Goal: Information Seeking & Learning: Learn about a topic

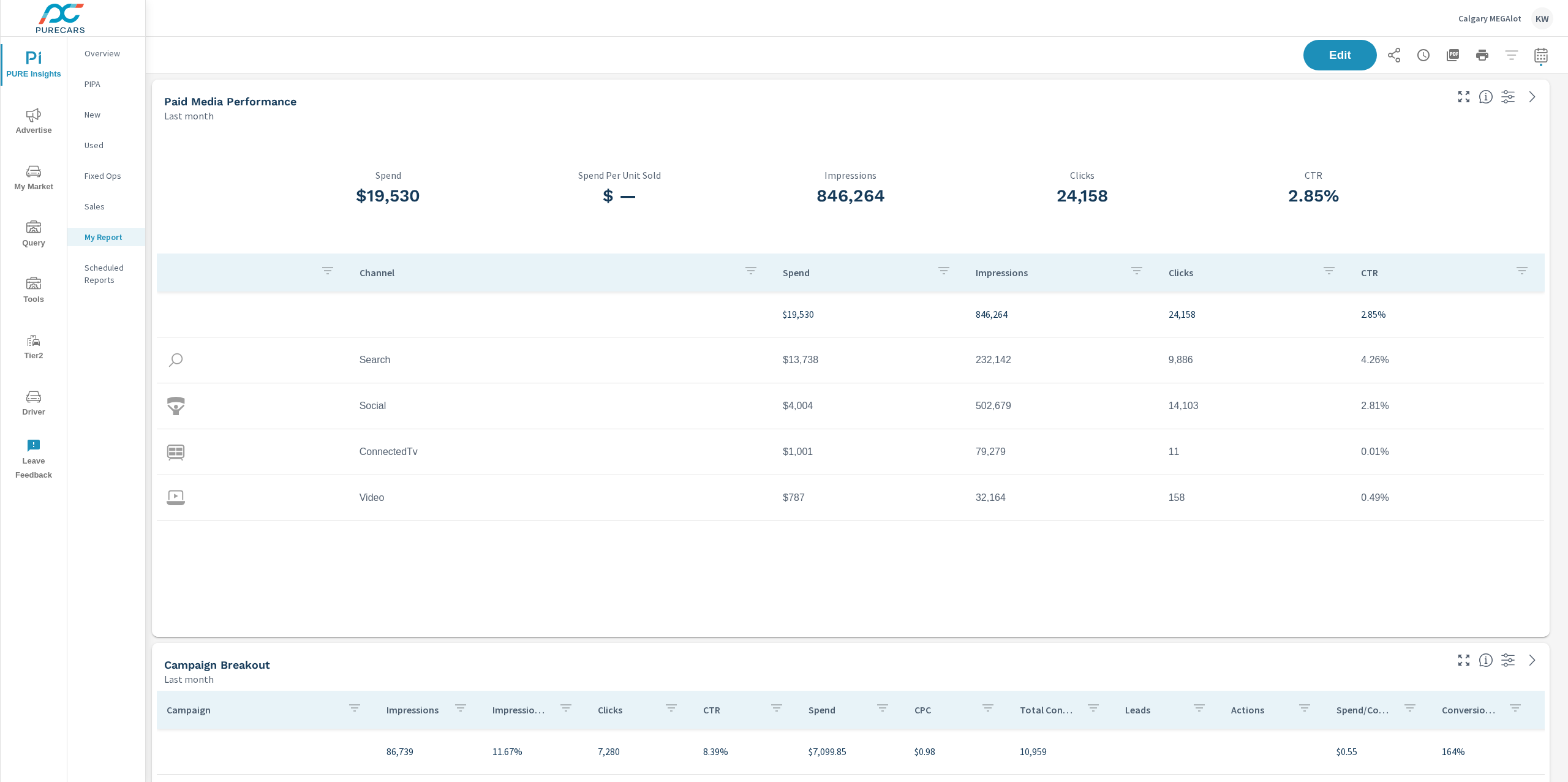
click at [1459, 19] on button "Calgary MEGAlot KW" at bounding box center [1506, 18] width 105 height 36
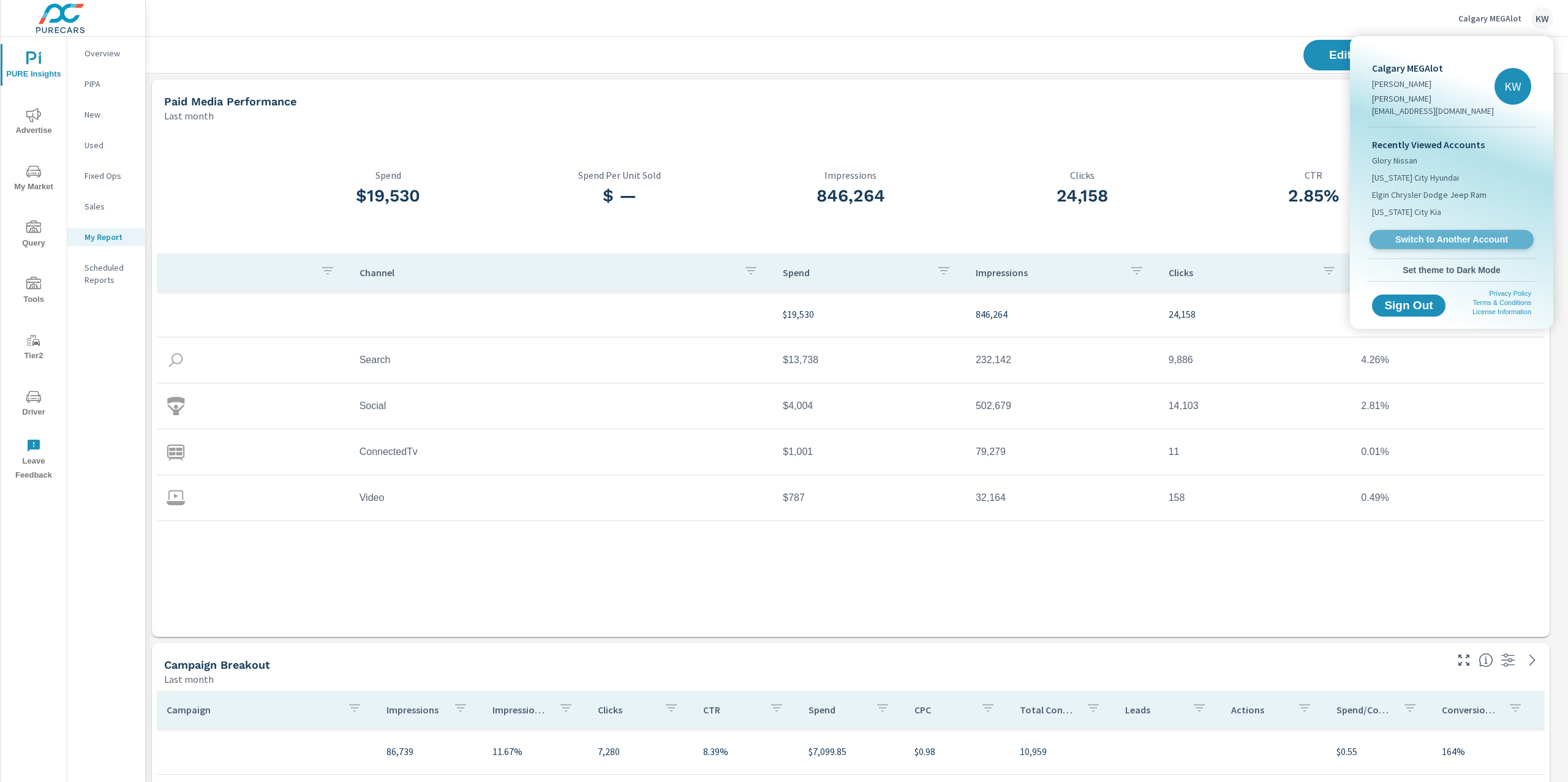
click at [1438, 234] on span "Switch to Another Account" at bounding box center [1451, 239] width 150 height 12
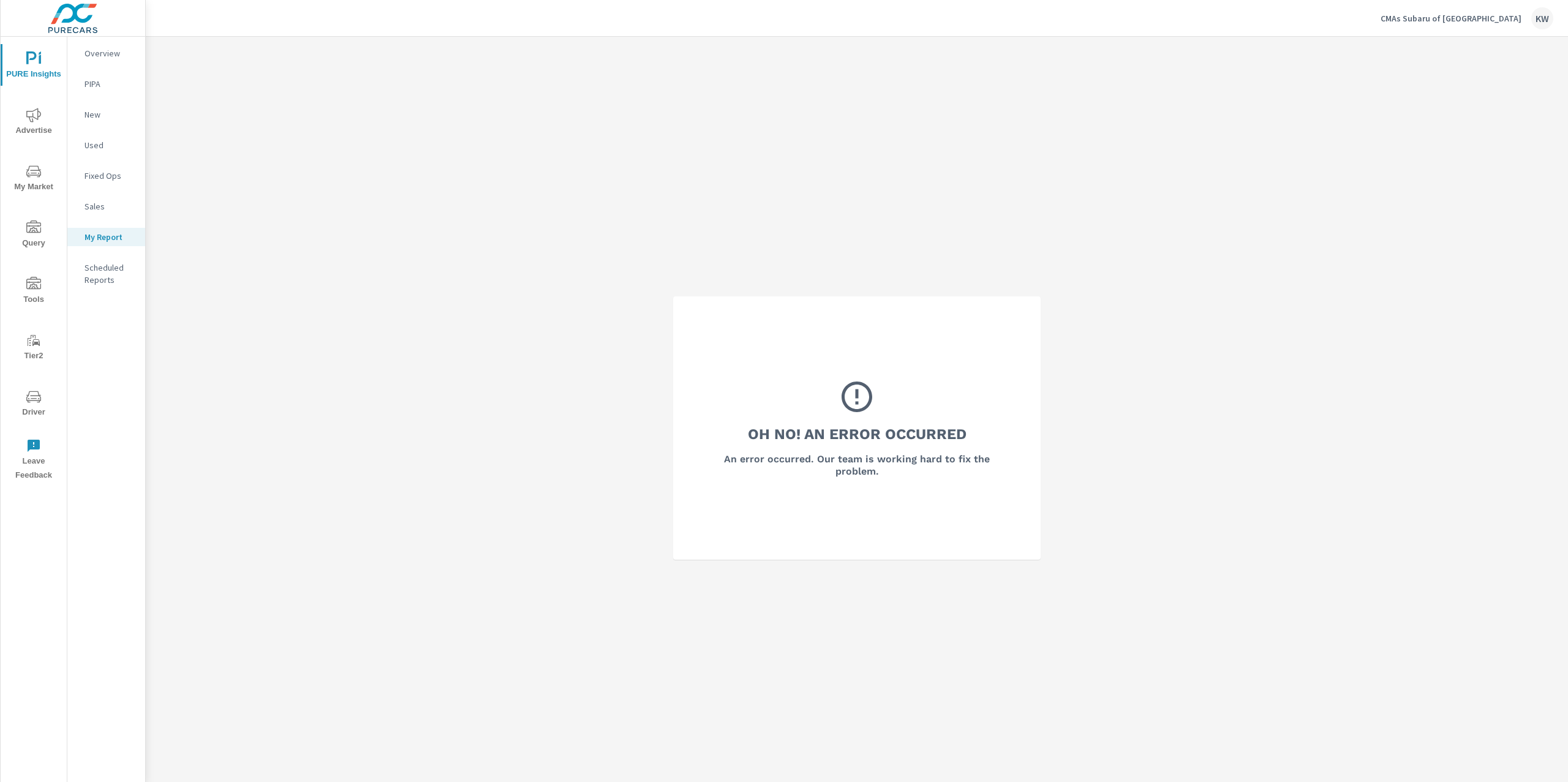
click at [21, 64] on span "PURE Insights" at bounding box center [33, 66] width 59 height 30
click at [121, 244] on div "My Report" at bounding box center [106, 237] width 78 height 18
click at [1451, 18] on p "CMAs Subaru of [GEOGRAPHIC_DATA]" at bounding box center [1451, 19] width 141 height 11
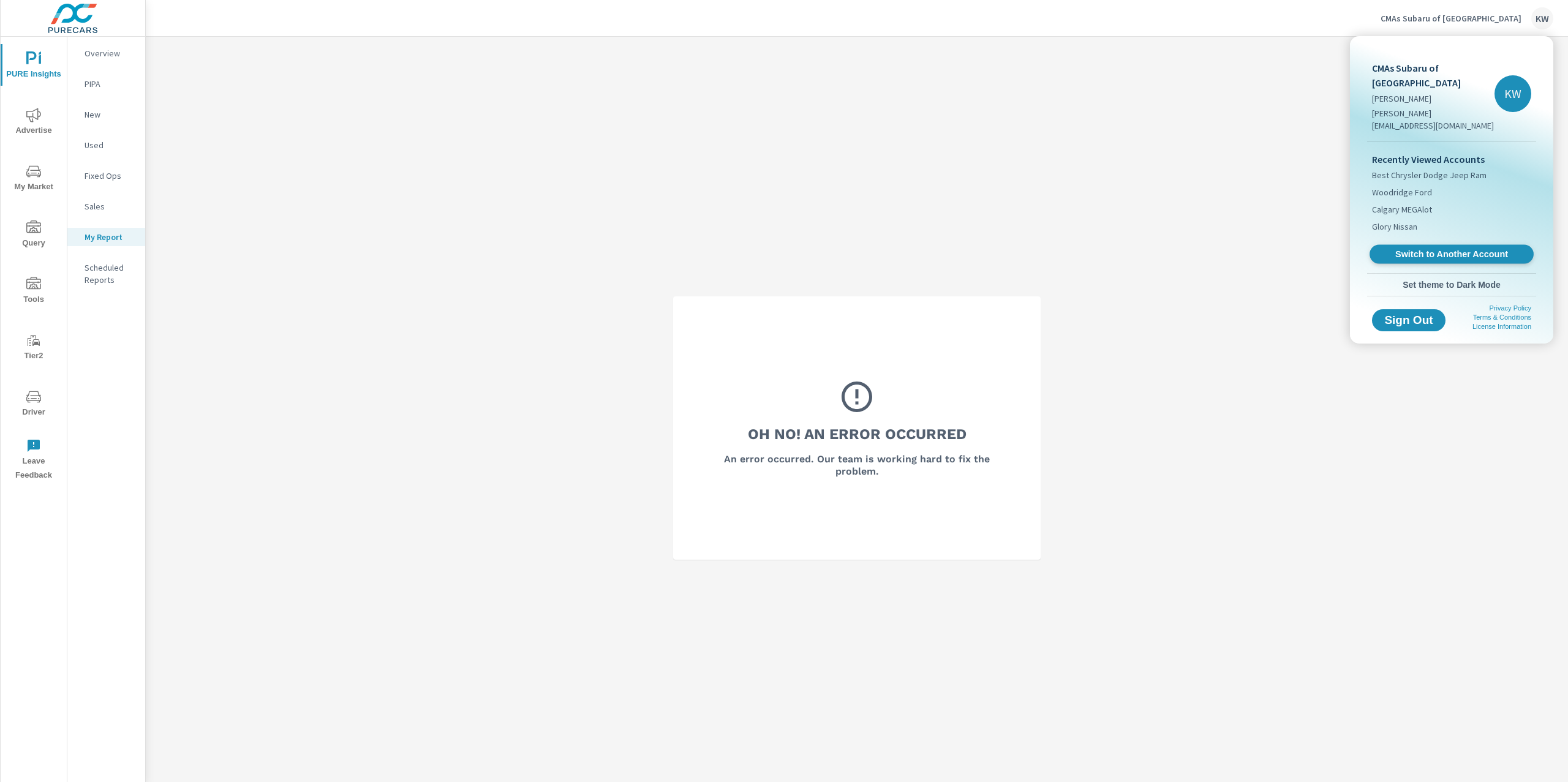
click at [1439, 249] on span "Switch to Another Account" at bounding box center [1451, 254] width 150 height 12
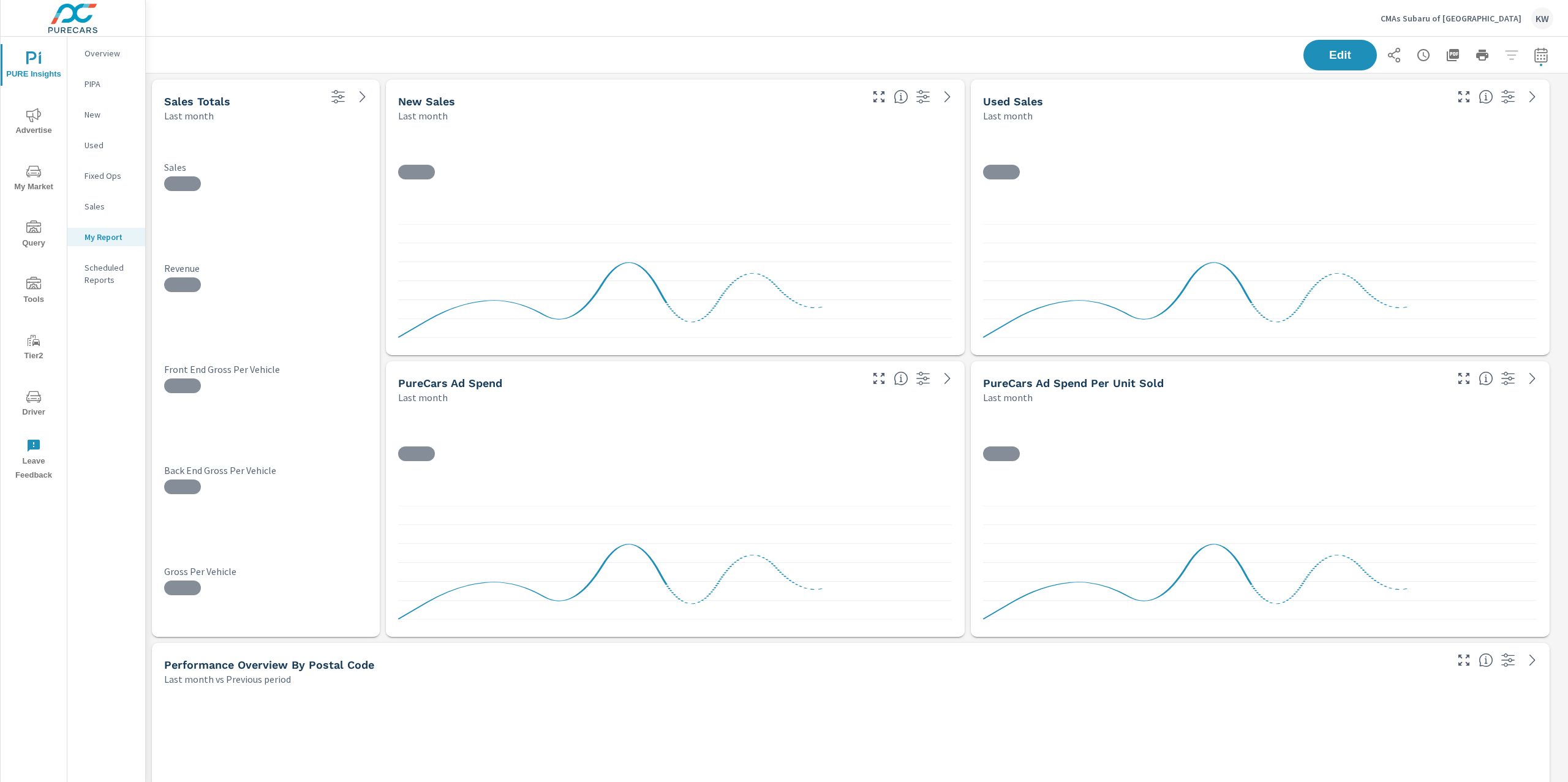
scroll to position [9609, 1436]
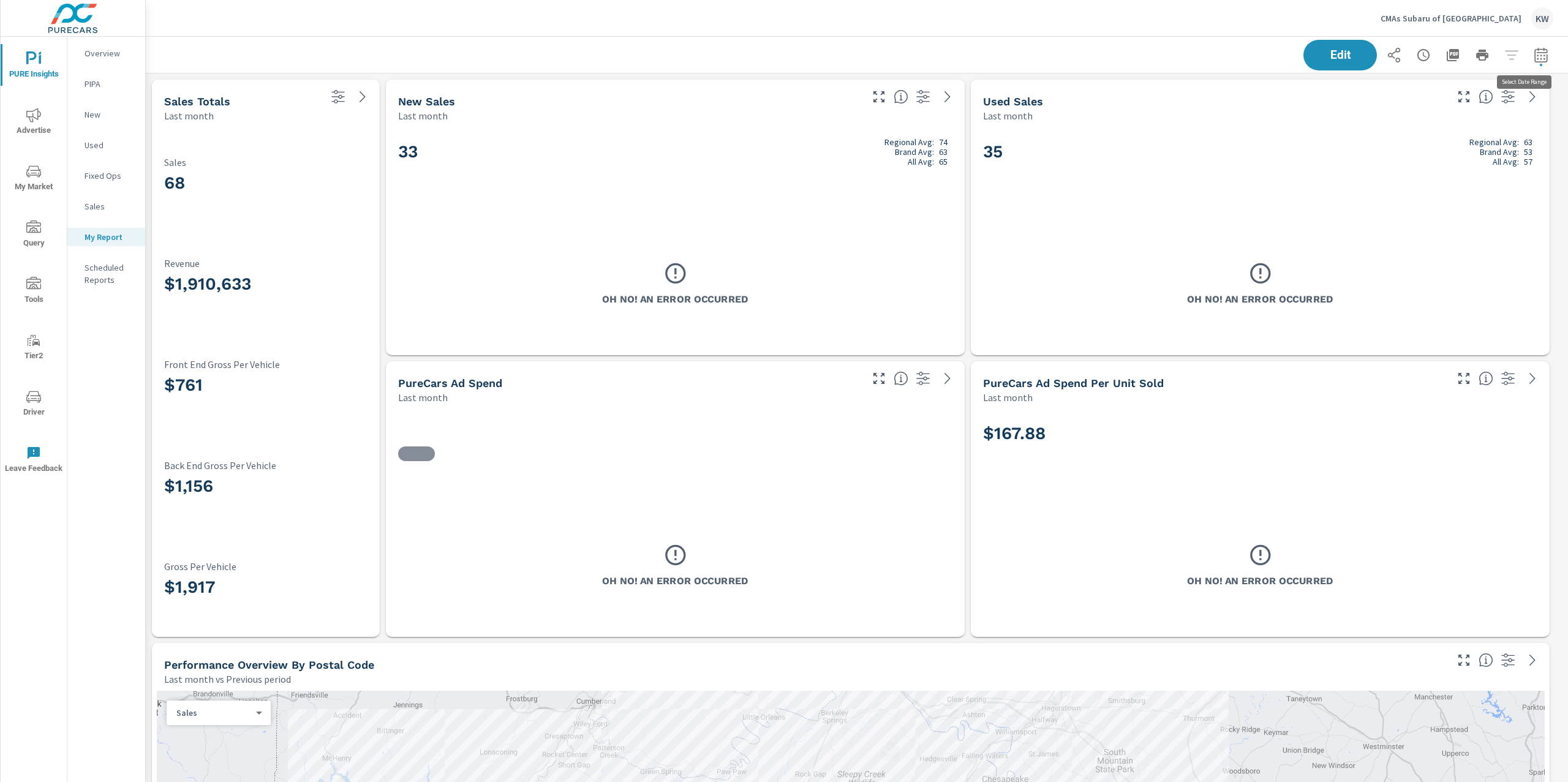
click at [1535, 57] on icon "button" at bounding box center [1541, 55] width 15 height 15
select select "Last month"
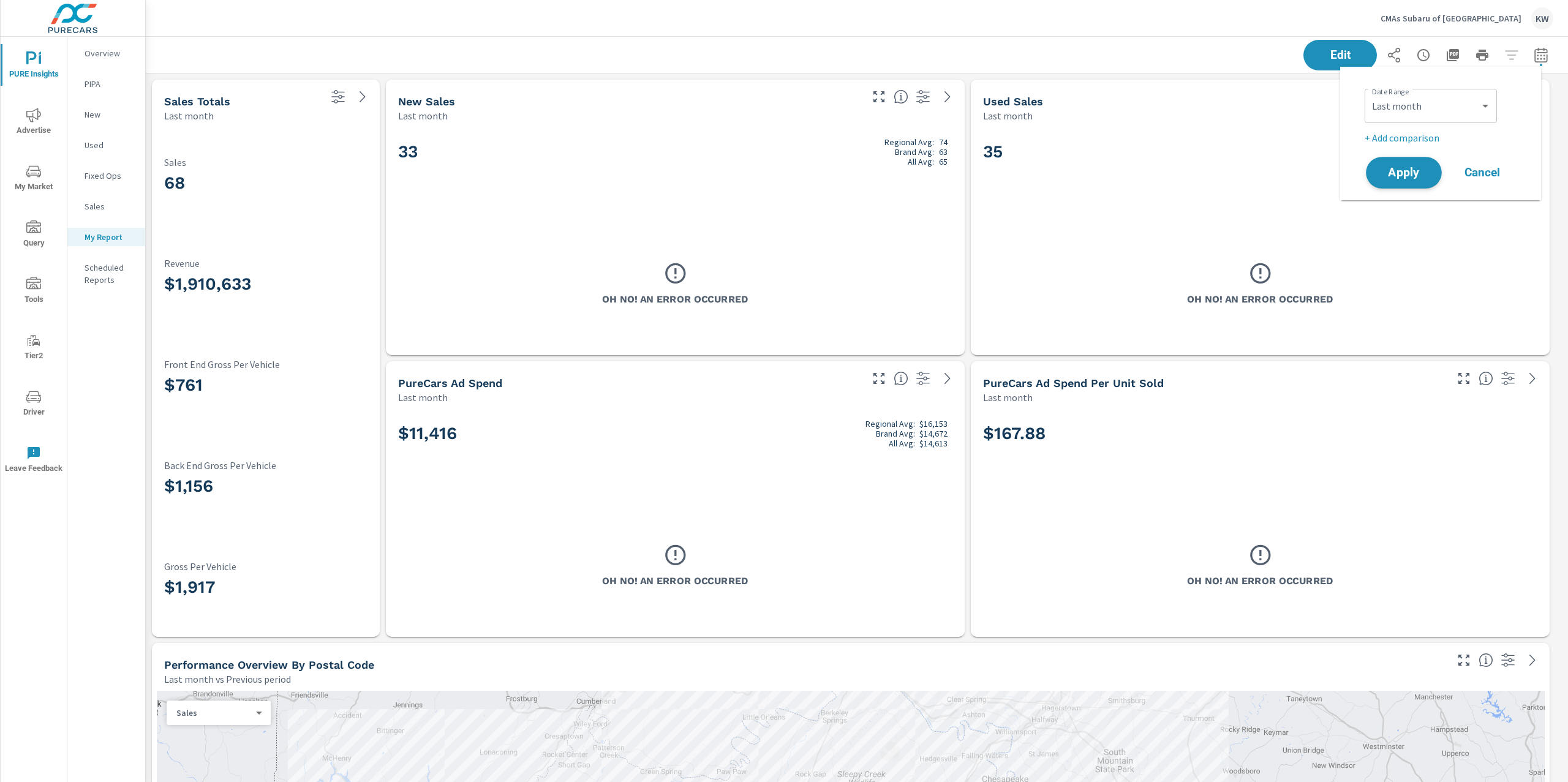
click at [1398, 165] on button "Apply" at bounding box center [1404, 173] width 76 height 32
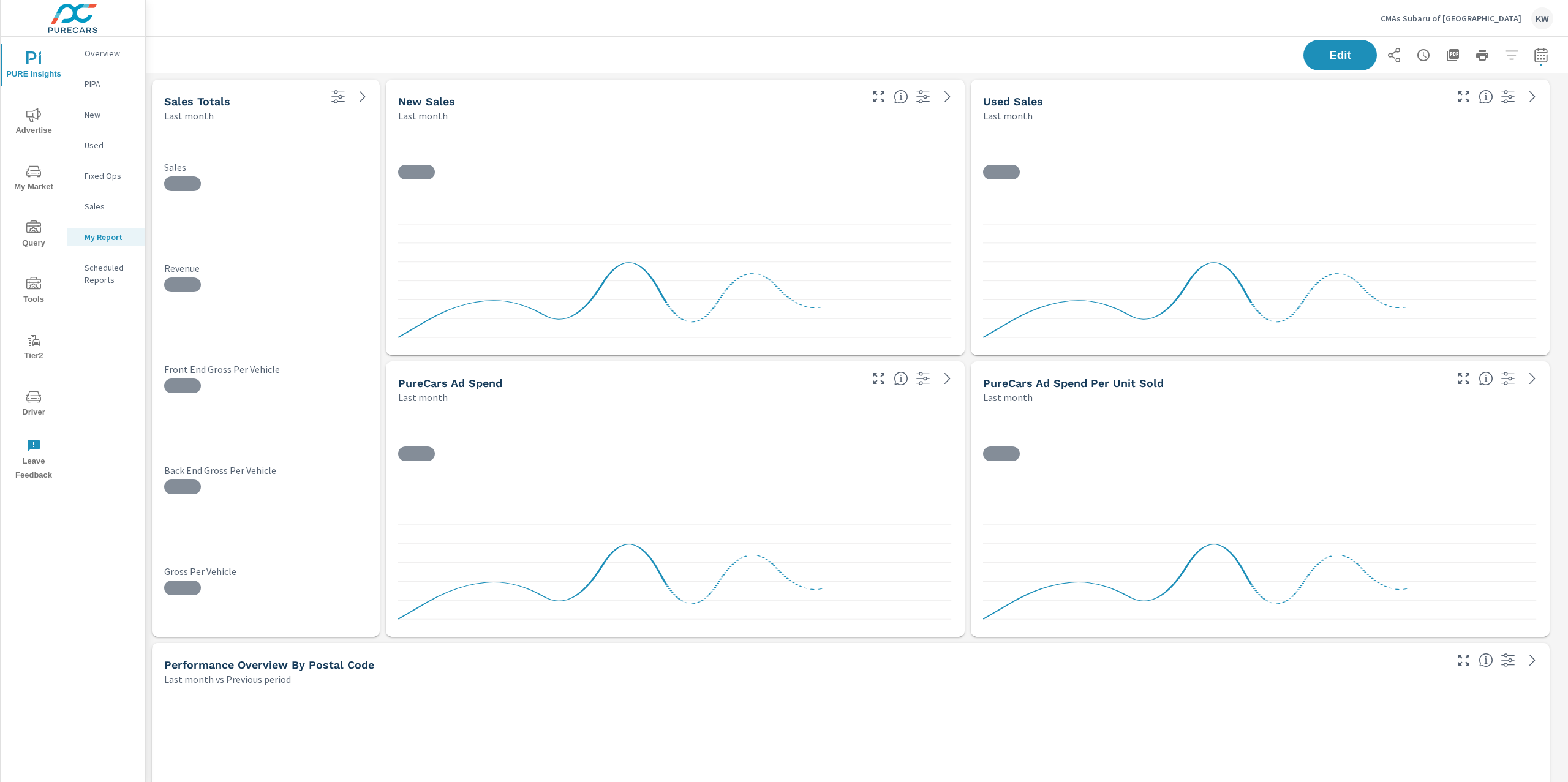
scroll to position [9609, 1436]
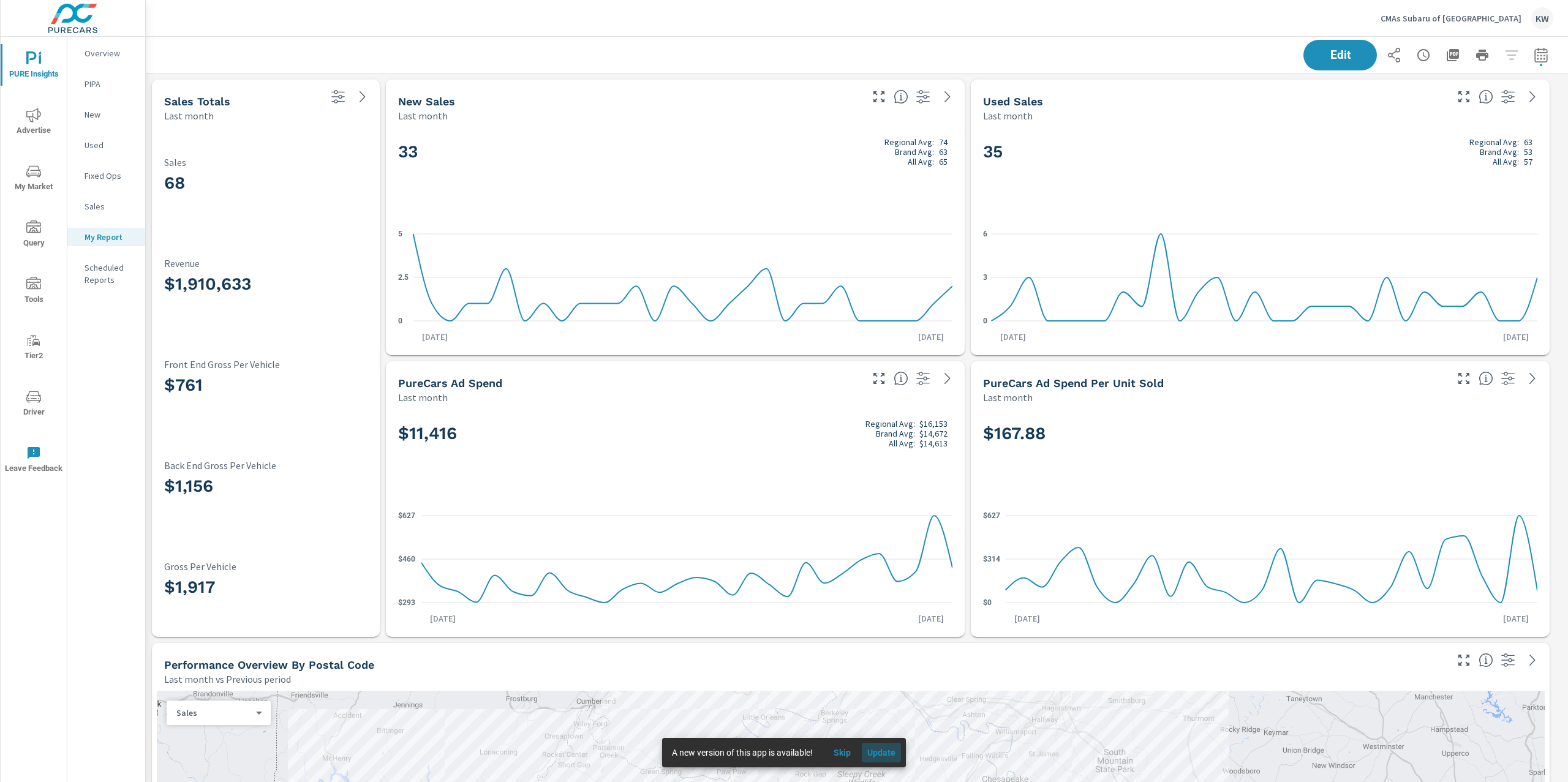
click at [891, 754] on span "Update" at bounding box center [881, 753] width 29 height 11
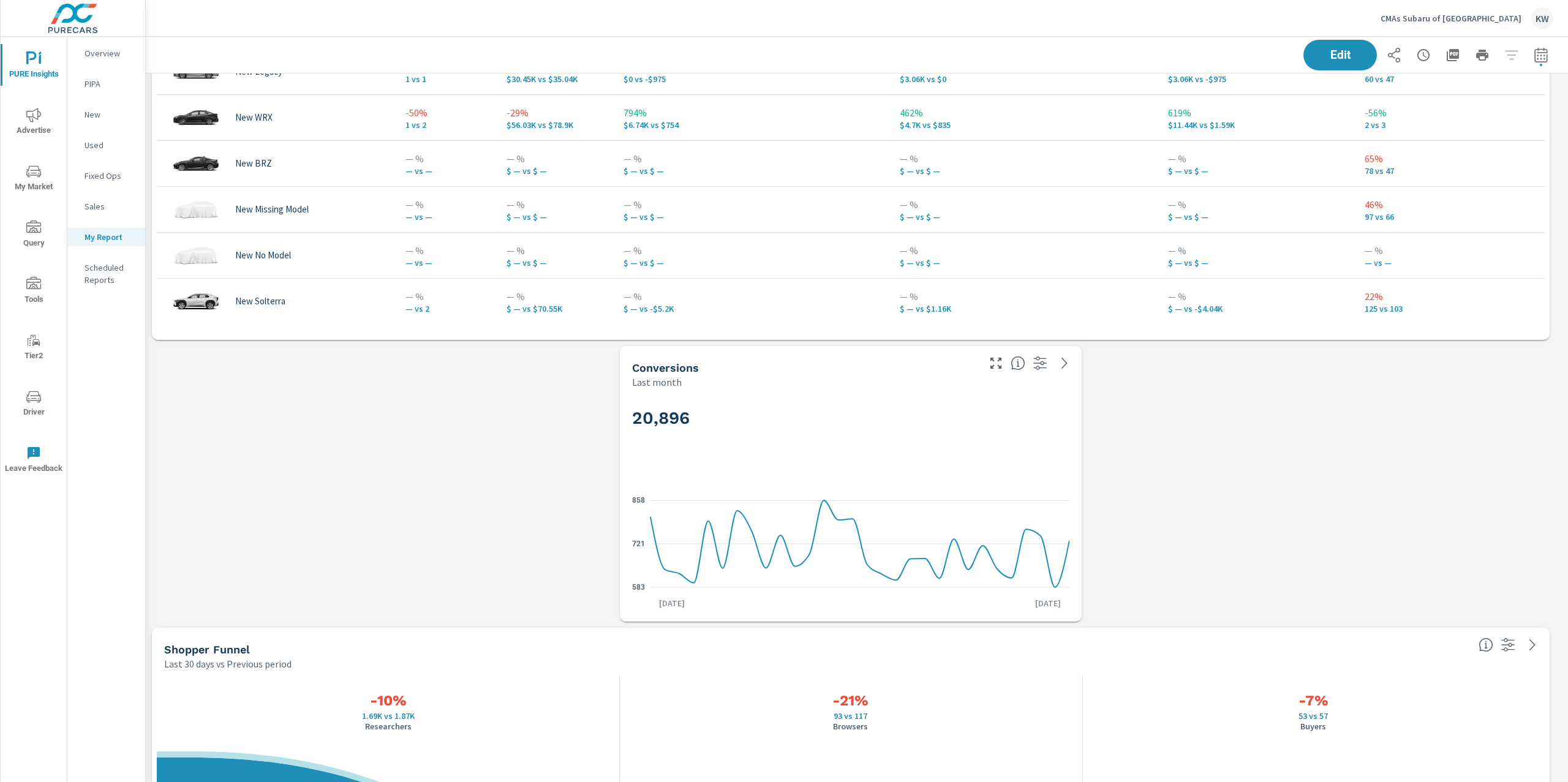
scroll to position [1708, 0]
click at [1339, 58] on span "Edit" at bounding box center [1340, 55] width 50 height 12
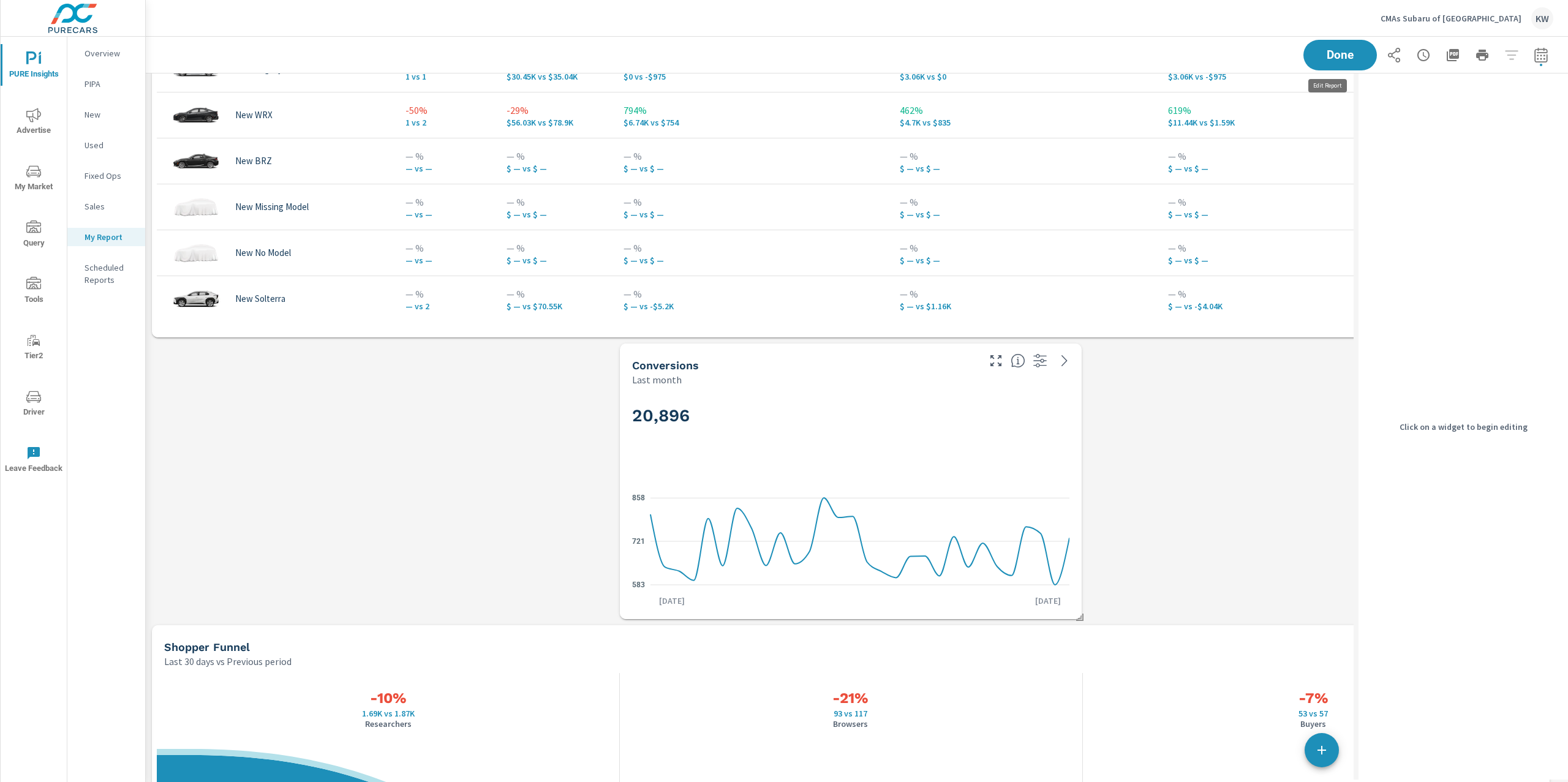
scroll to position [6, 6]
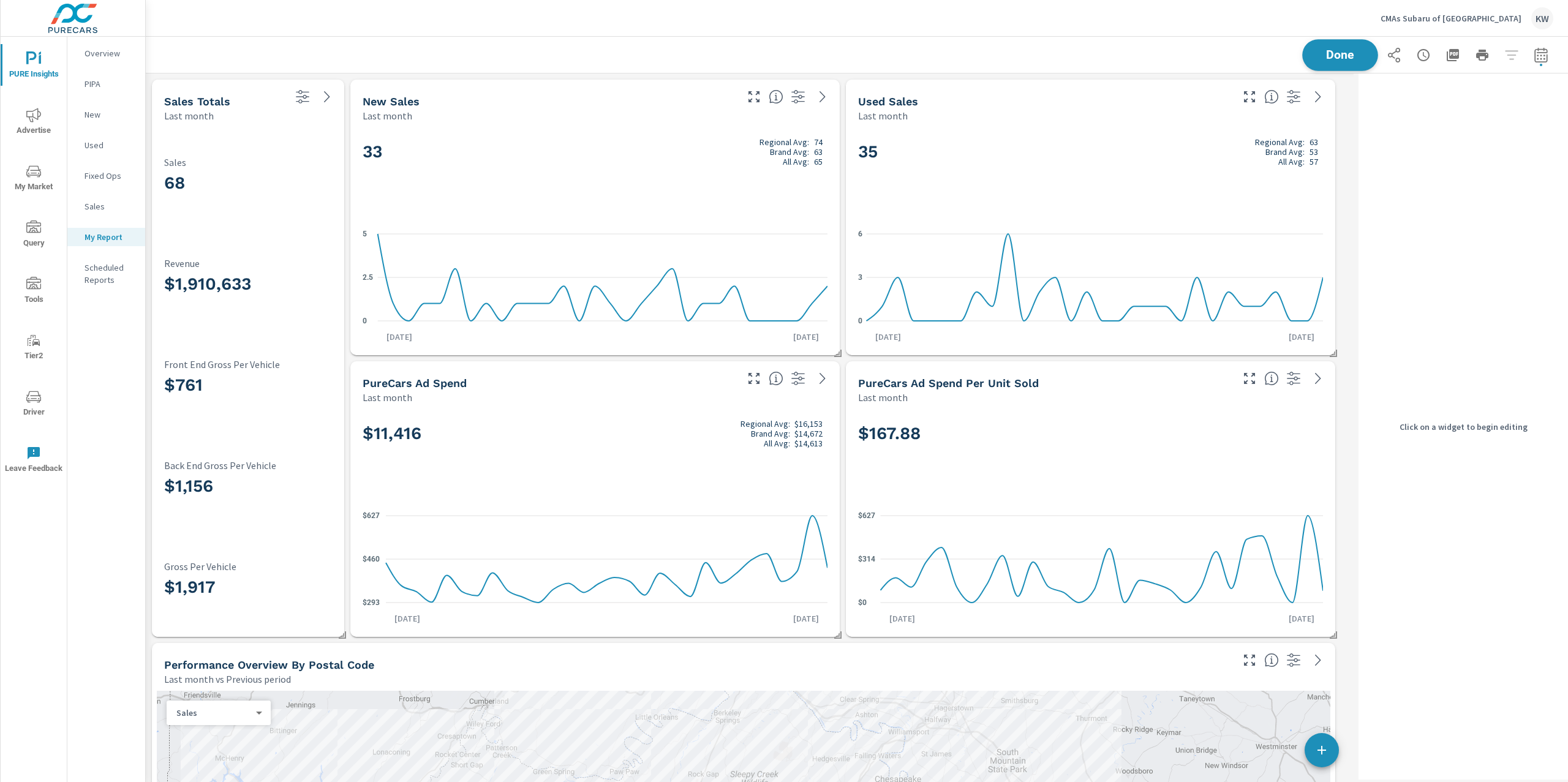
scroll to position [9609, 1221]
click at [1315, 56] on span "Done" at bounding box center [1340, 55] width 50 height 12
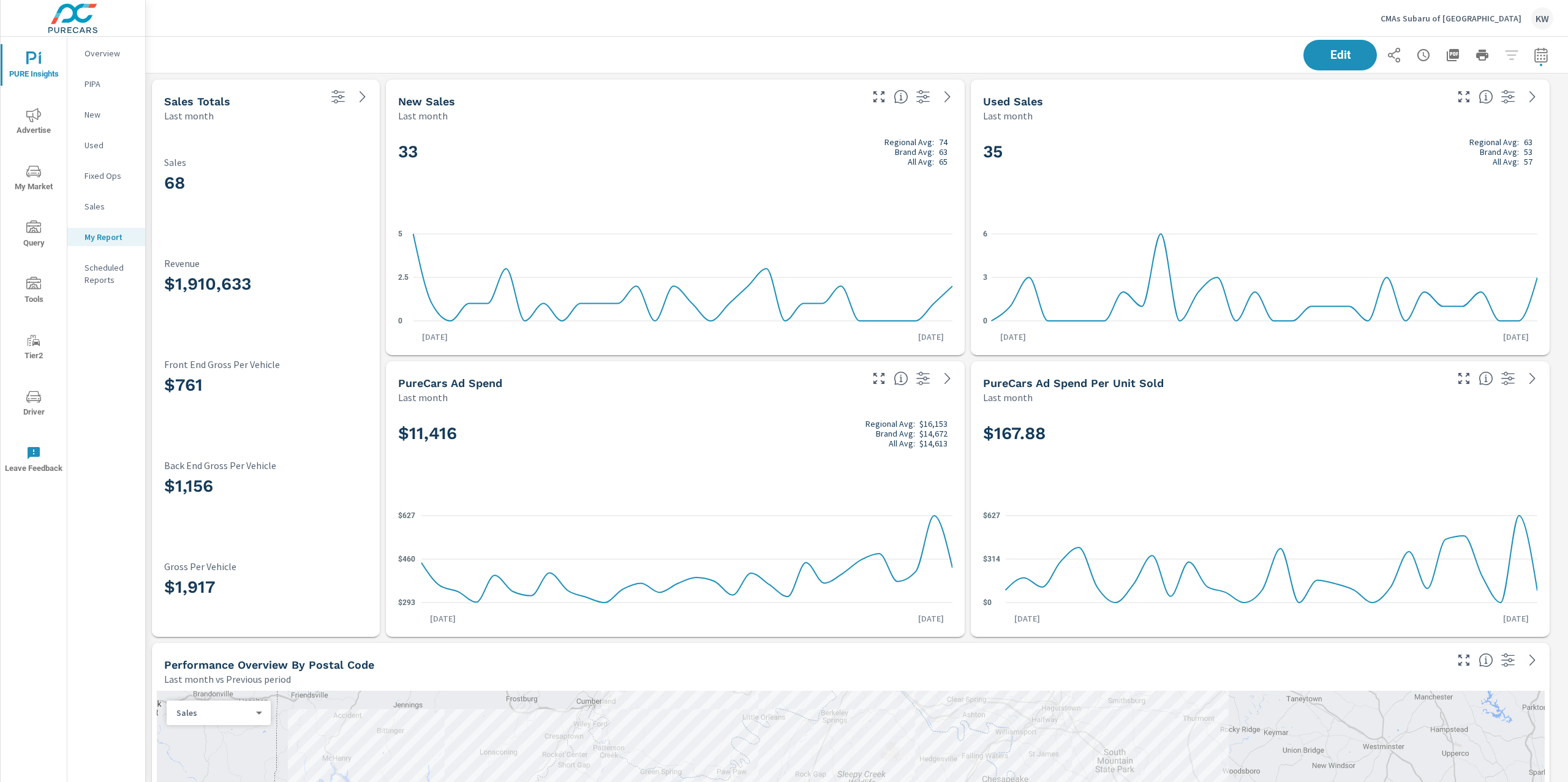
scroll to position [9609, 1436]
click at [114, 55] on p "Overview" at bounding box center [110, 53] width 51 height 12
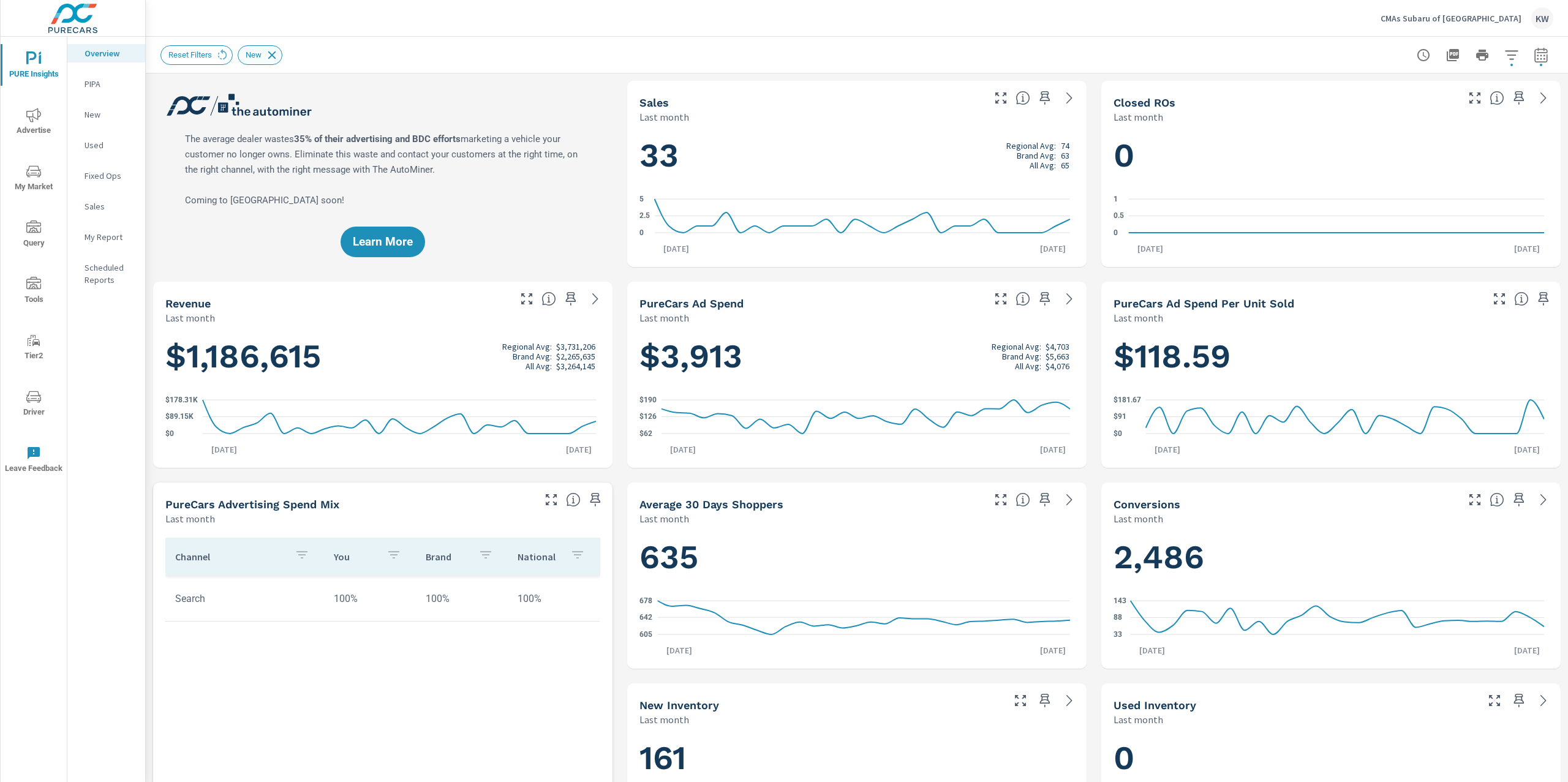
click at [273, 55] on icon at bounding box center [271, 55] width 13 height 13
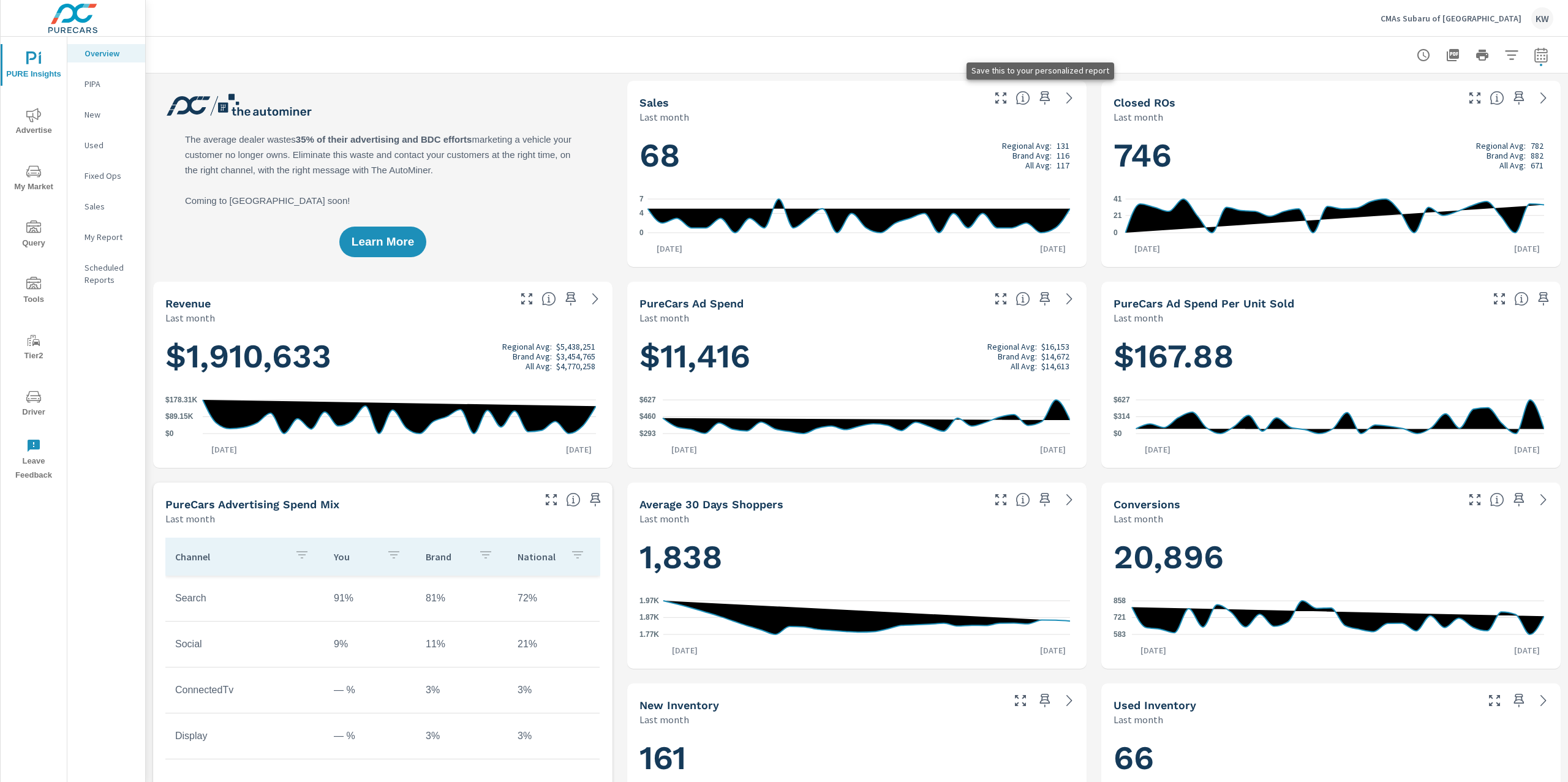
click at [1037, 98] on icon "button" at bounding box center [1044, 98] width 15 height 15
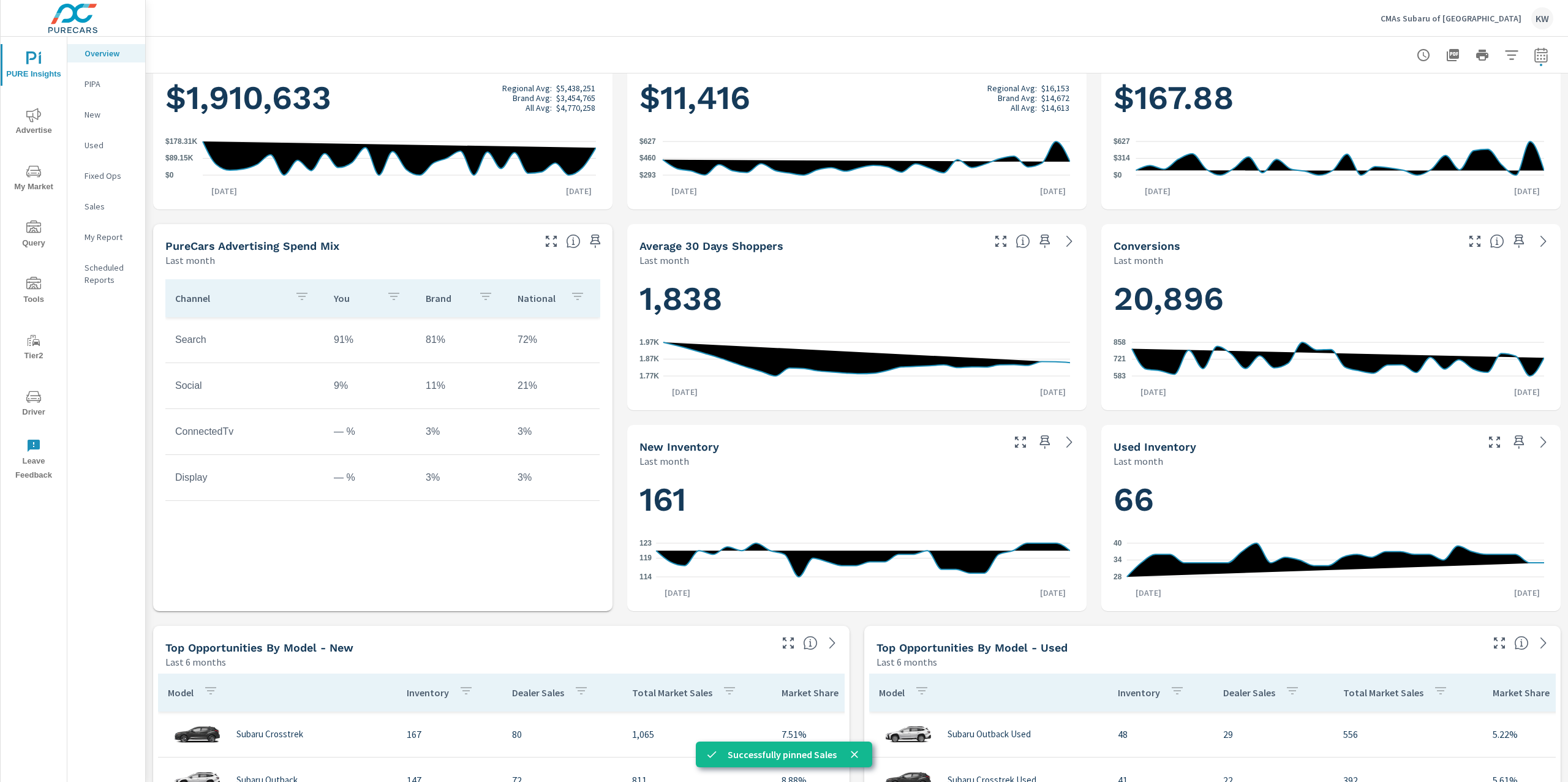
scroll to position [259, 0]
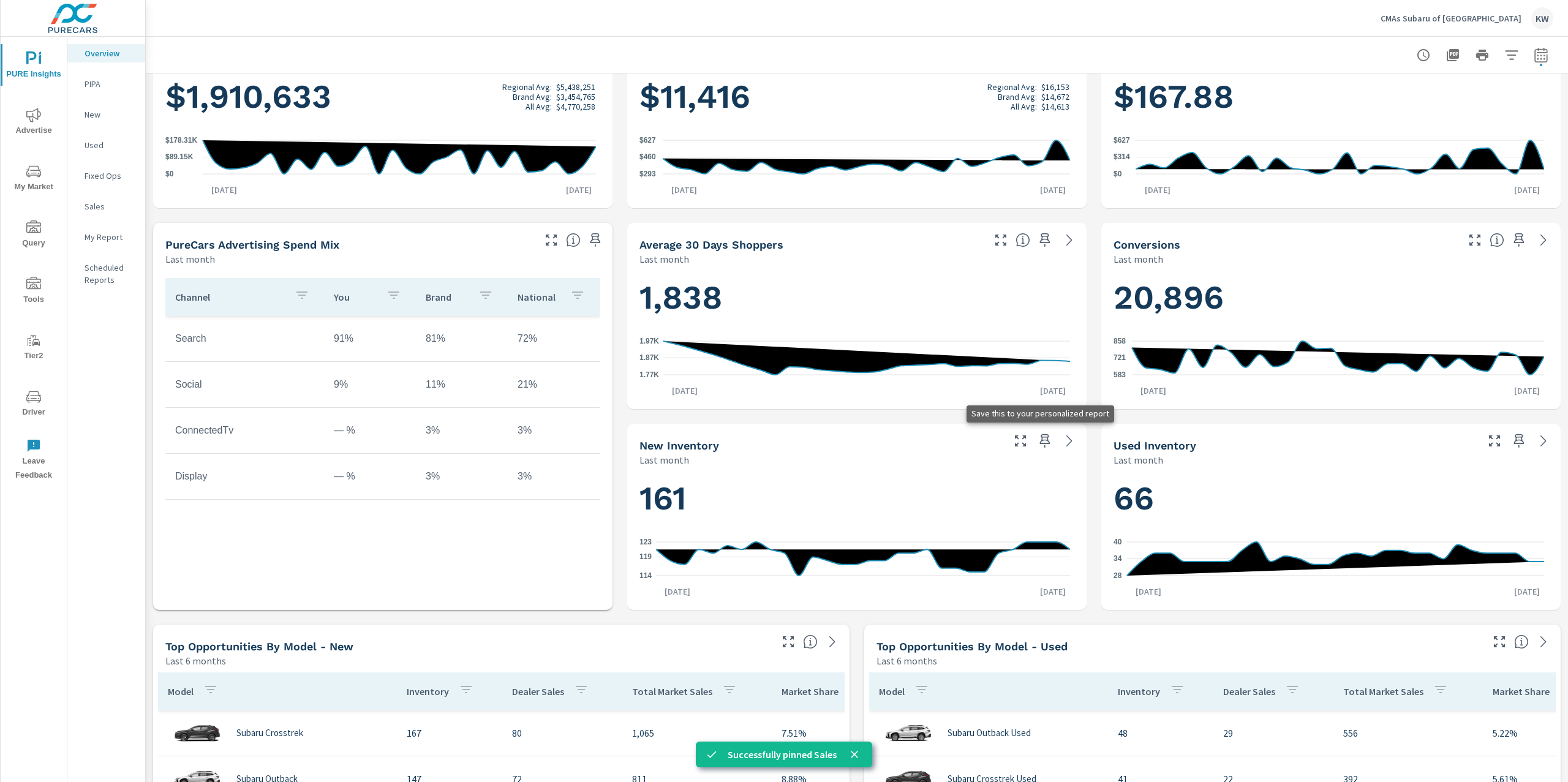
click at [1037, 443] on icon "button" at bounding box center [1044, 440] width 15 height 15
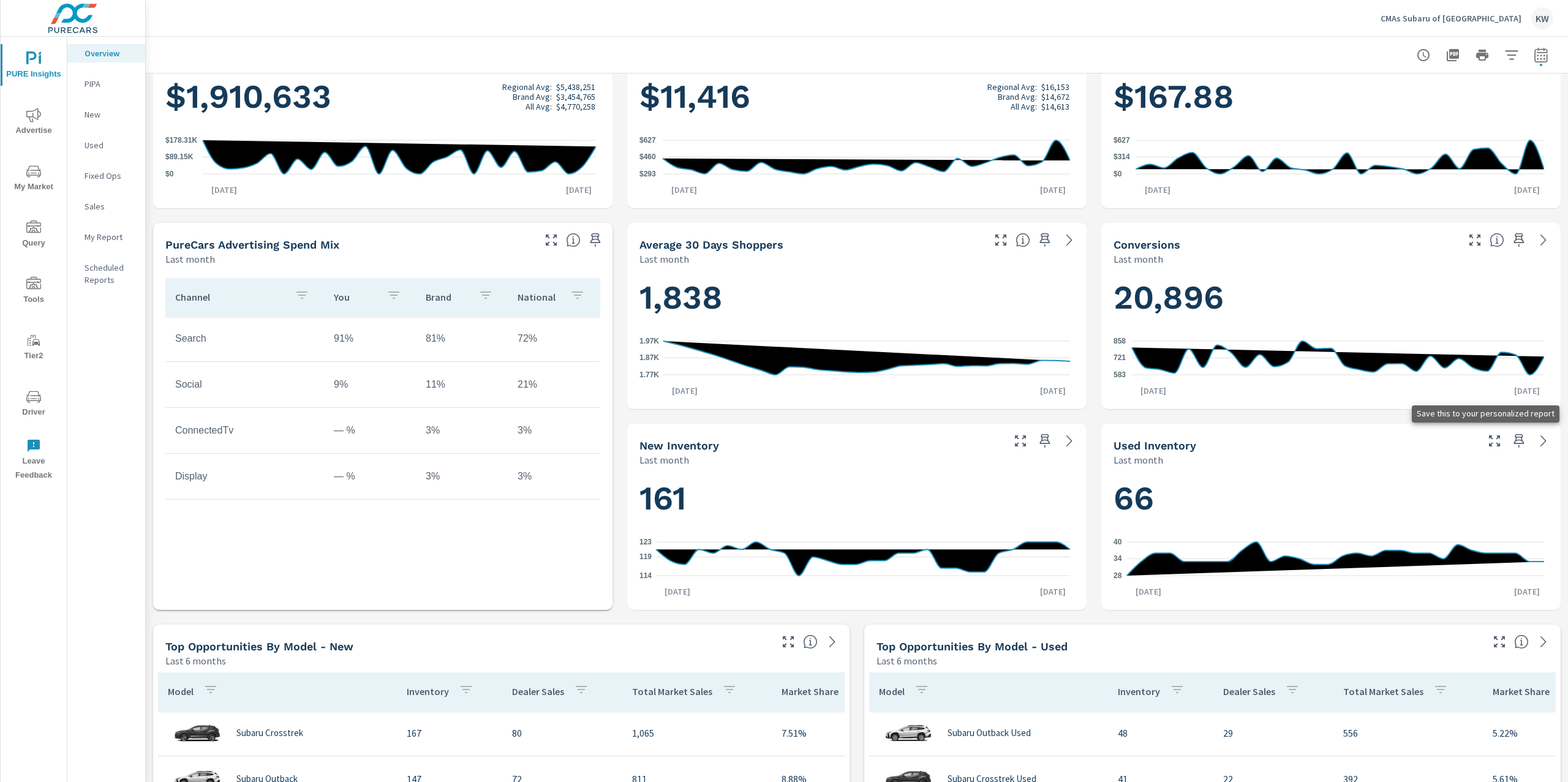
click at [1512, 445] on icon "button" at bounding box center [1519, 440] width 15 height 15
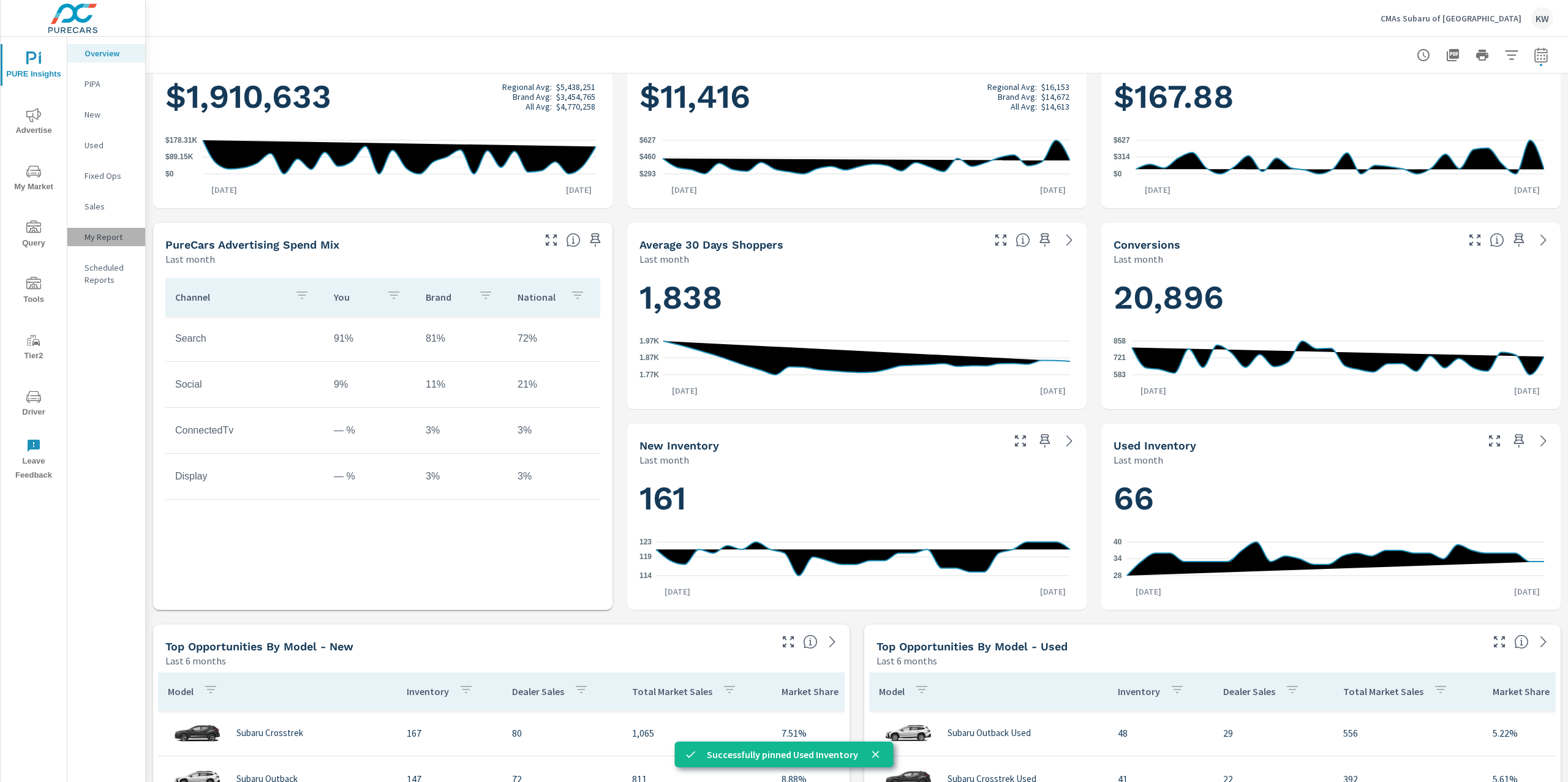
click at [120, 241] on p "My Report" at bounding box center [110, 237] width 51 height 12
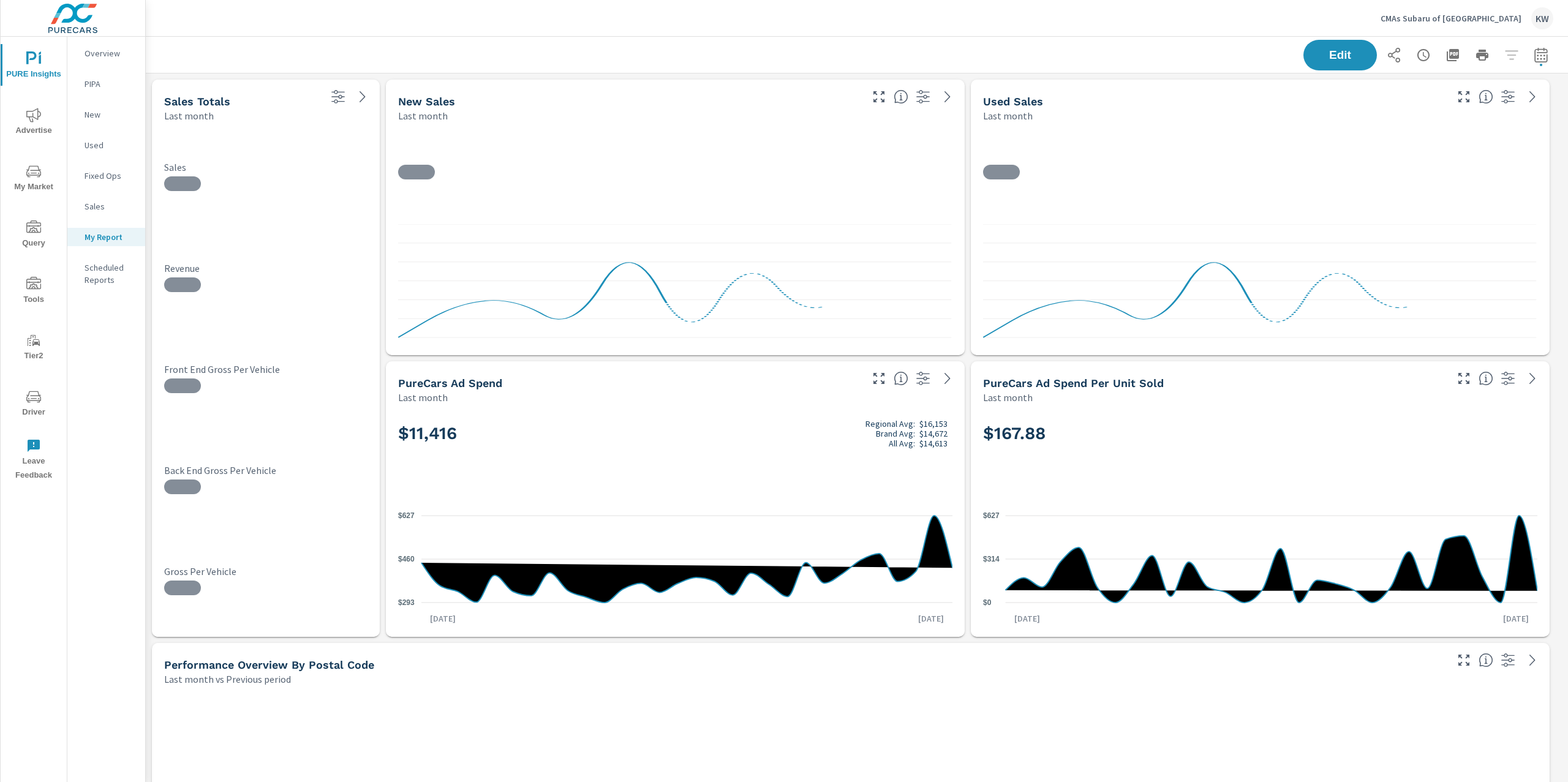
scroll to position [9890, 1436]
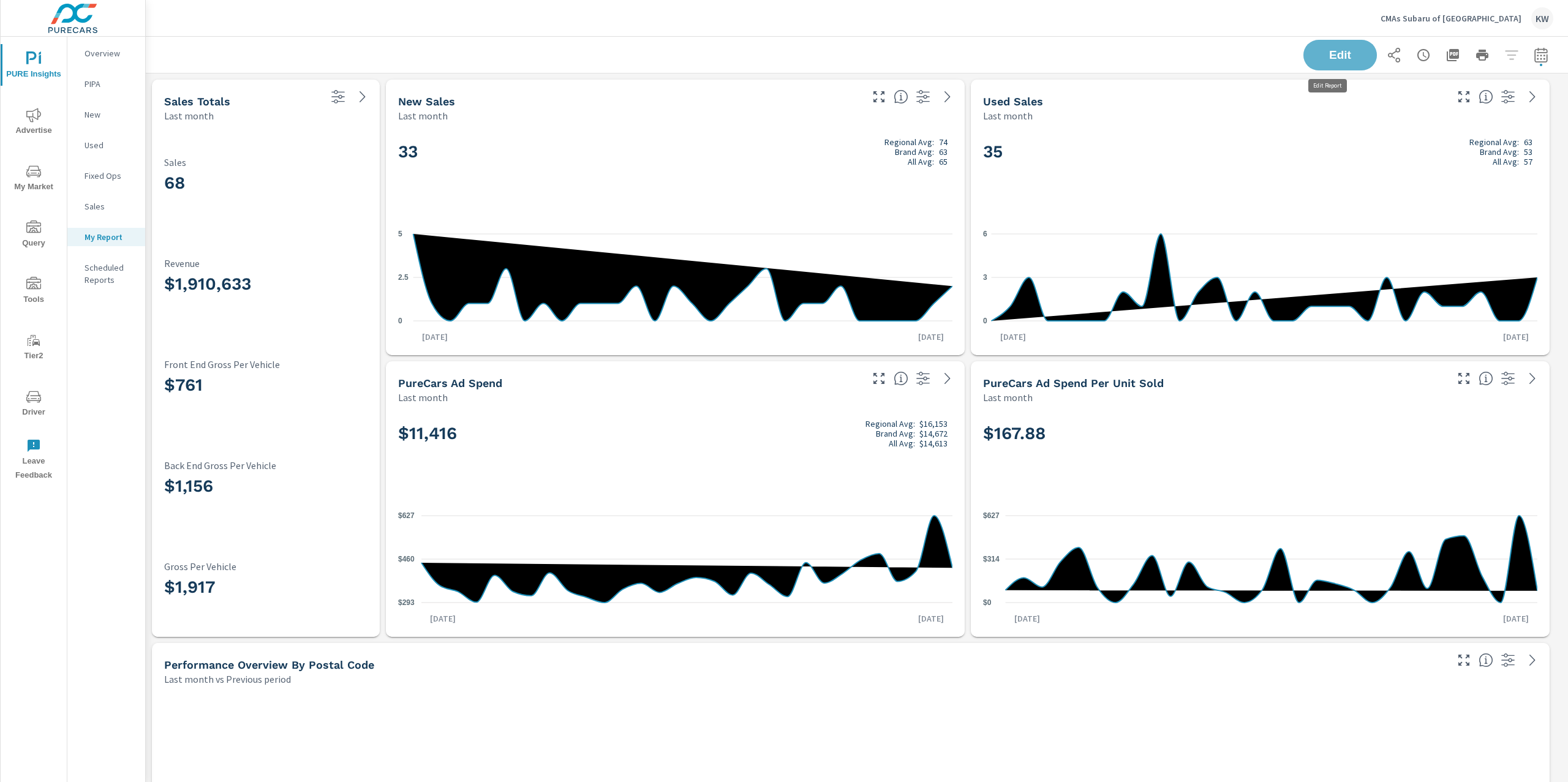
drag, startPoint x: 1327, startPoint y: 50, endPoint x: 939, endPoint y: 85, distance: 389.6
click at [1327, 50] on span "Edit" at bounding box center [1340, 55] width 49 height 11
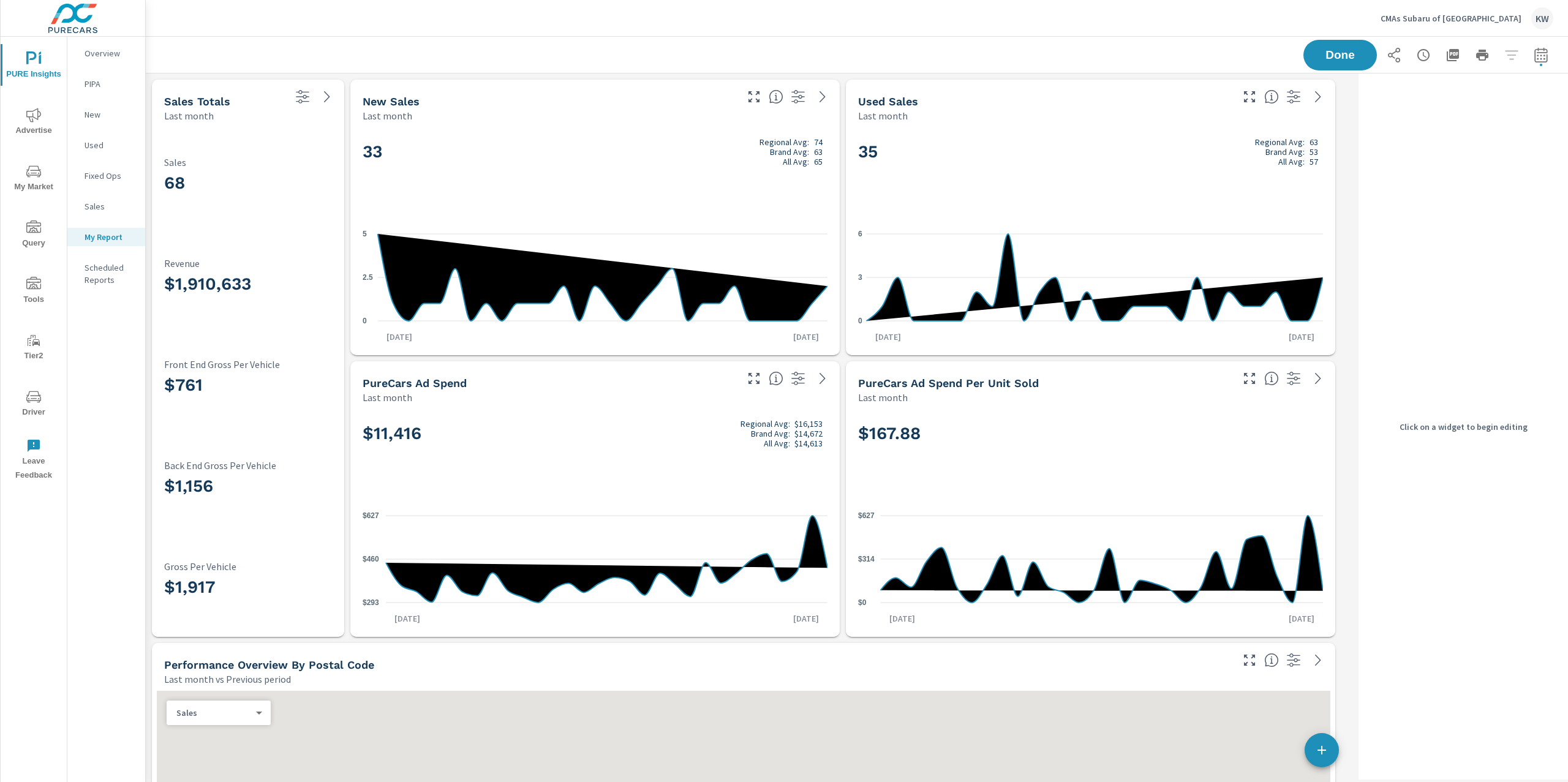
scroll to position [9890, 1221]
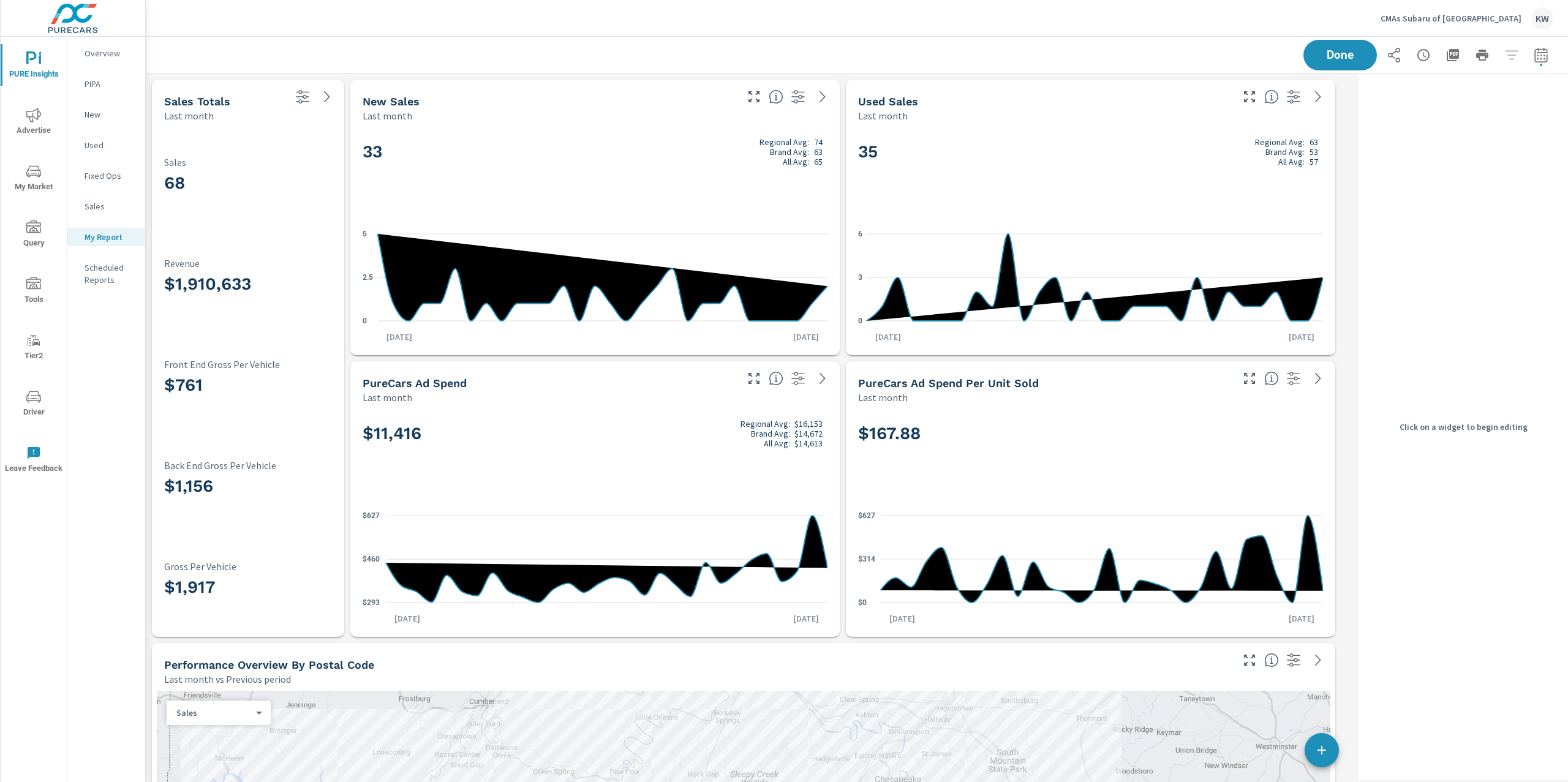
click at [309, 130] on div "68 Sales $1,910,633 Revenue $761 Front End Gross Per Vehicle $1,156 Back End Gr…" at bounding box center [248, 380] width 182 height 505
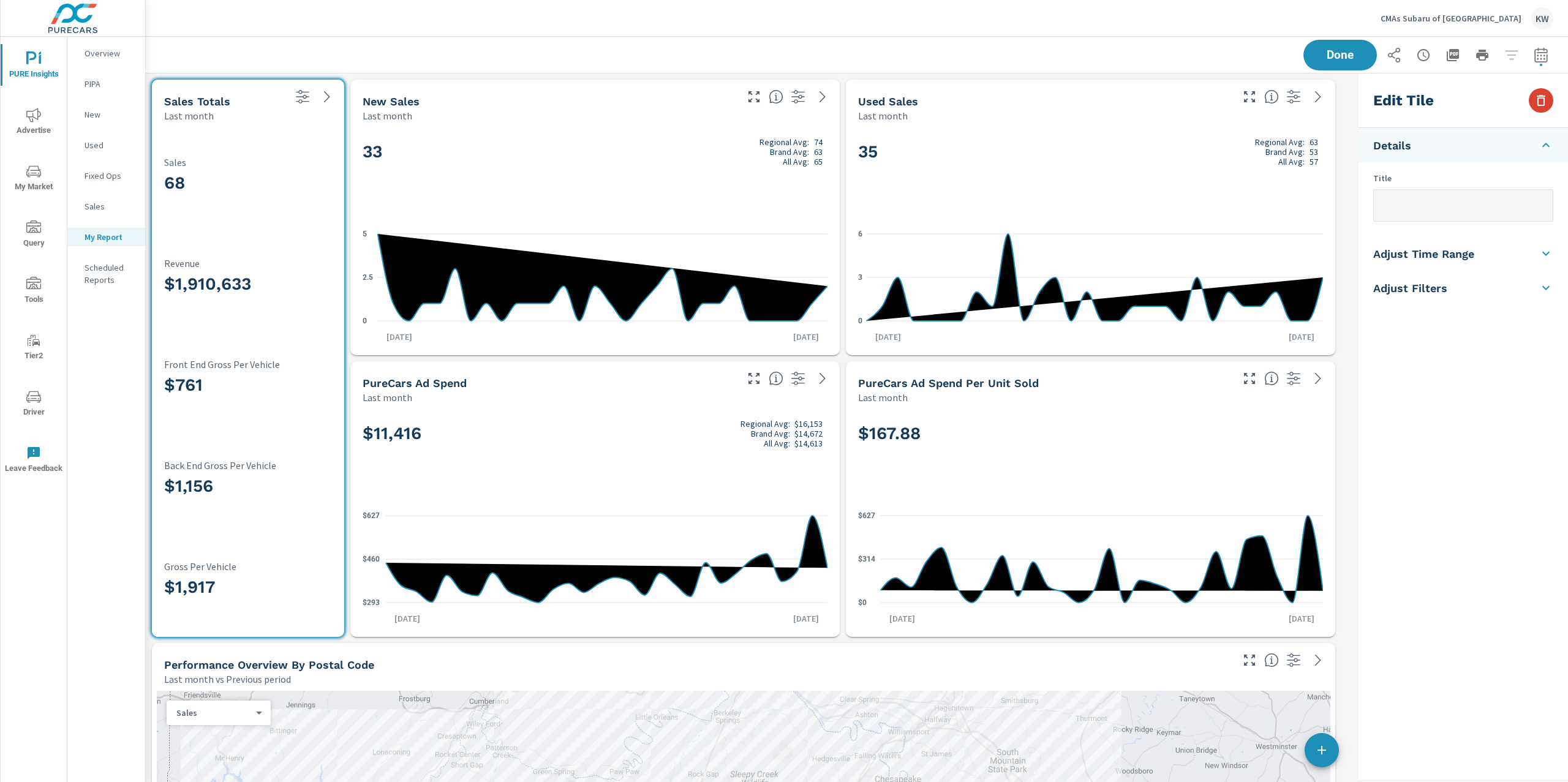
click at [1538, 101] on icon "button" at bounding box center [1541, 101] width 8 height 11
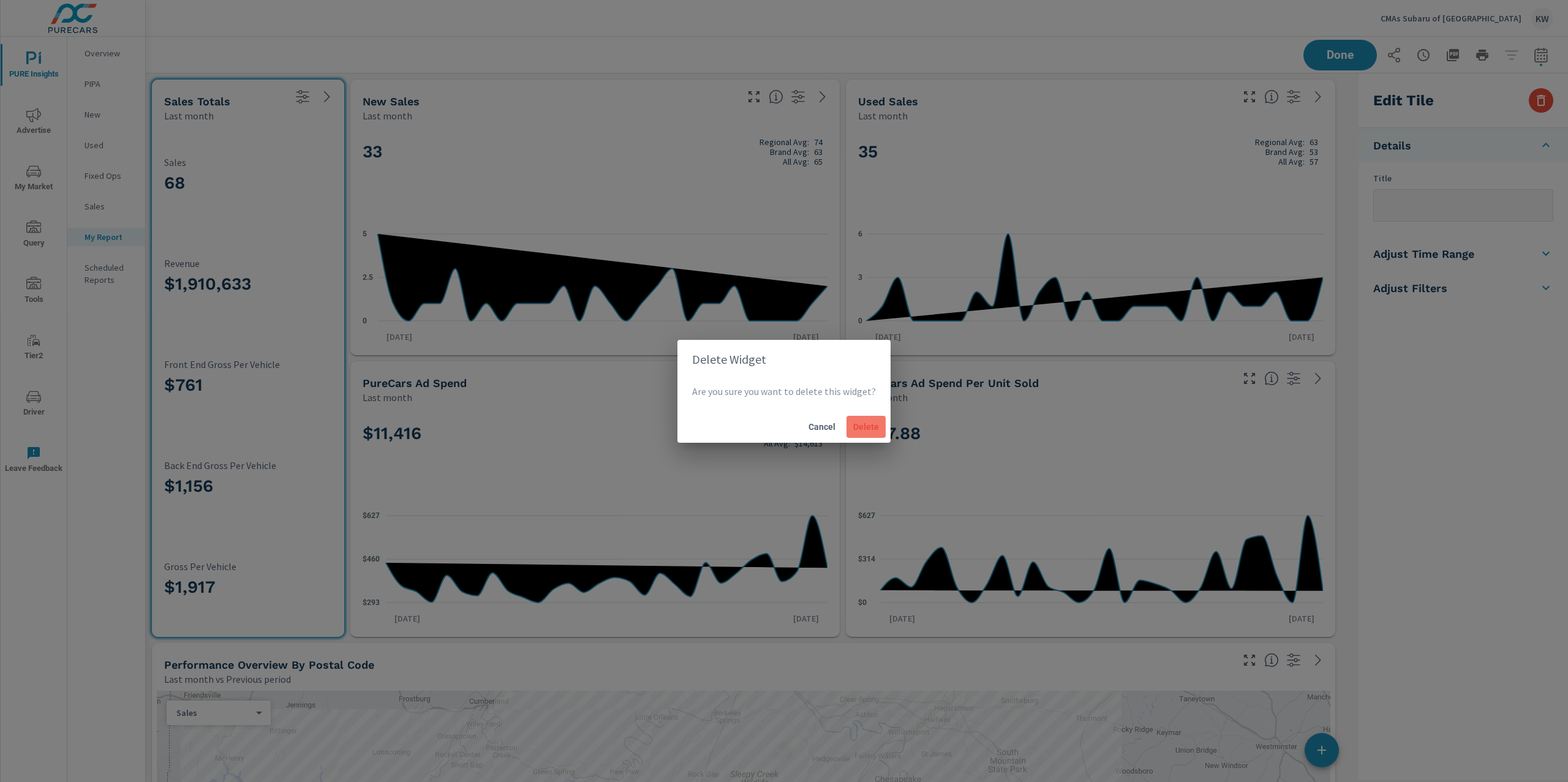
click at [868, 429] on span "Delete" at bounding box center [866, 427] width 29 height 11
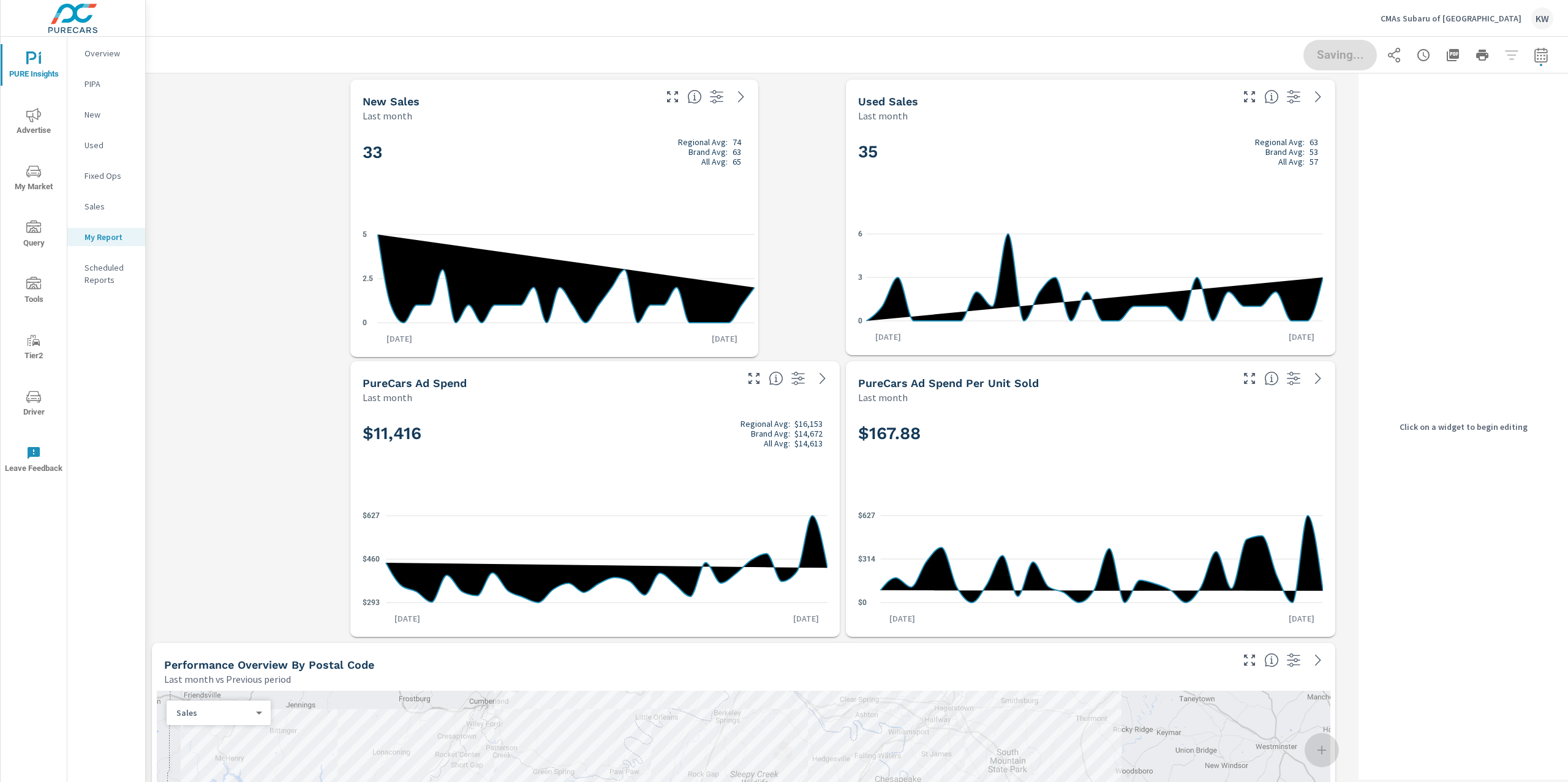
drag, startPoint x: 838, startPoint y: 348, endPoint x: 757, endPoint y: 349, distance: 81.0
click at [350, 357] on span at bounding box center [350, 357] width 0 height 0
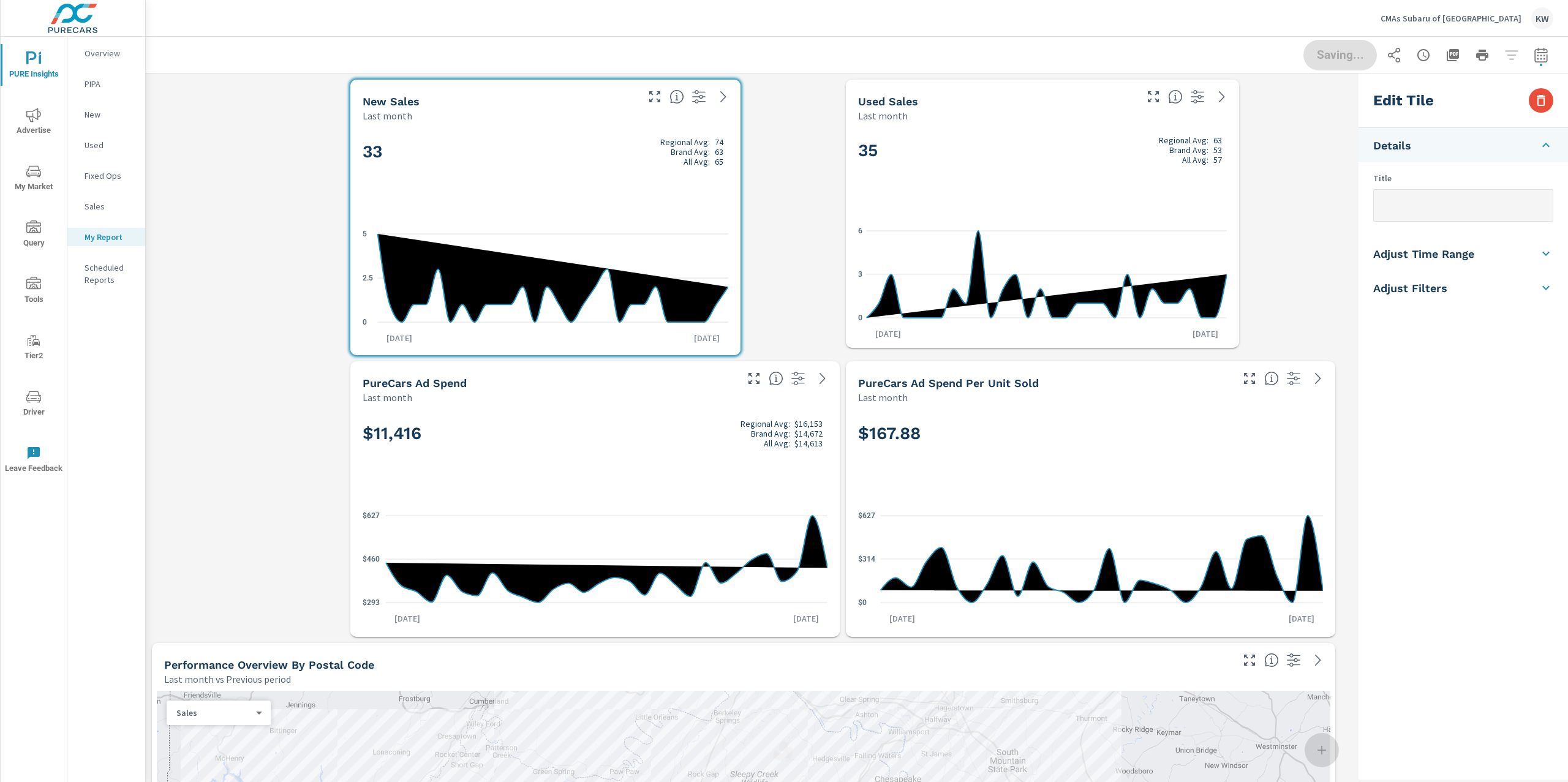
drag, startPoint x: 1332, startPoint y: 351, endPoint x: 1236, endPoint y: 344, distance: 96.3
click at [846, 348] on span at bounding box center [846, 348] width 0 height 0
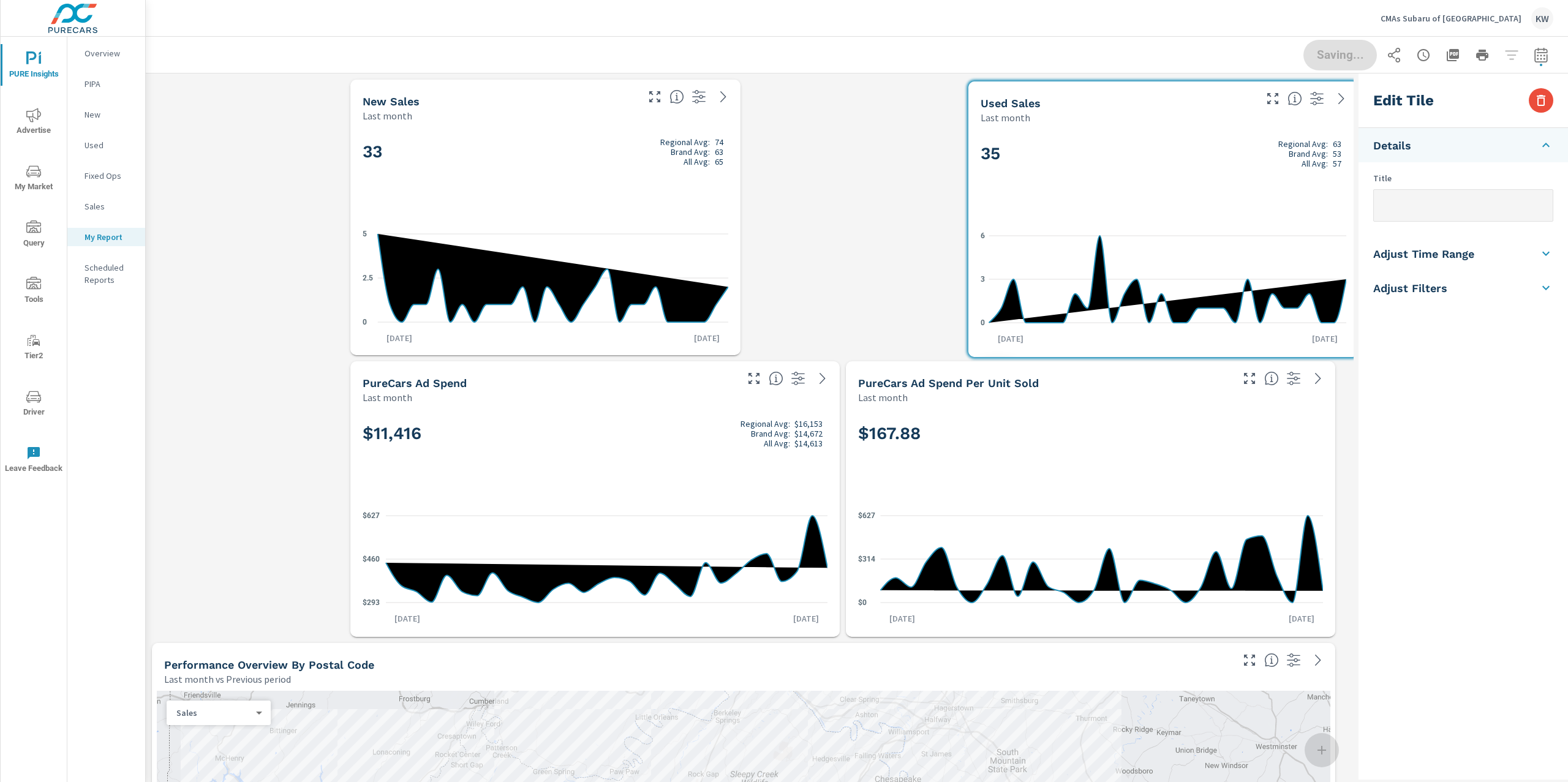
drag, startPoint x: 1083, startPoint y: 234, endPoint x: 1187, endPoint y: 235, distance: 104.0
click at [1187, 236] on line at bounding box center [1168, 236] width 358 height 0
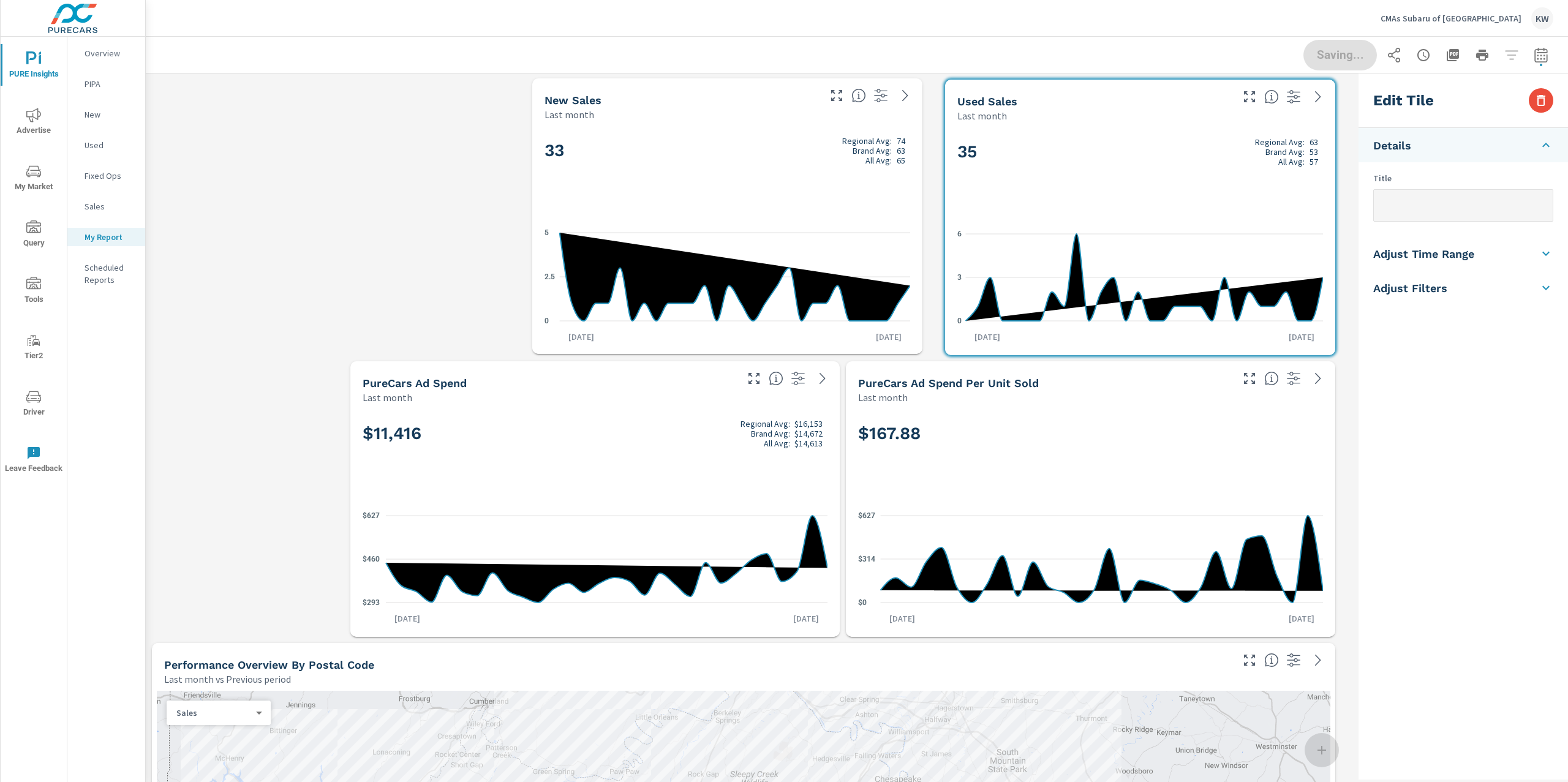
drag, startPoint x: 684, startPoint y: 214, endPoint x: 861, endPoint y: 213, distance: 177.0
click at [861, 213] on div "33 Regional Avg: 74 Brand Avg: 63 All Avg: 65 0 2.5 5 Sep 1st Sep 30th" at bounding box center [727, 238] width 380 height 223
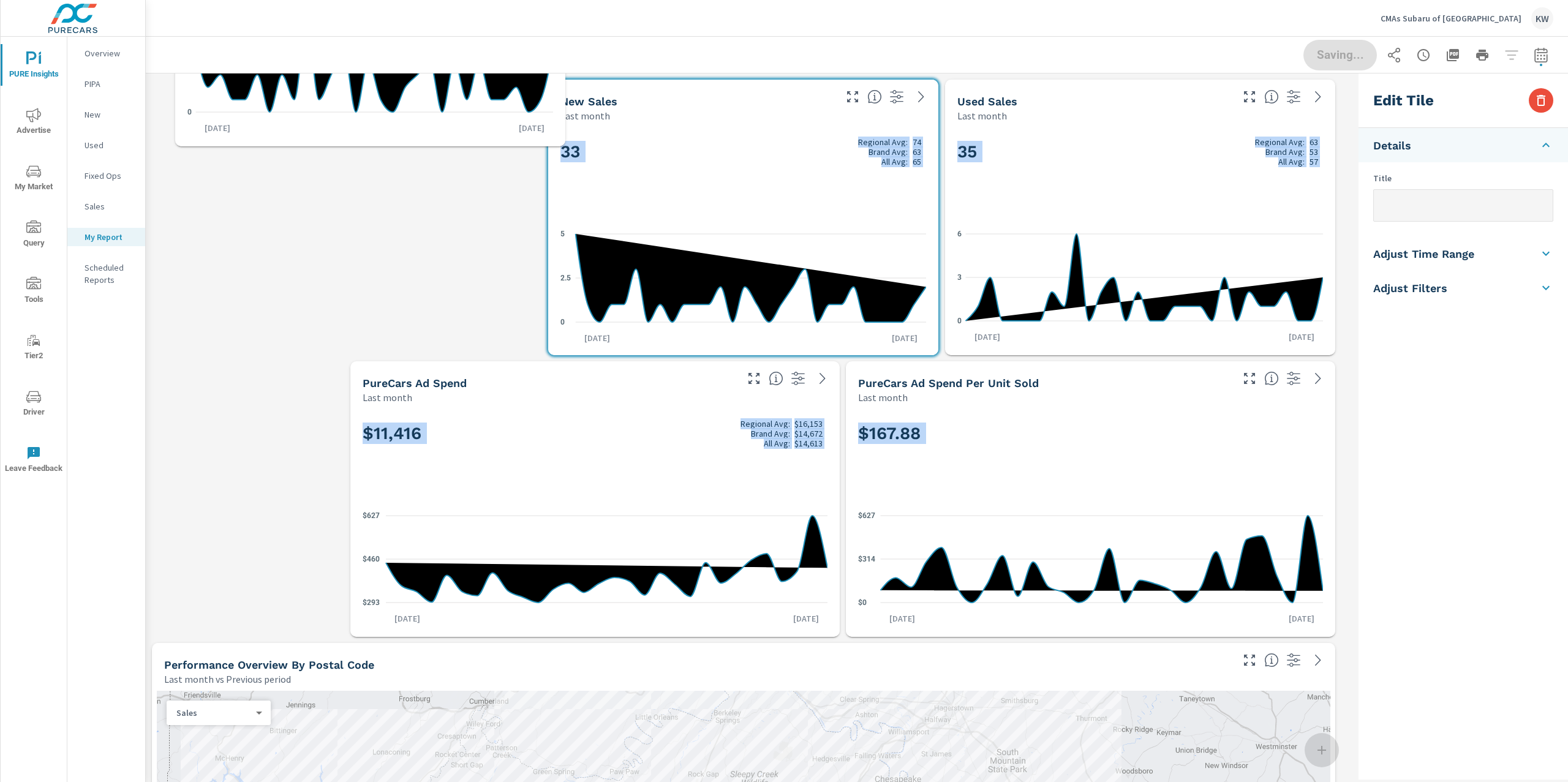
scroll to position [6, 6]
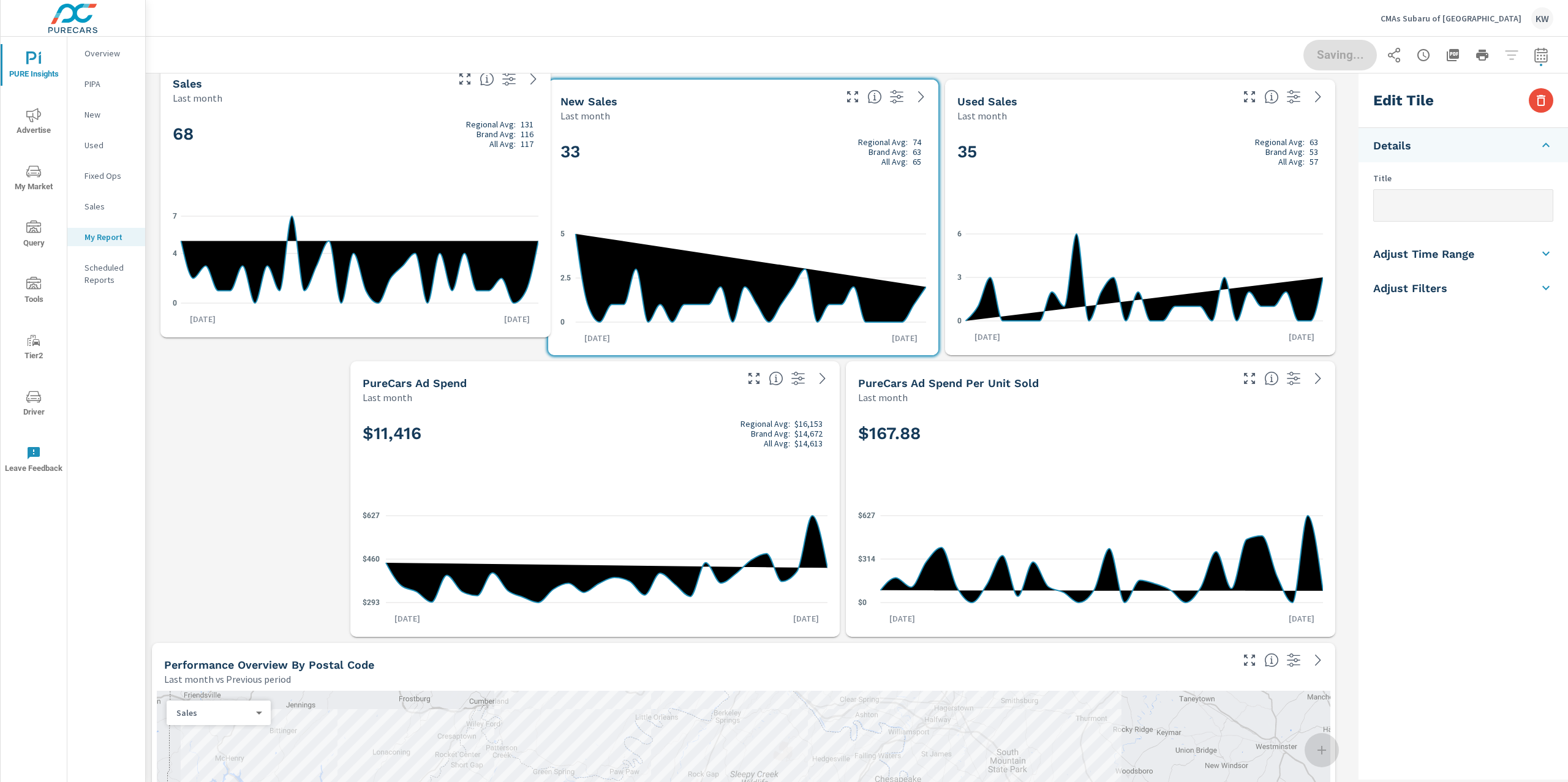
drag, startPoint x: 1130, startPoint y: 474, endPoint x: 344, endPoint y: 120, distance: 862.0
click at [345, 119] on div "68 Regional Avg: 131 Brand Avg: 116 All Avg: 117 0 4 7 Sep 1st Sep 30th" at bounding box center [355, 221] width 380 height 223
checkbox input "false"
type input "last30Days"
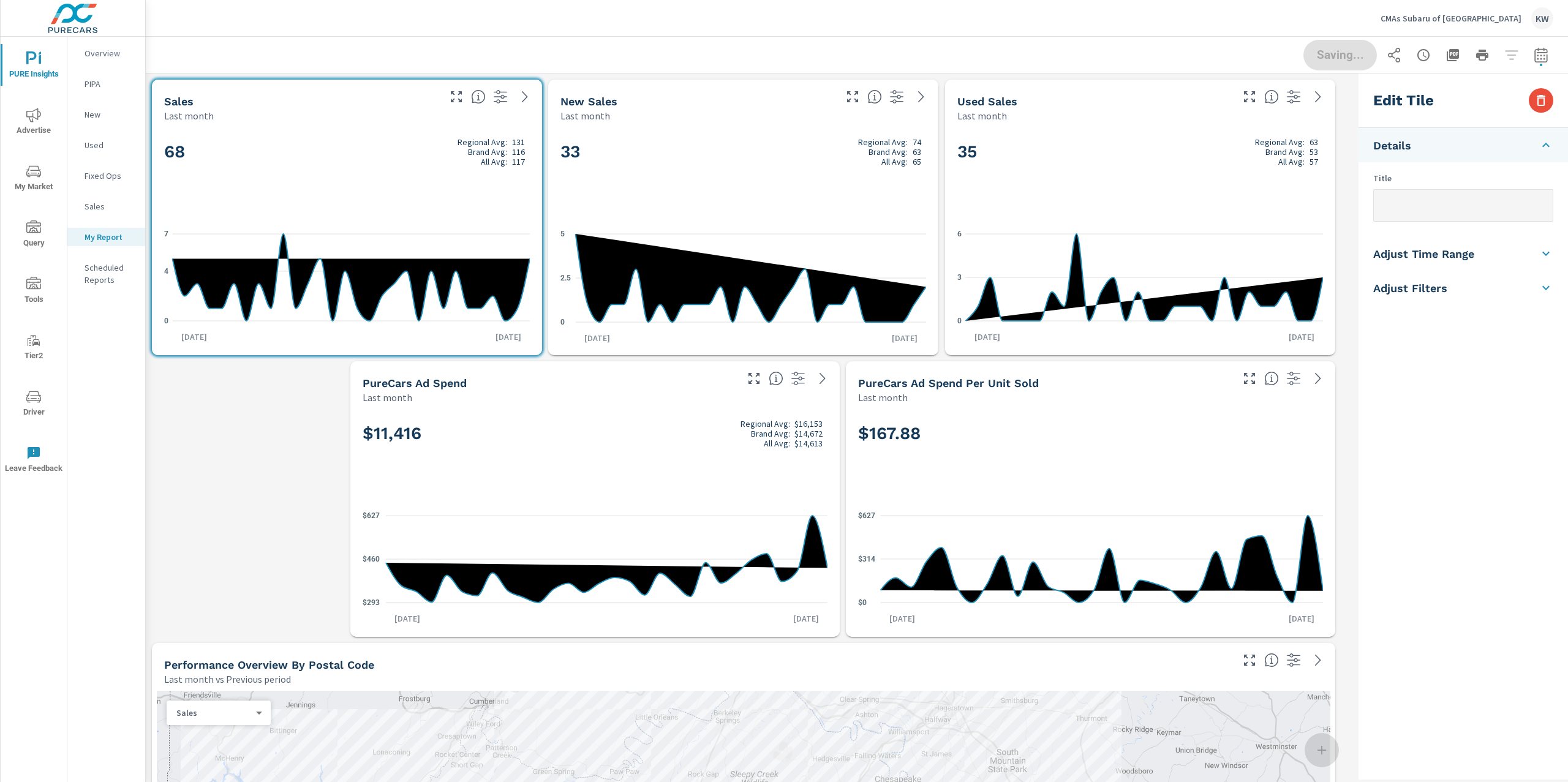
click at [813, 194] on div "33 Regional Avg: 74 Brand Avg: 63 All Avg: 65" at bounding box center [743, 172] width 365 height 75
checkbox input "true"
type input "lastMonth"
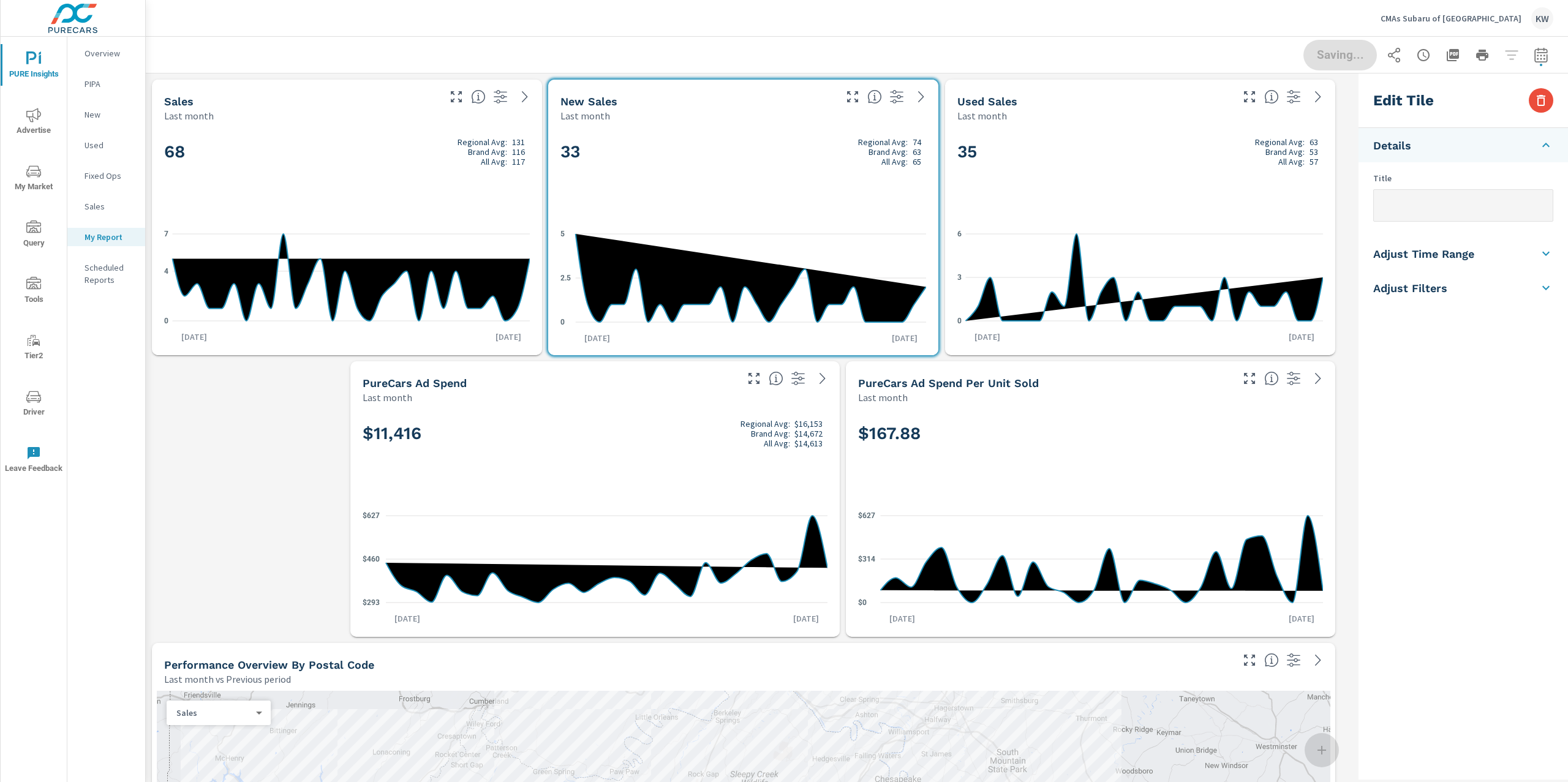
click at [1441, 245] on li "Adjust Time Range" at bounding box center [1463, 253] width 209 height 34
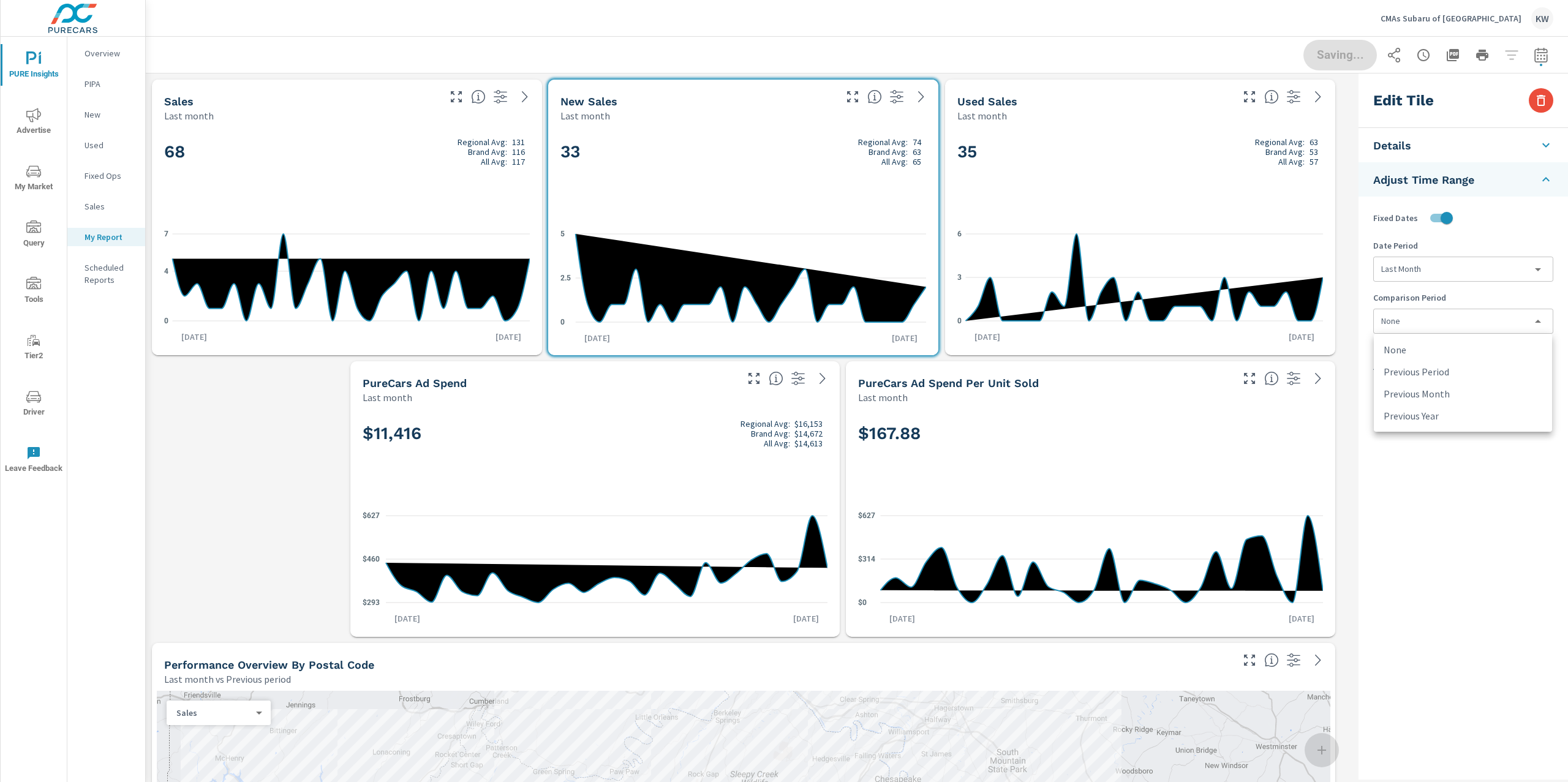
click at [1443, 318] on body "PURE Insights Advertise My Market Query Tools Tier2 Driver Leave Feedback Overv…" at bounding box center [784, 391] width 1568 height 782
drag, startPoint x: 1445, startPoint y: 414, endPoint x: 1439, endPoint y: 408, distance: 8.5
click at [1445, 414] on li "Previous Year" at bounding box center [1463, 416] width 178 height 22
type input "lastYear"
click at [1220, 199] on div "35 Regional Avg: 63 Brand Avg: 53 All Avg: 57" at bounding box center [1140, 172] width 365 height 75
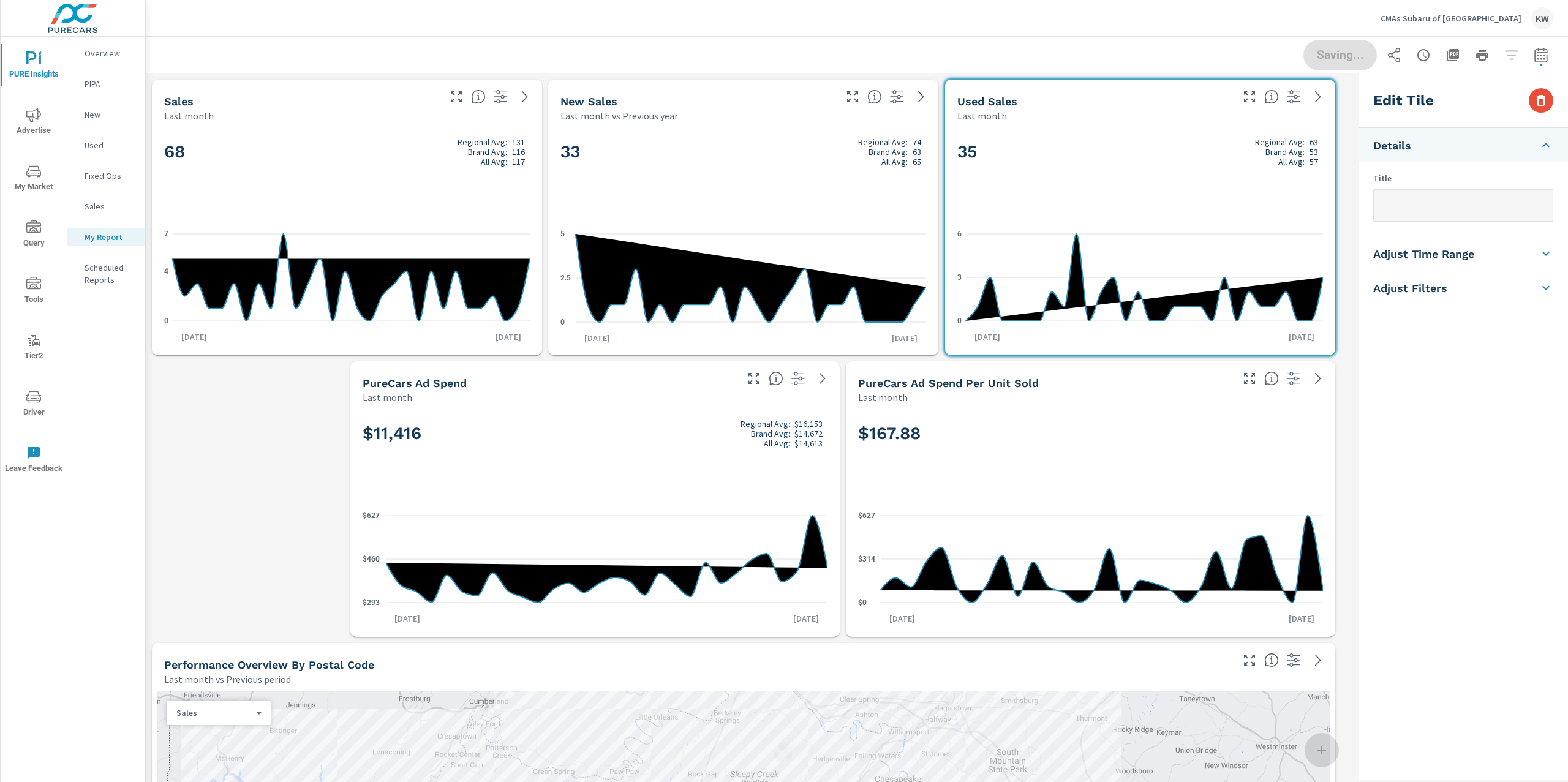
click at [1488, 254] on li "Adjust Time Range" at bounding box center [1463, 253] width 209 height 34
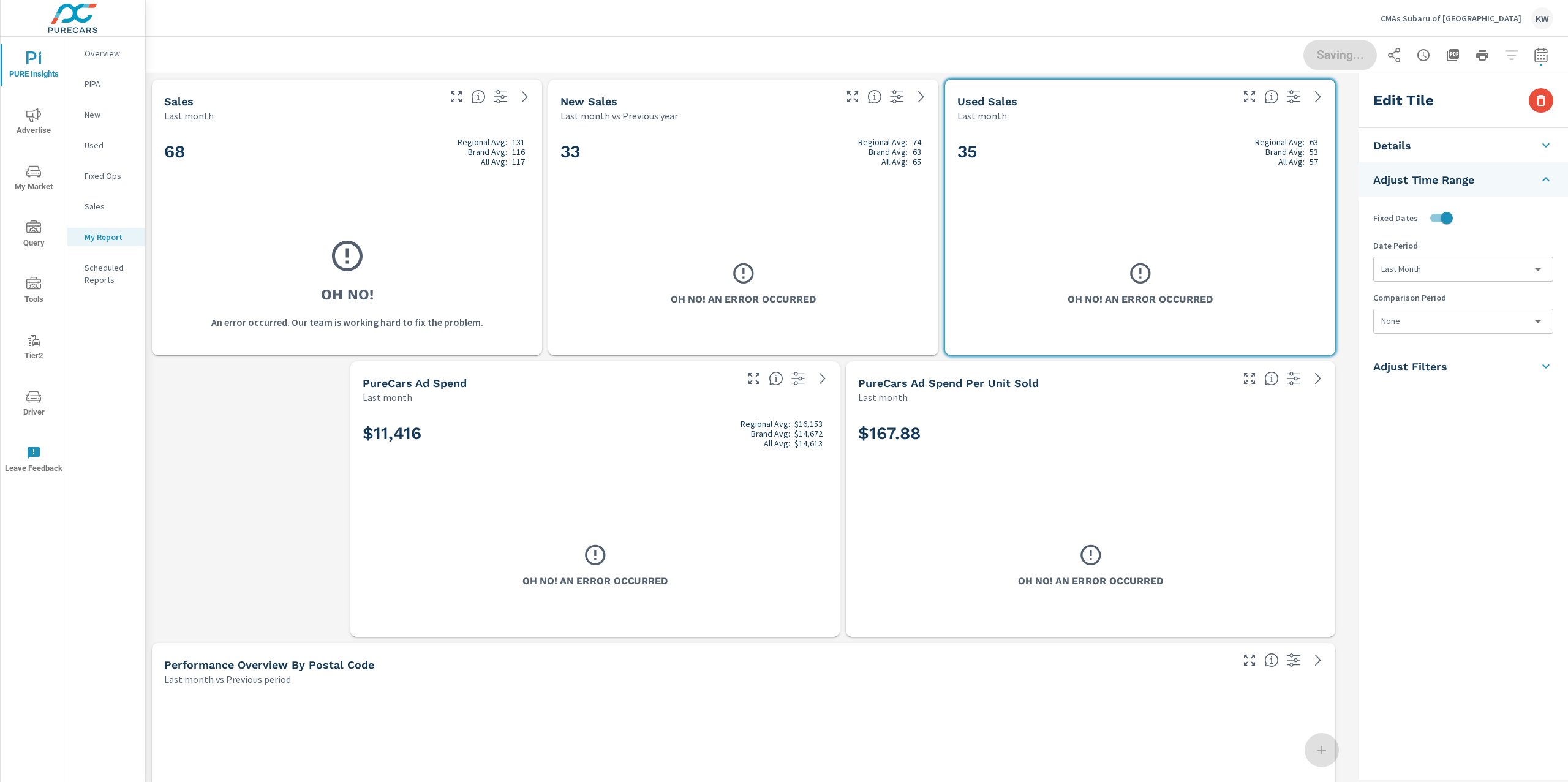
scroll to position [9890, 1221]
click at [1456, 275] on body "PURE Insights Advertise My Market Query Tools Tier2 Driver Leave Feedback Overv…" at bounding box center [784, 391] width 1568 height 782
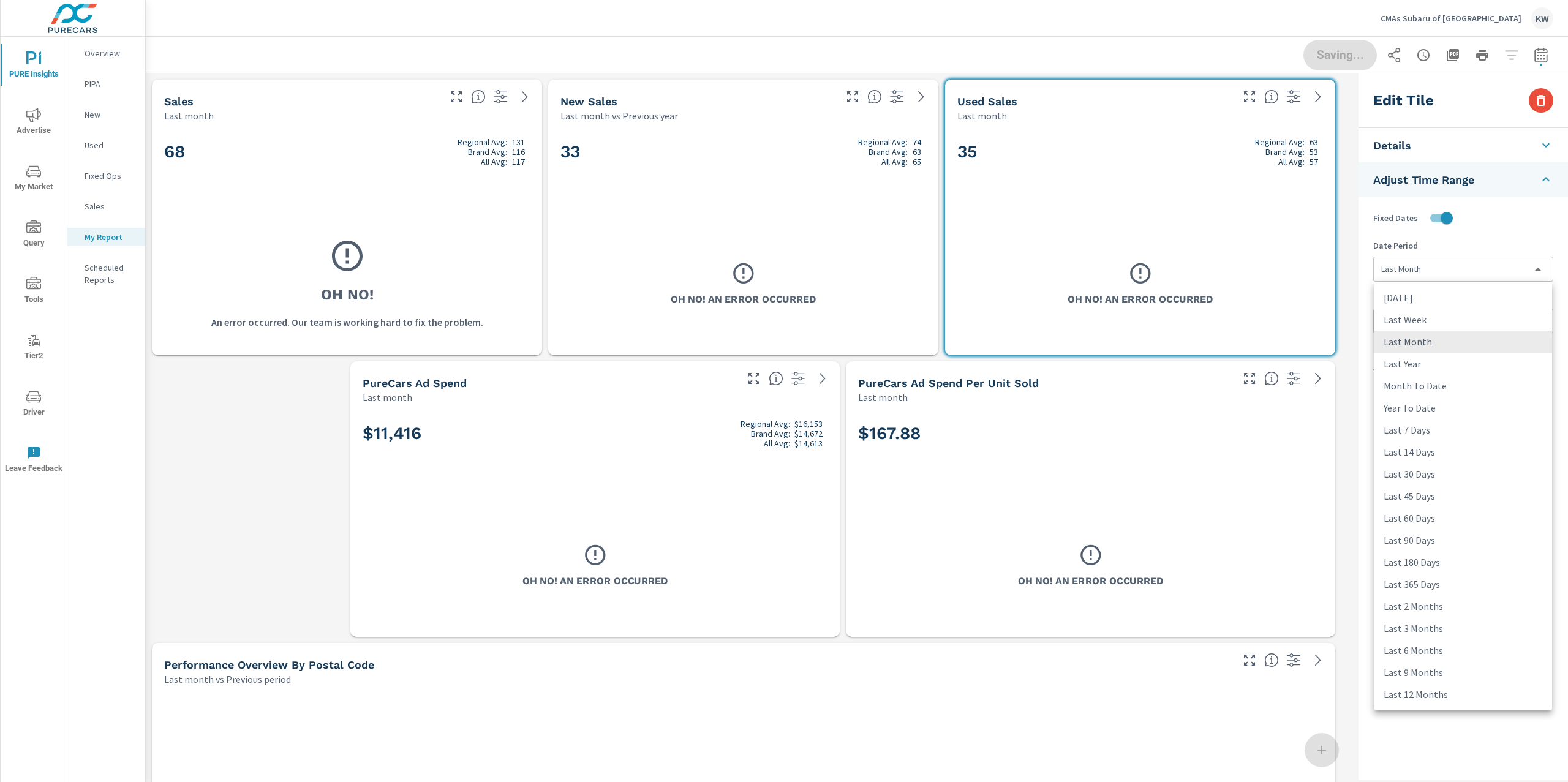
click at [1457, 276] on div at bounding box center [784, 391] width 1568 height 782
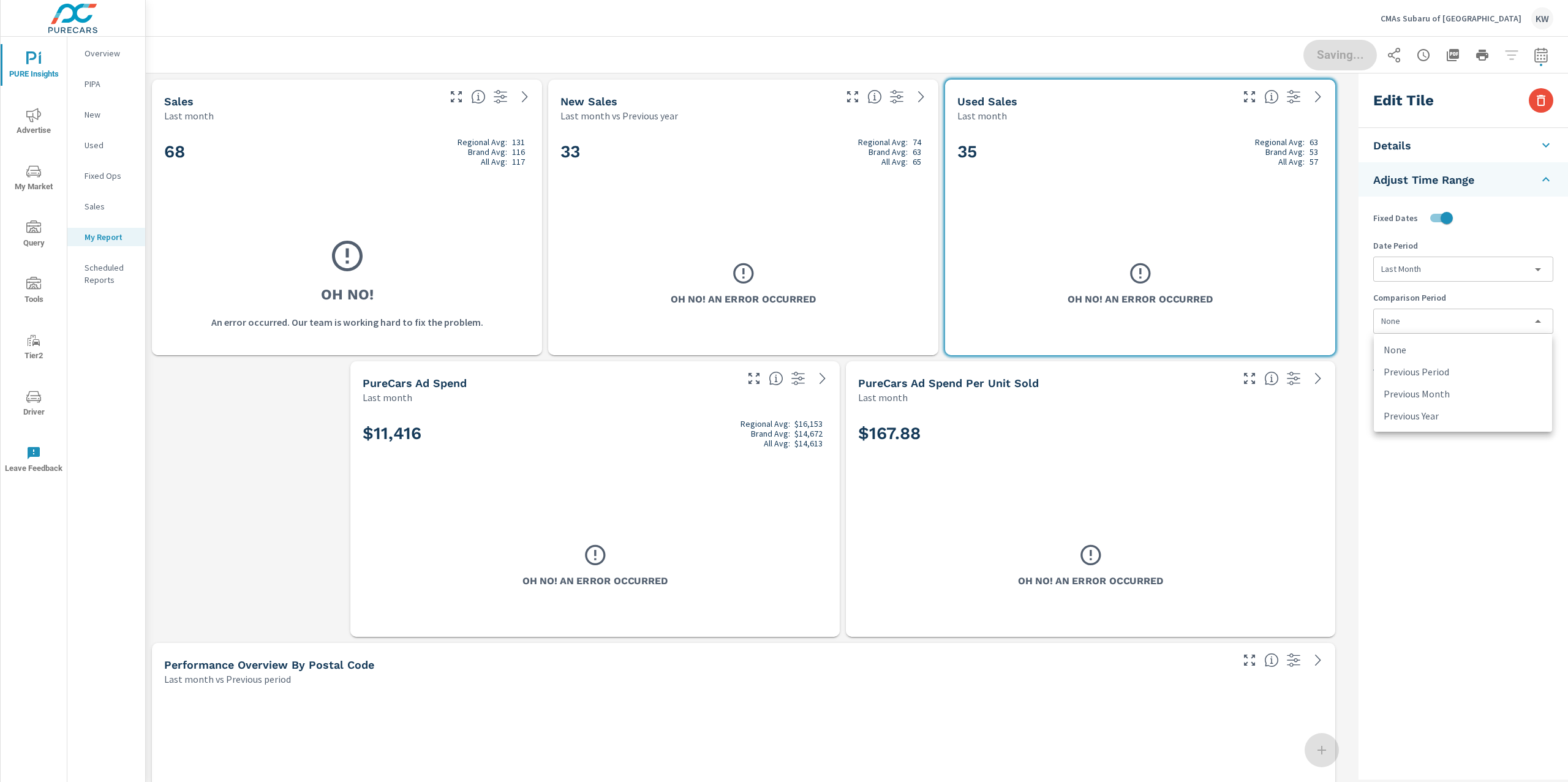
click at [1395, 322] on body "PURE Insights Advertise My Market Query Tools Tier2 Driver Leave Feedback Overv…" at bounding box center [784, 391] width 1568 height 782
click at [1435, 415] on li "Previous Year" at bounding box center [1463, 416] width 178 height 22
type input "lastYear"
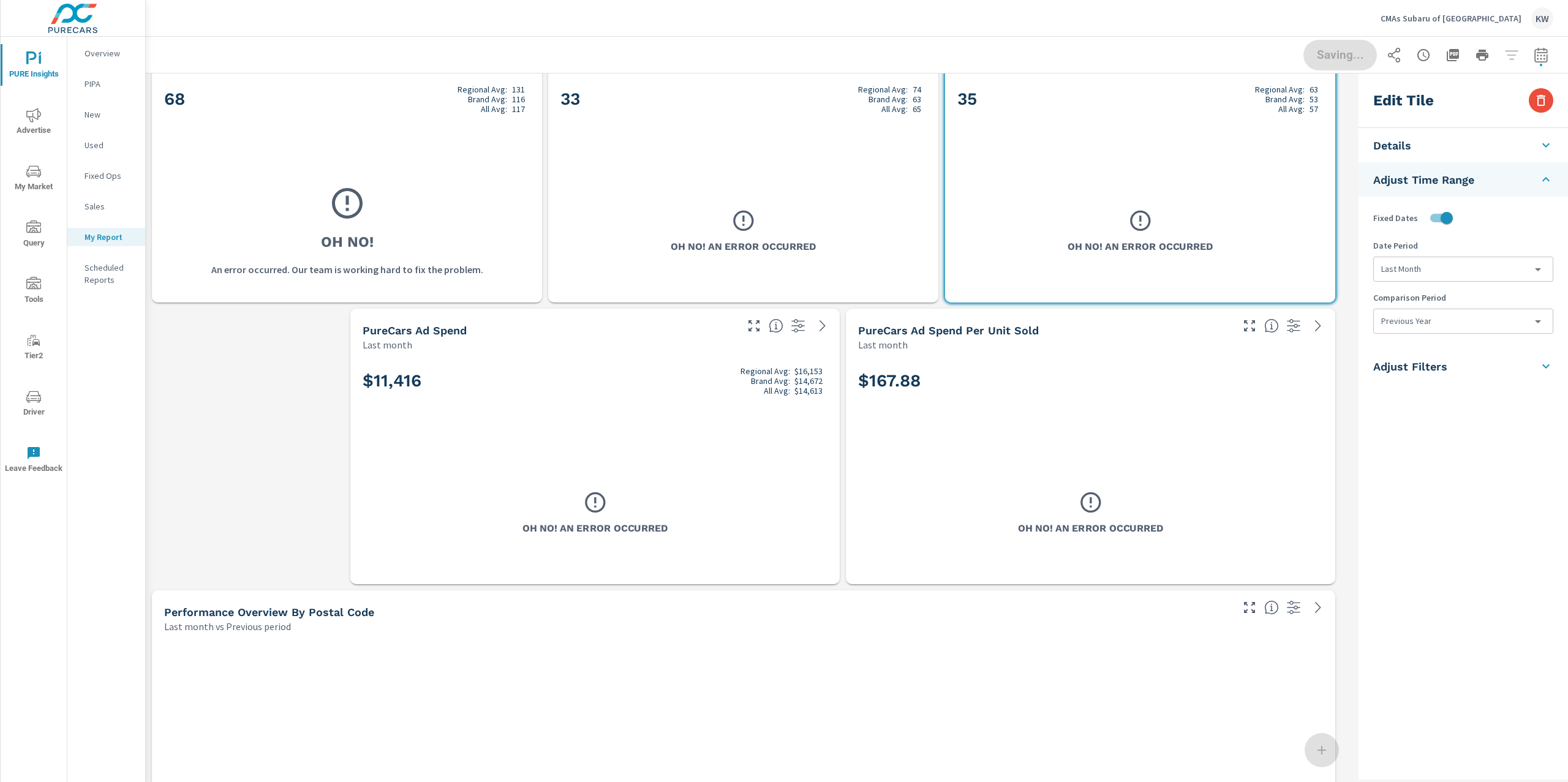
scroll to position [50, 0]
drag, startPoint x: 1332, startPoint y: 582, endPoint x: 1259, endPoint y: 575, distance: 73.3
click at [846, 580] on span at bounding box center [846, 580] width 0 height 0
checkbox input "false"
type input "last30Days"
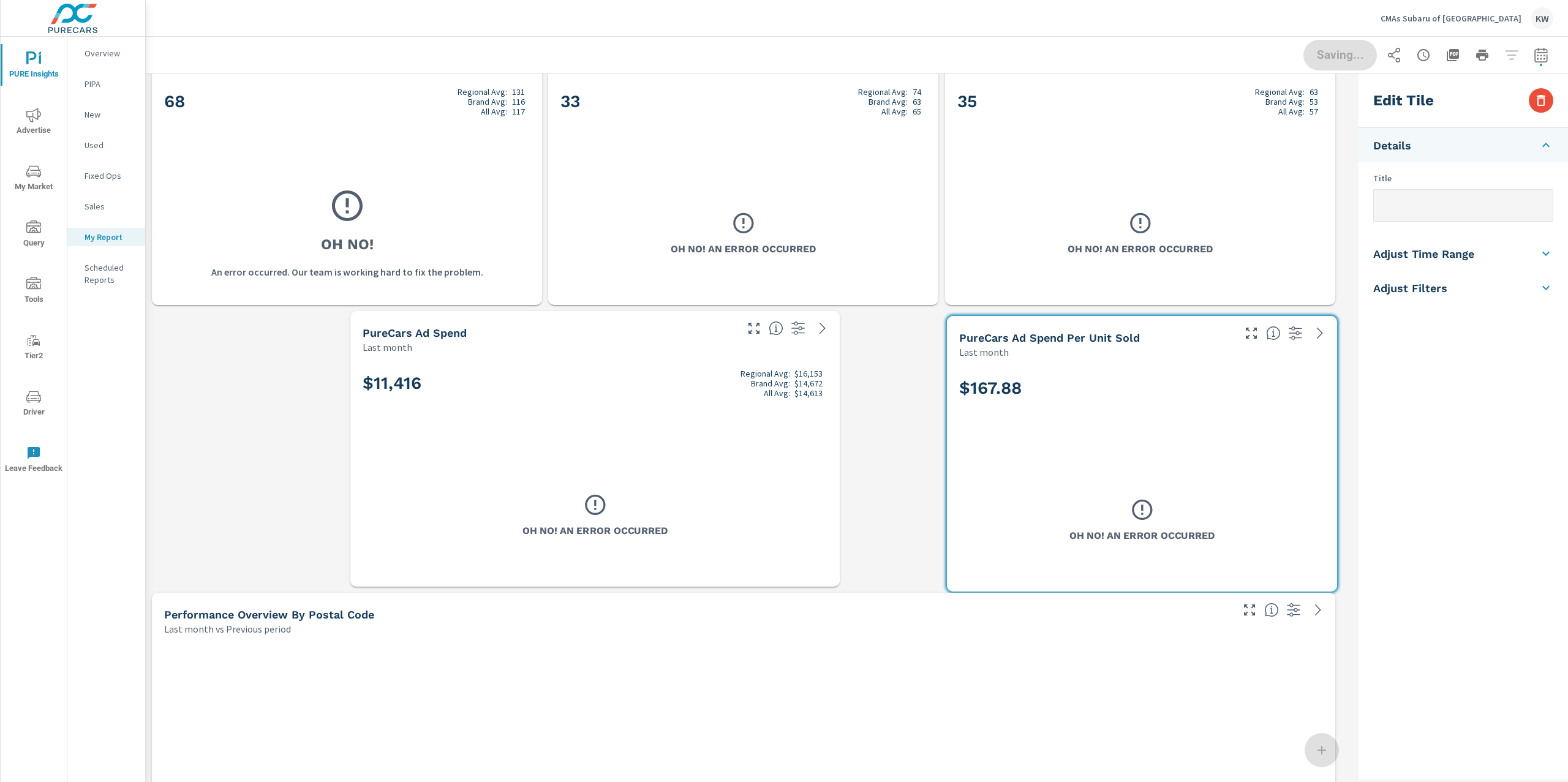
drag, startPoint x: 1159, startPoint y: 514, endPoint x: 1257, endPoint y: 519, distance: 98.1
click at [1257, 519] on div "Oh No! An Error Occurred" at bounding box center [1142, 519] width 244 height 80
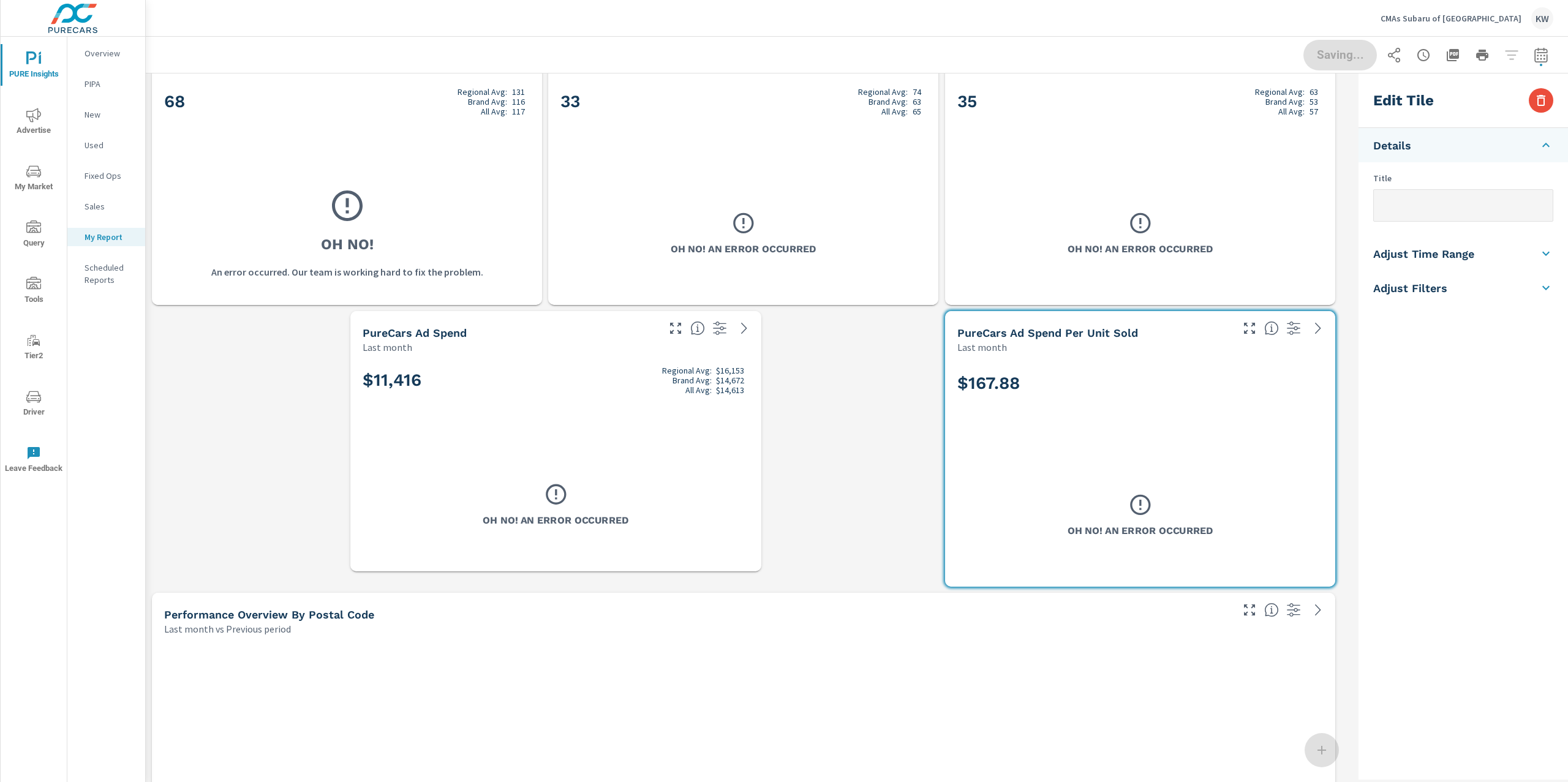
drag, startPoint x: 838, startPoint y: 582, endPoint x: 759, endPoint y: 566, distance: 80.6
click at [350, 571] on span at bounding box center [350, 571] width 0 height 0
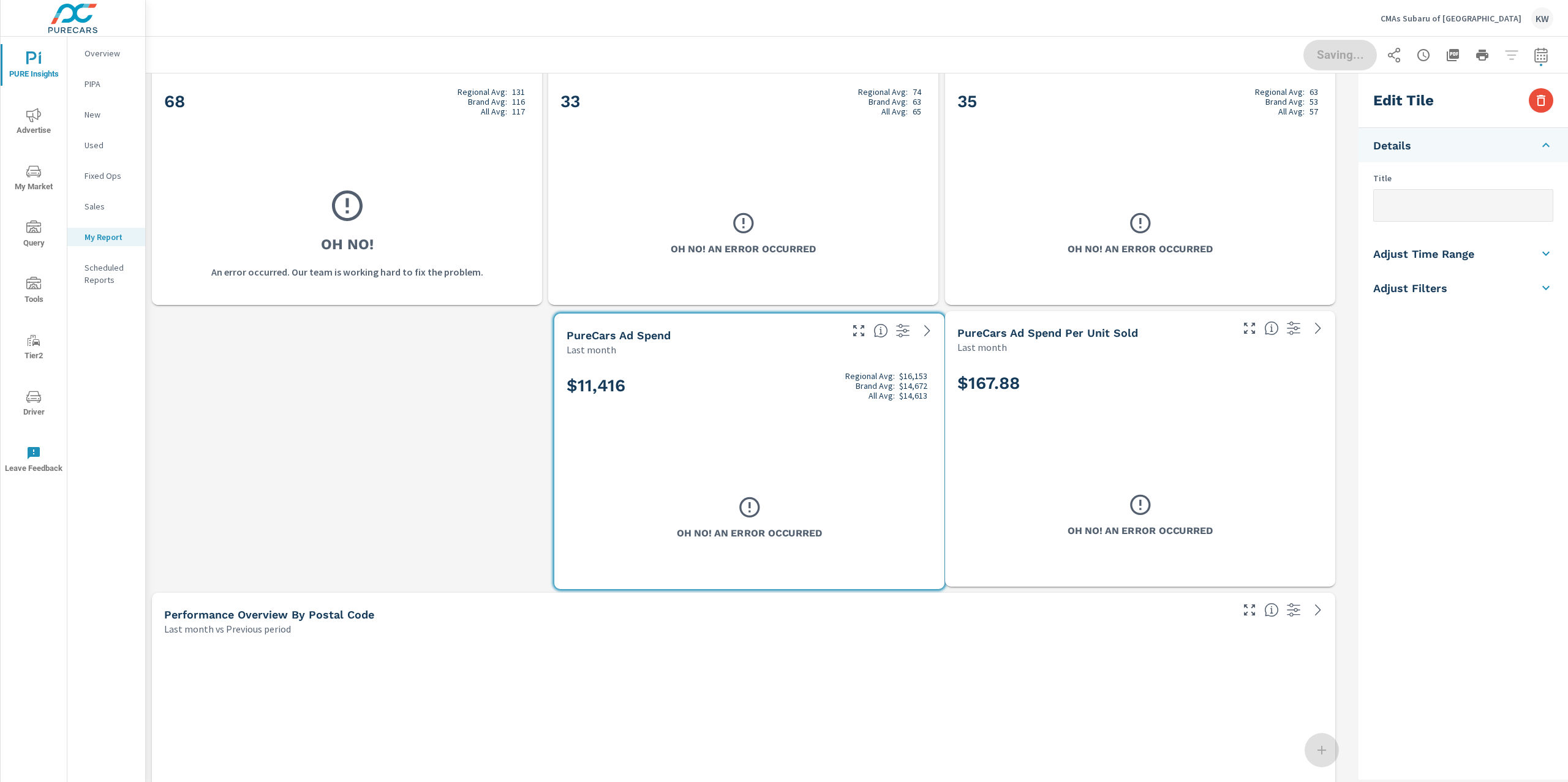
drag, startPoint x: 691, startPoint y: 476, endPoint x: 837, endPoint y: 473, distance: 146.0
click at [837, 473] on div "Oh No! An Error Occurred" at bounding box center [749, 517] width 365 height 119
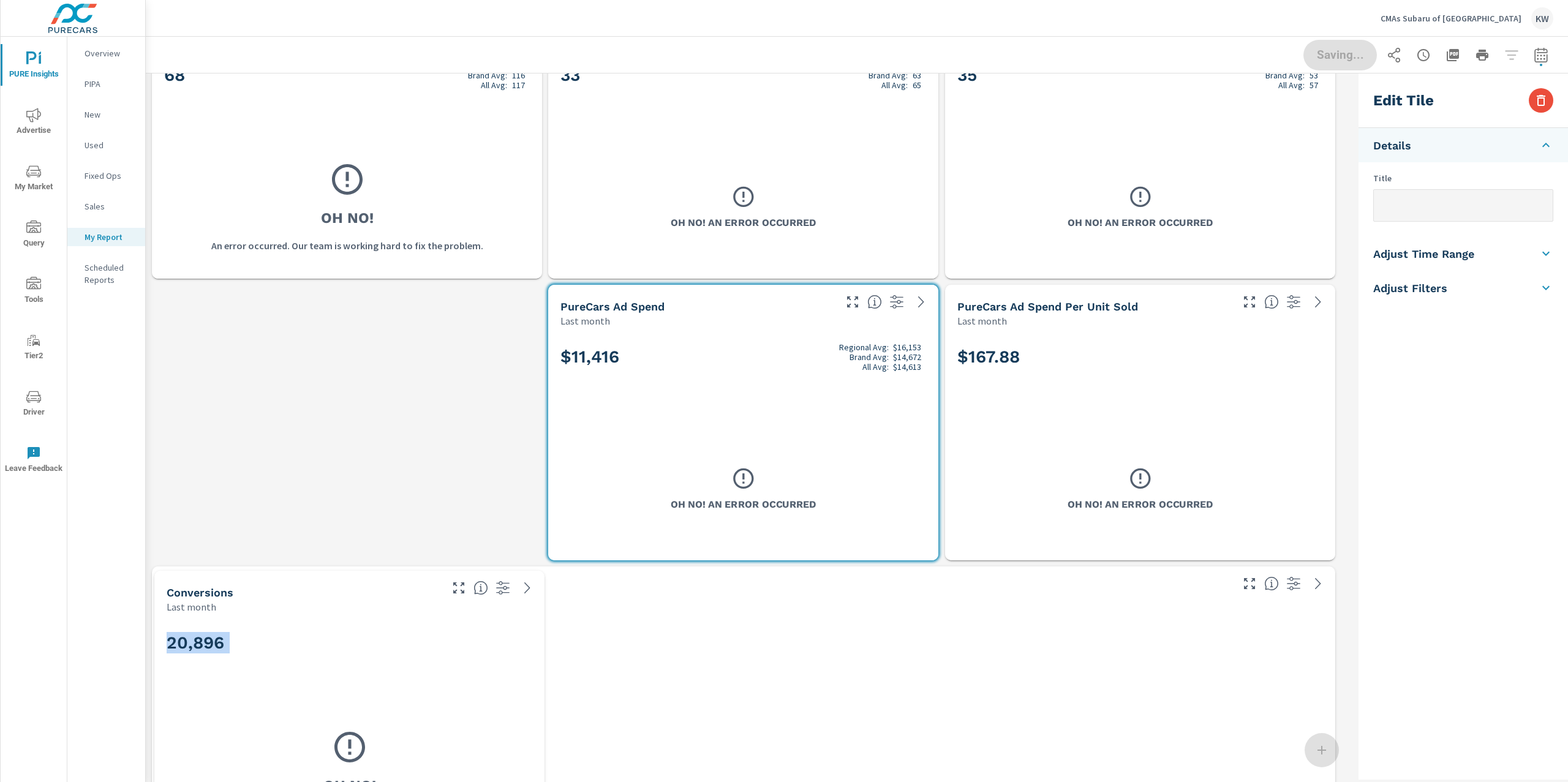
scroll to position [0, 0]
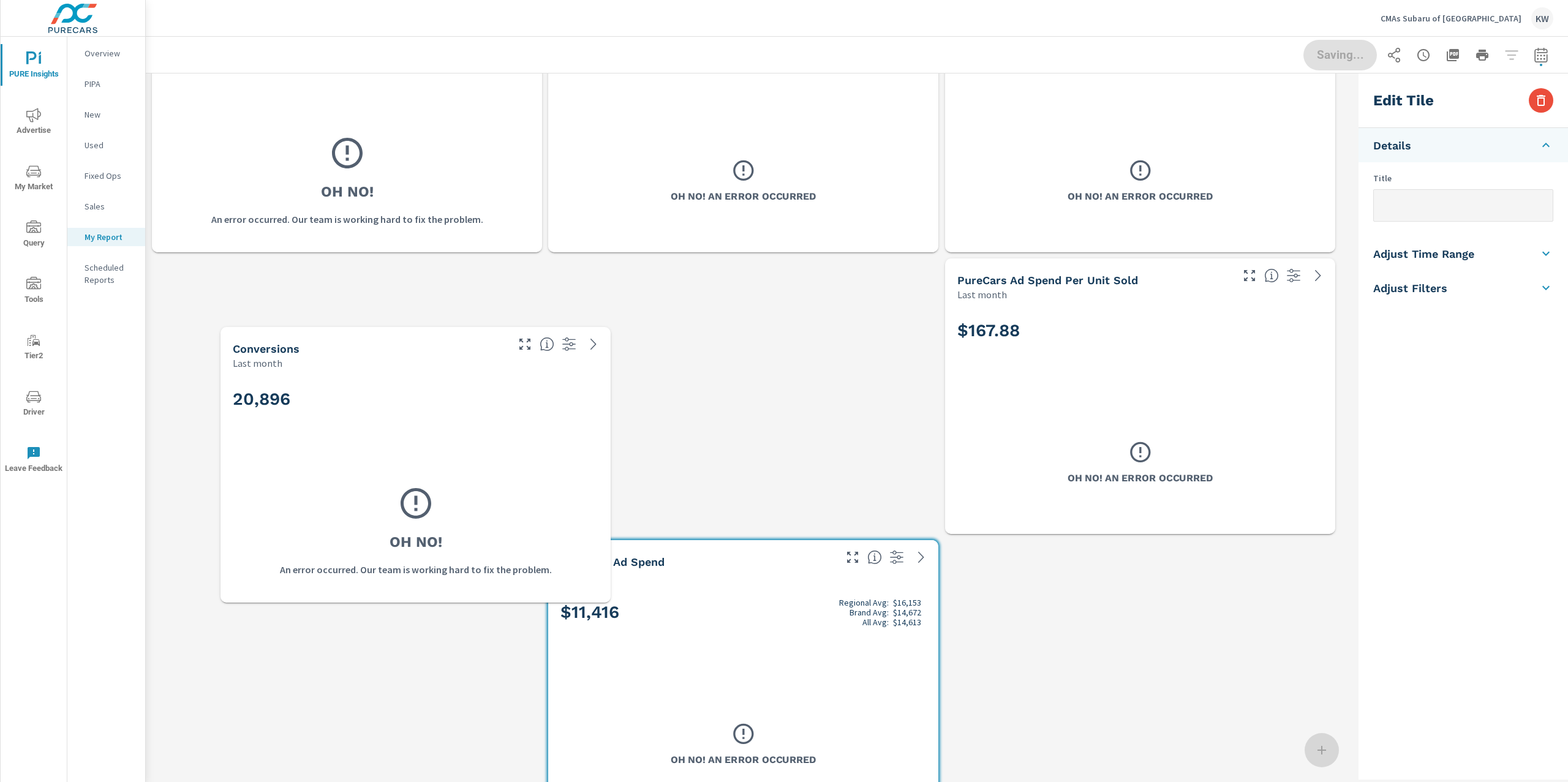
drag, startPoint x: 774, startPoint y: 478, endPoint x: 447, endPoint y: 460, distance: 327.5
click at [447, 460] on div "20,896 Oh No! An error occurred. Our team is working hard to fix the problem." at bounding box center [415, 487] width 380 height 223
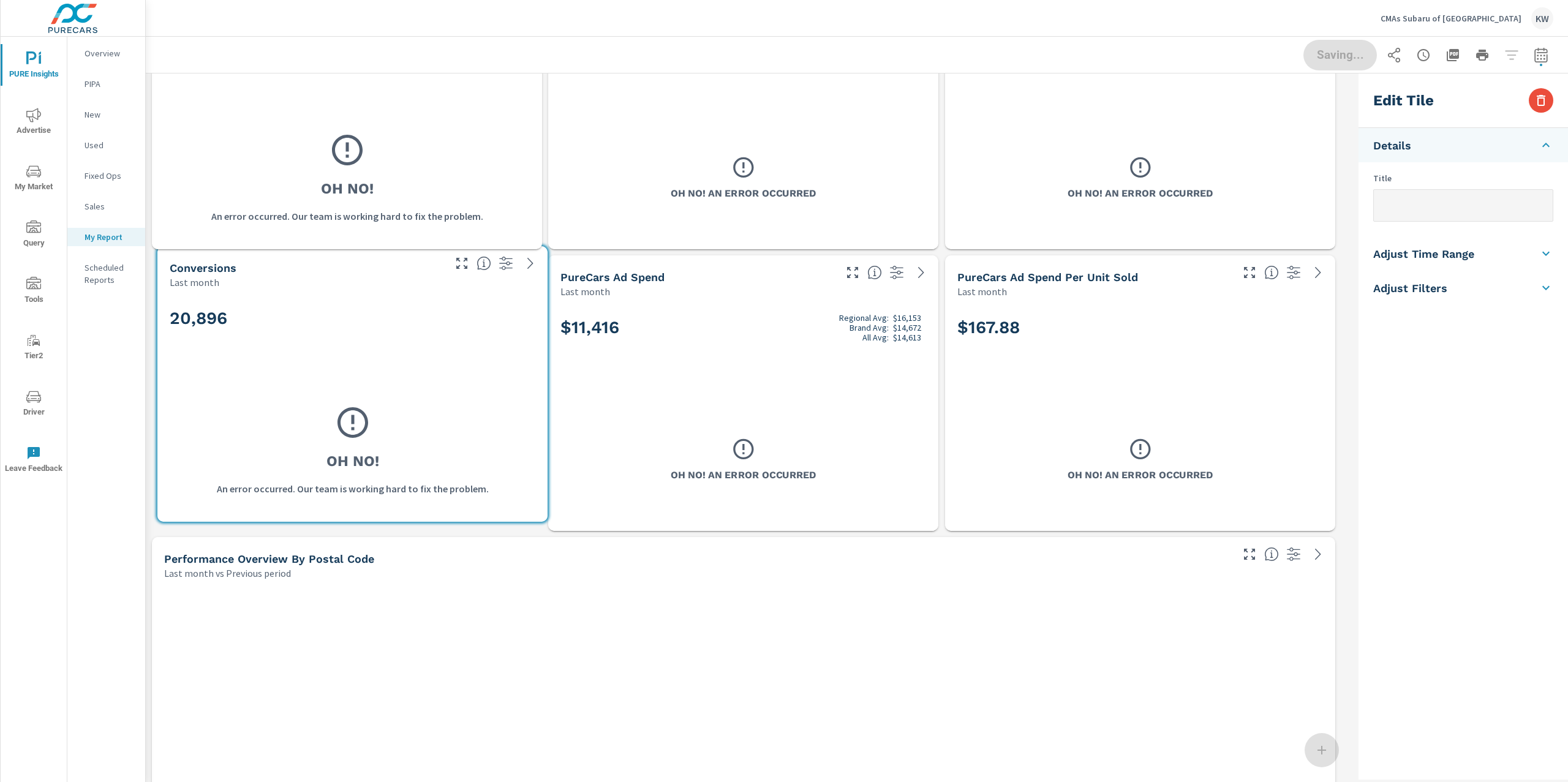
drag, startPoint x: 516, startPoint y: 436, endPoint x: 417, endPoint y: 428, distance: 99.3
click at [417, 426] on div "Oh No! An error occurred. Our team is working hard to fix the problem." at bounding box center [352, 450] width 365 height 119
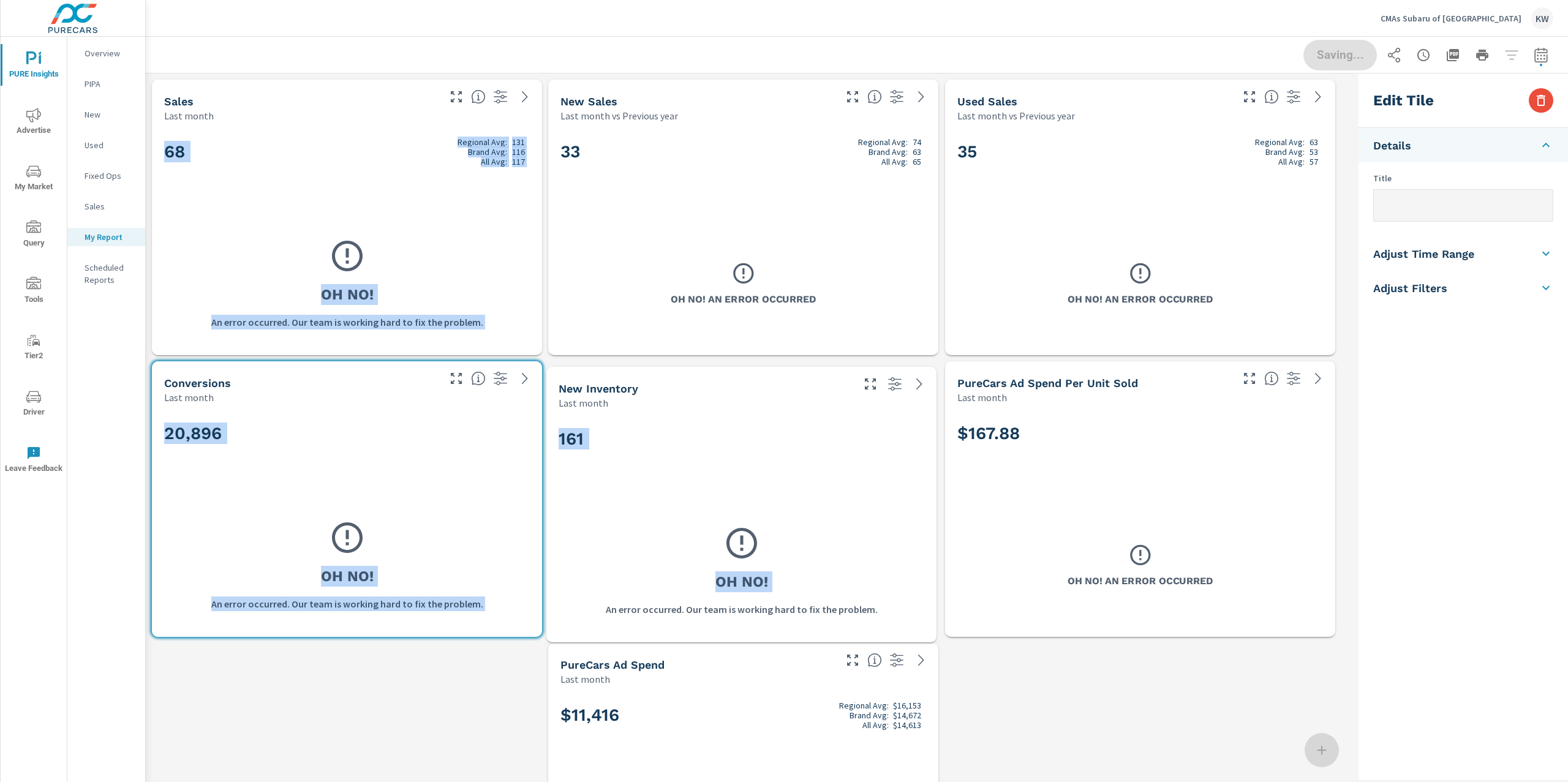
drag, startPoint x: 468, startPoint y: 475, endPoint x: 863, endPoint y: 527, distance: 398.4
click at [863, 527] on div "Oh No! An error occurred. Our team is working hard to fix the problem." at bounding box center [741, 571] width 365 height 119
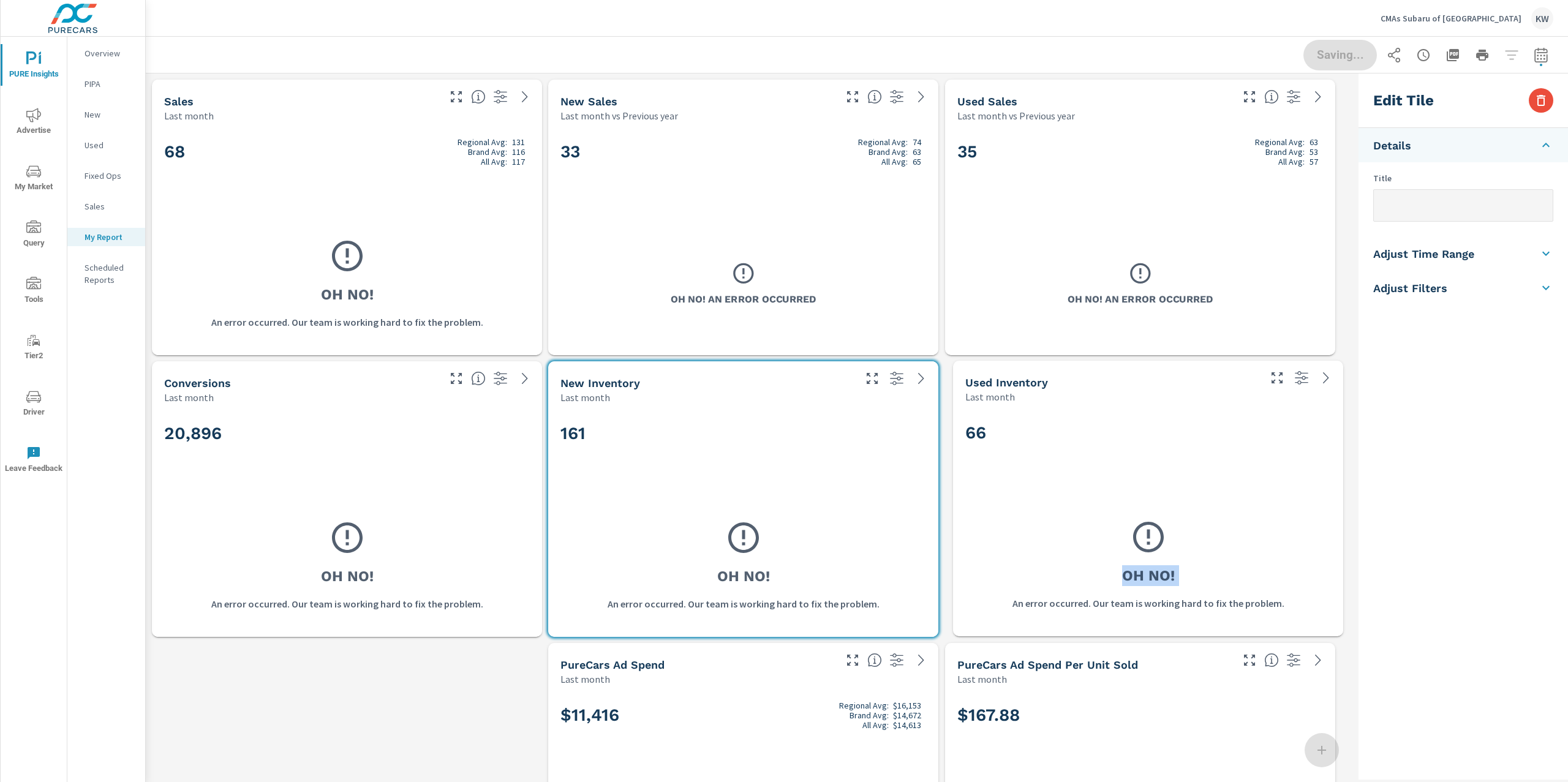
drag, startPoint x: 820, startPoint y: 577, endPoint x: 1220, endPoint y: 529, distance: 402.9
click at [1221, 529] on div "Oh No! An error occurred. Our team is working hard to fix the problem." at bounding box center [1148, 564] width 365 height 119
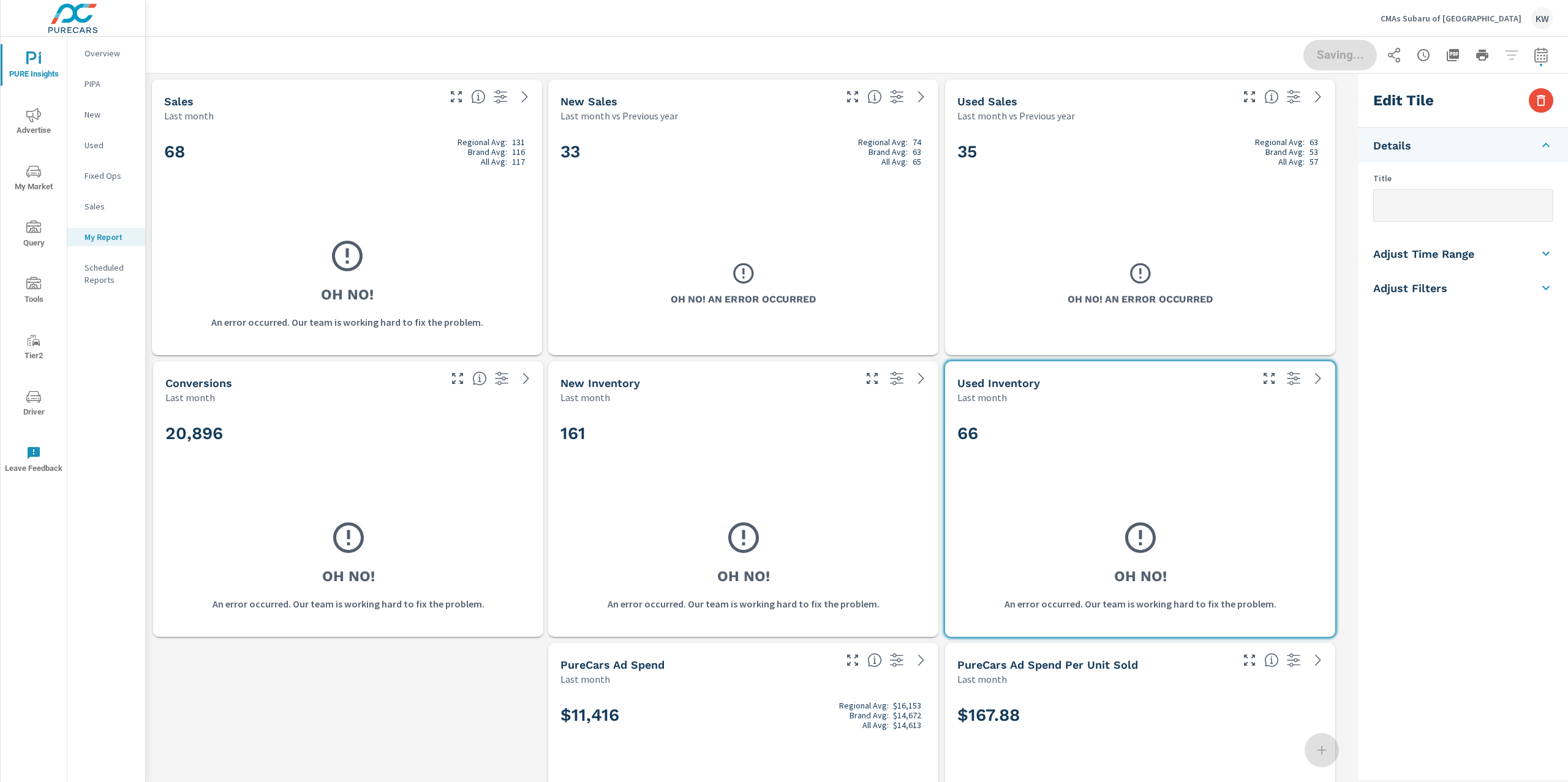
click at [345, 466] on div "20,896" at bounding box center [347, 454] width 365 height 75
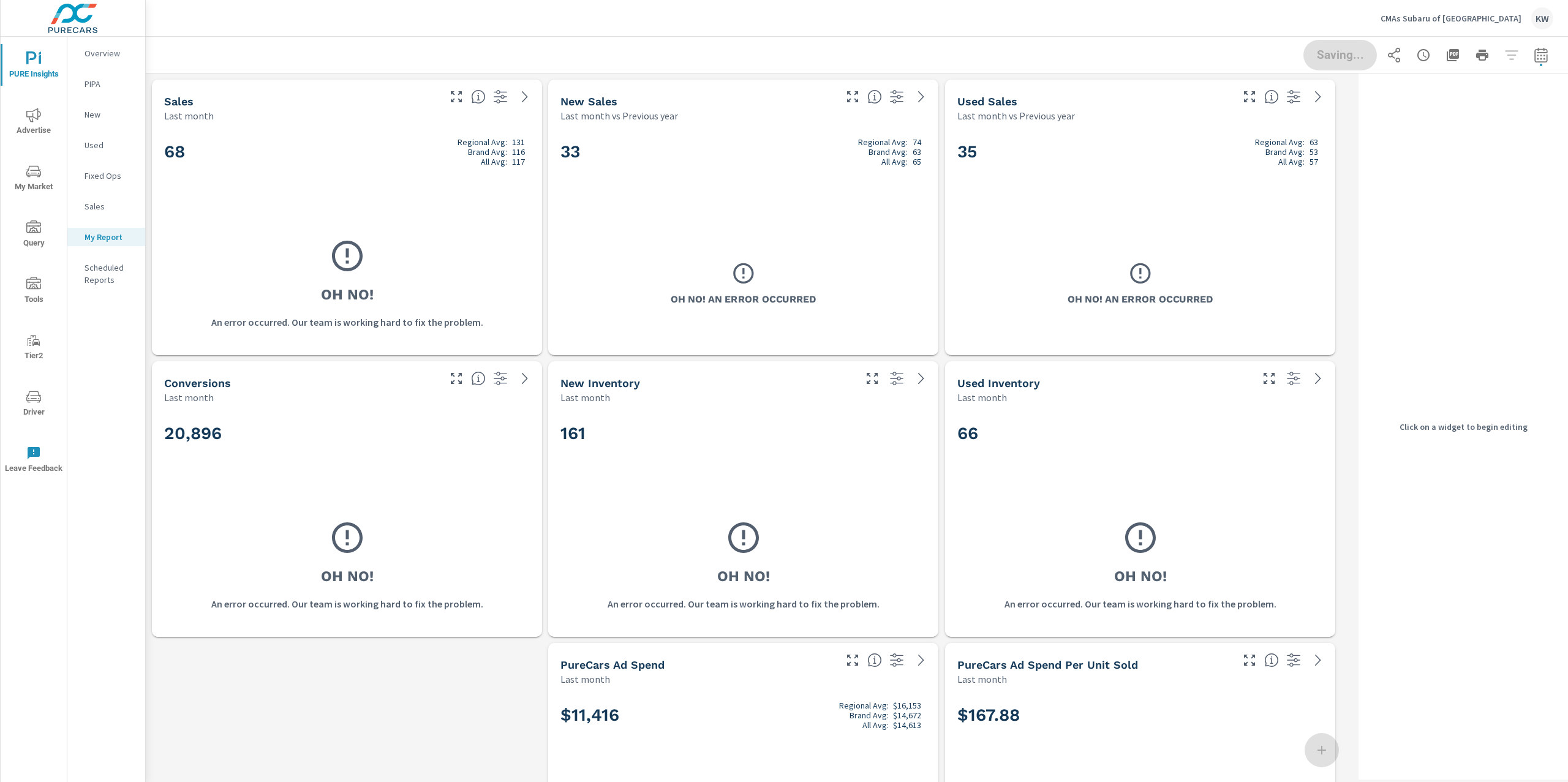
click at [1330, 37] on div "Saving..." at bounding box center [856, 55] width 1393 height 36
click at [1337, 67] on div "Saving..." at bounding box center [1429, 55] width 250 height 31
click at [1534, 60] on icon "button" at bounding box center [1541, 55] width 15 height 15
select select "Last month"
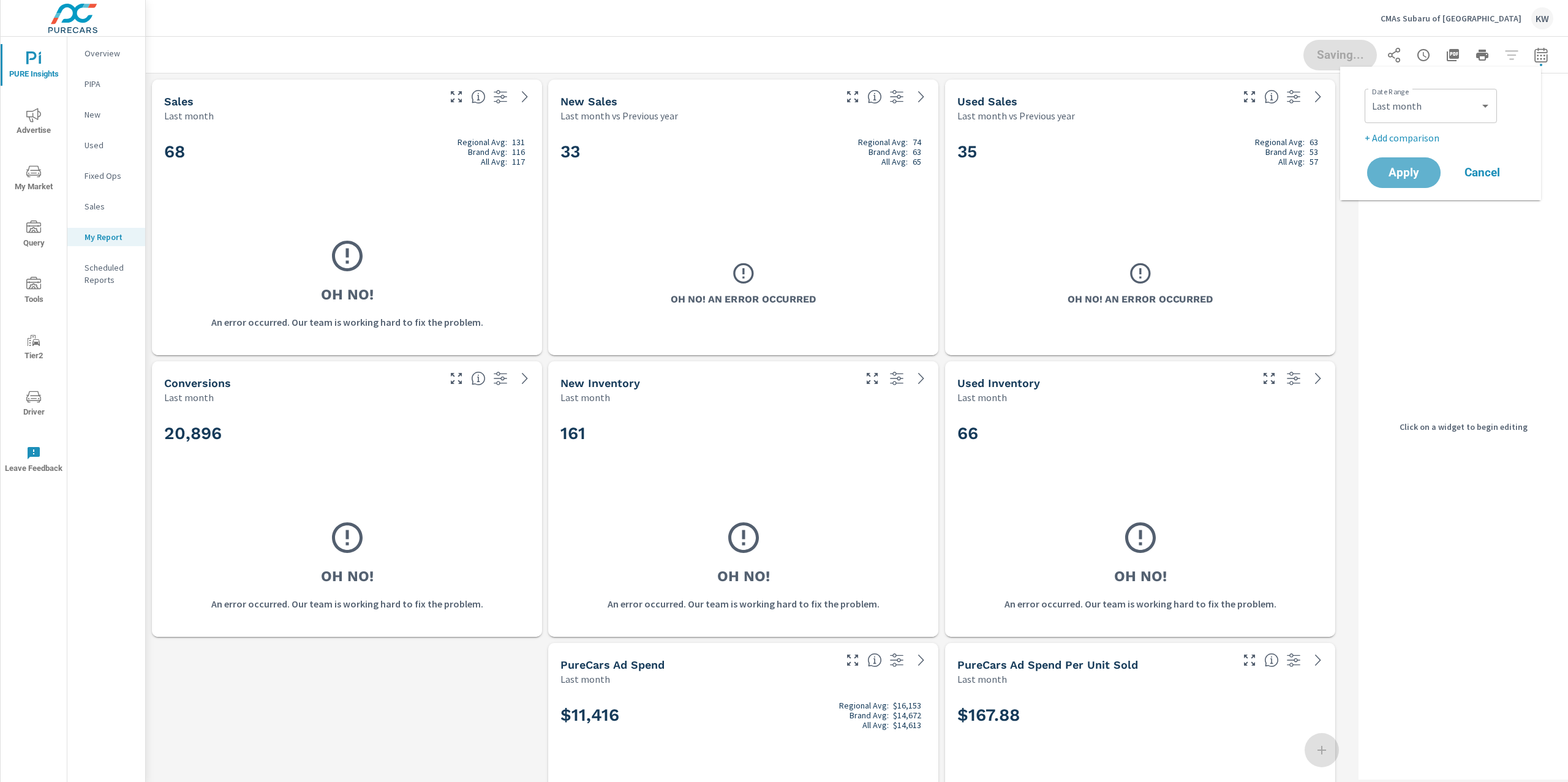
drag, startPoint x: 1408, startPoint y: 171, endPoint x: 1386, endPoint y: 204, distance: 39.7
click at [1408, 171] on span "Apply" at bounding box center [1404, 173] width 49 height 11
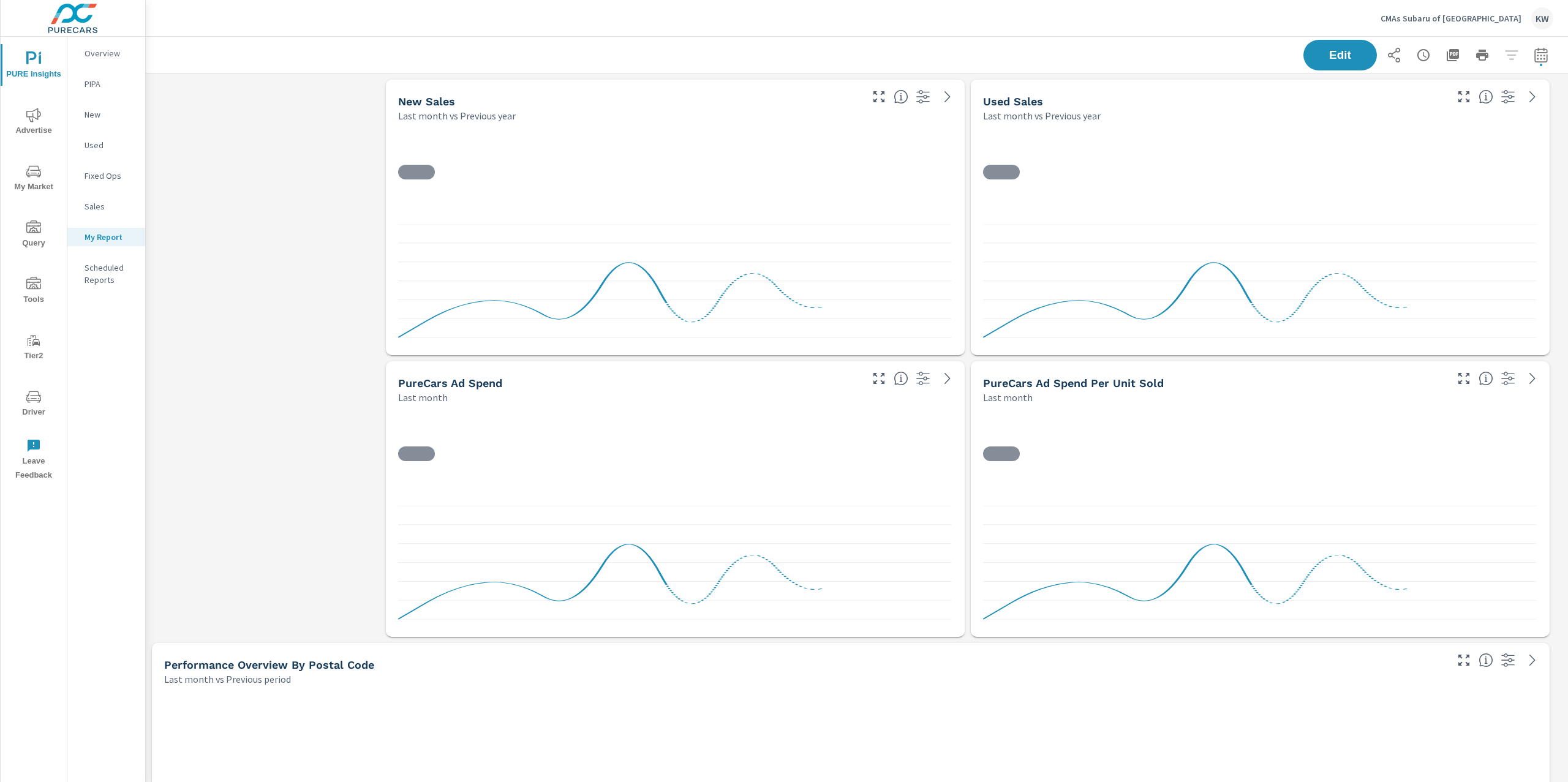
scroll to position [9890, 1436]
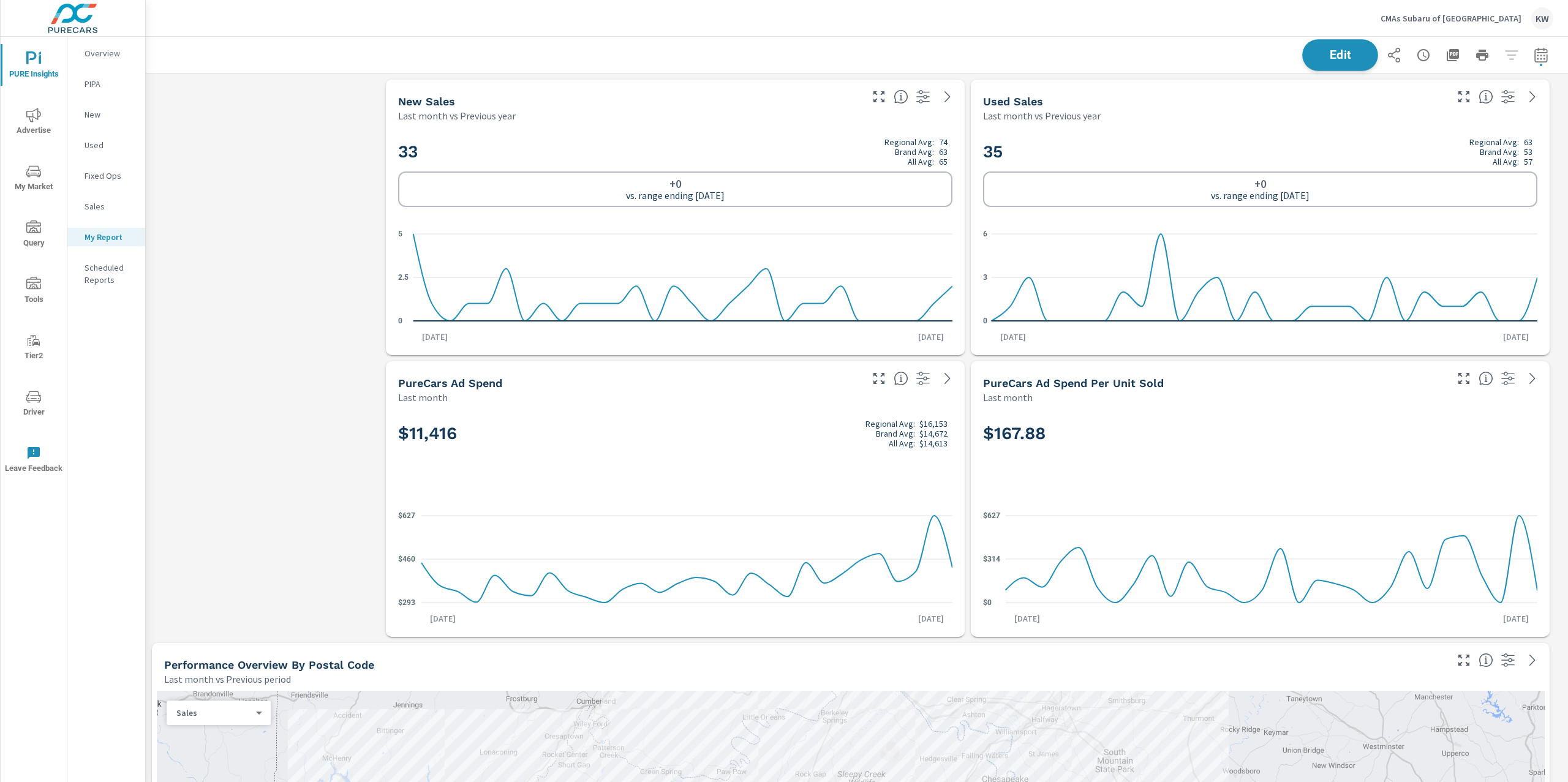
click at [1327, 67] on button "Edit" at bounding box center [1341, 55] width 76 height 32
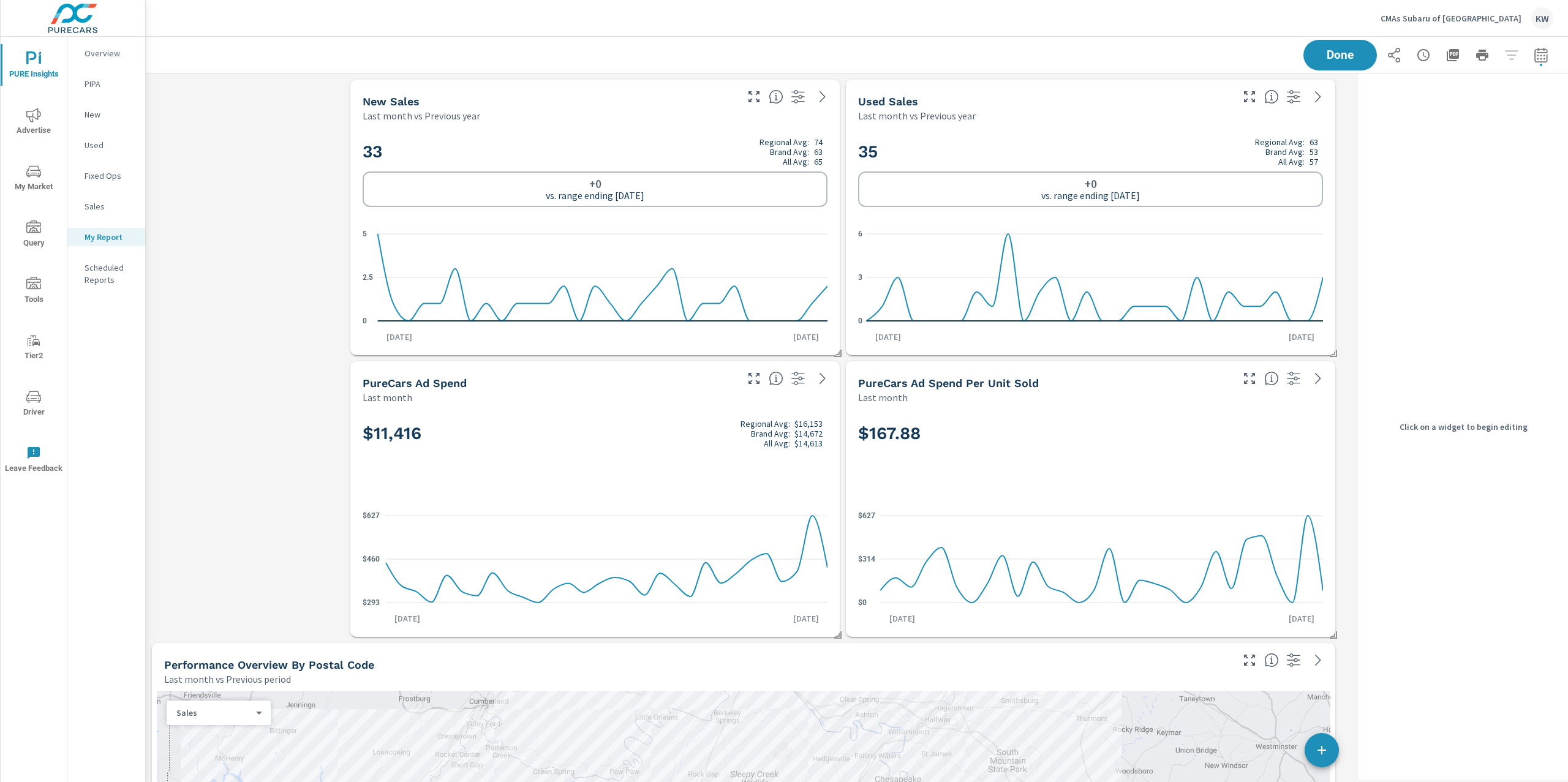
scroll to position [9890, 1221]
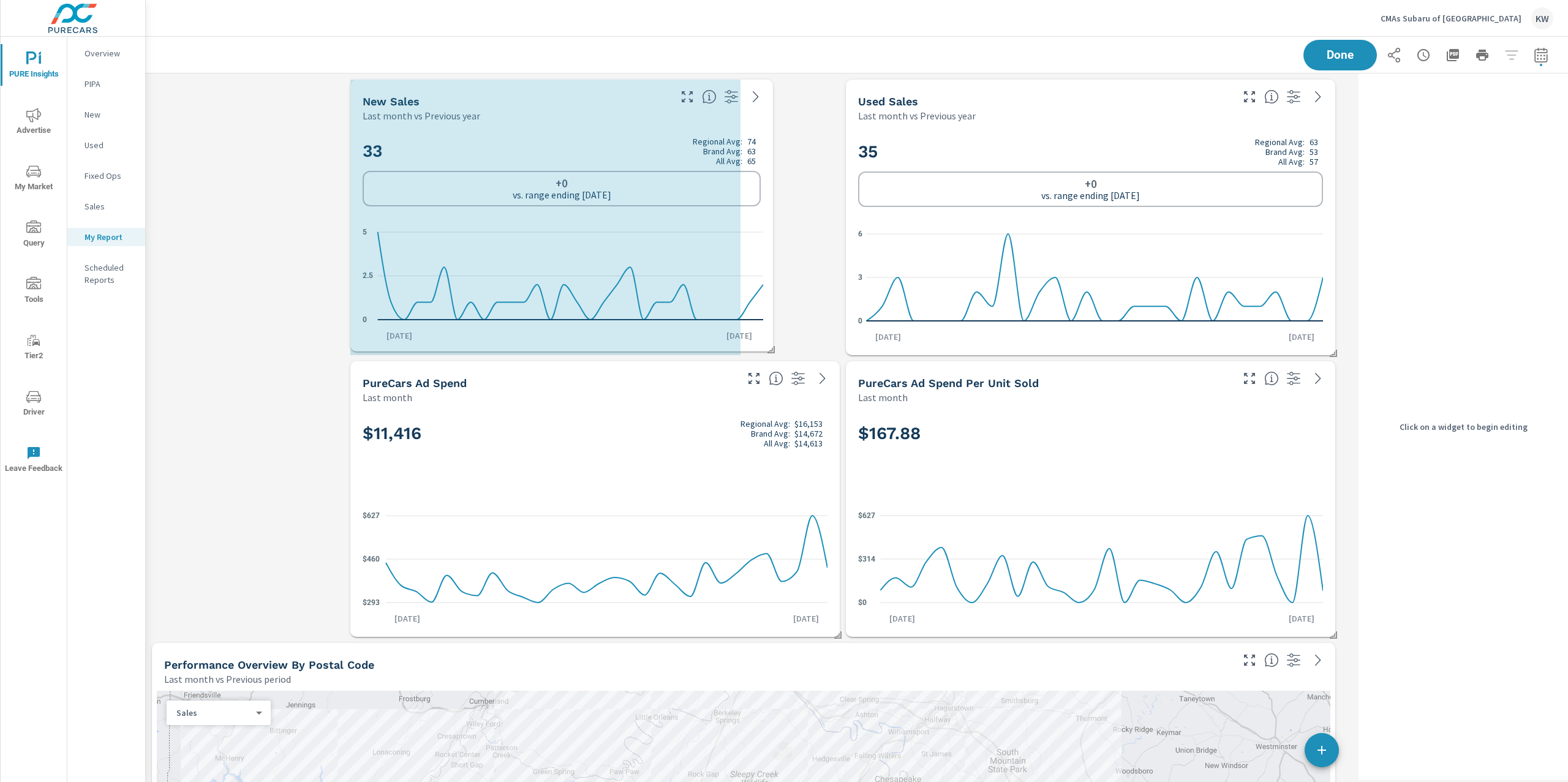
drag, startPoint x: 837, startPoint y: 351, endPoint x: 798, endPoint y: 345, distance: 39.5
click at [768, 347] on span at bounding box center [767, 345] width 12 height 12
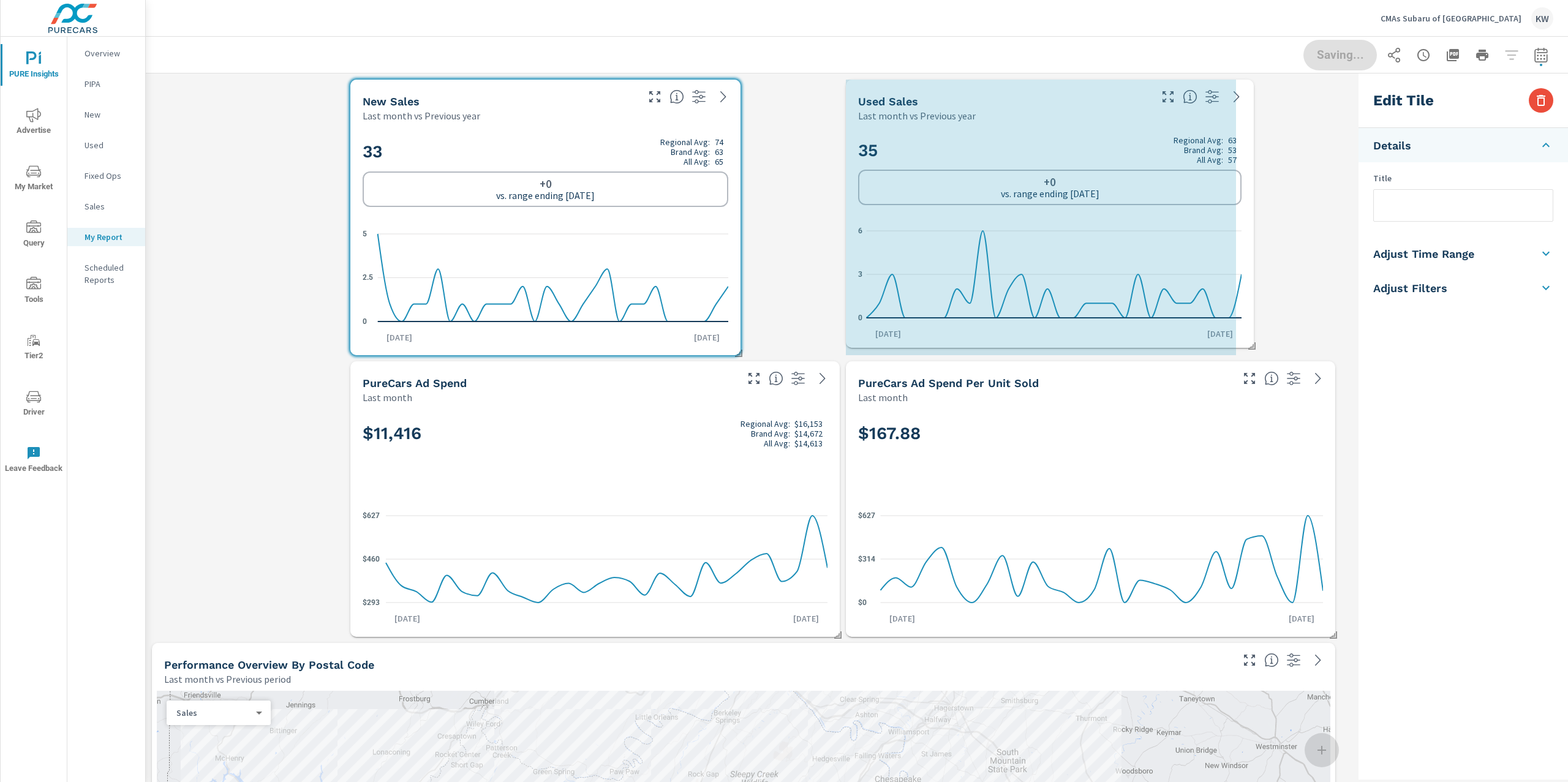
drag, startPoint x: 1327, startPoint y: 351, endPoint x: 1232, endPoint y: 344, distance: 95.3
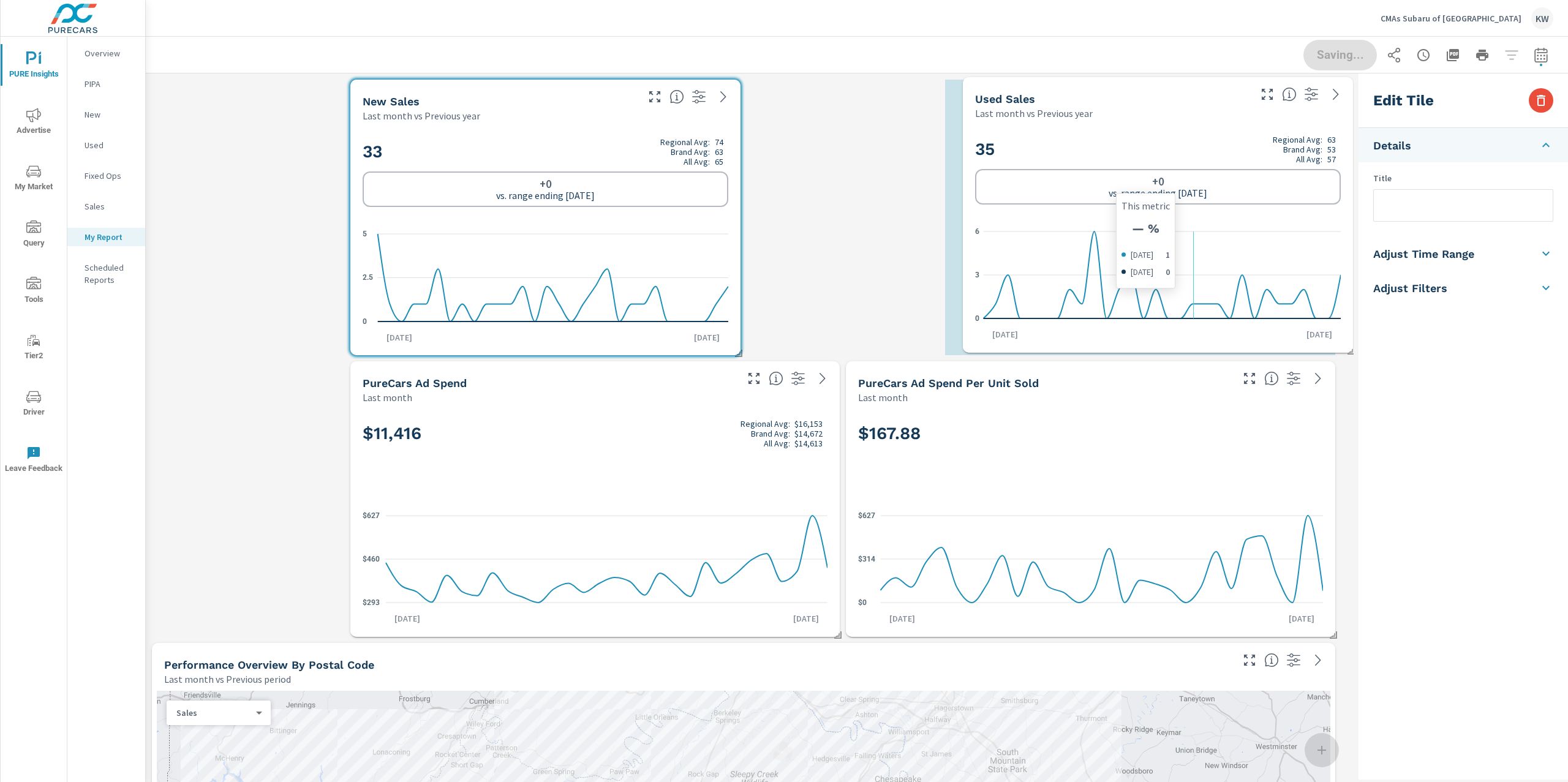
drag, startPoint x: 1175, startPoint y: 254, endPoint x: 1163, endPoint y: 250, distance: 12.6
click at [1163, 250] on icon "0 3 6" at bounding box center [1157, 275] width 365 height 107
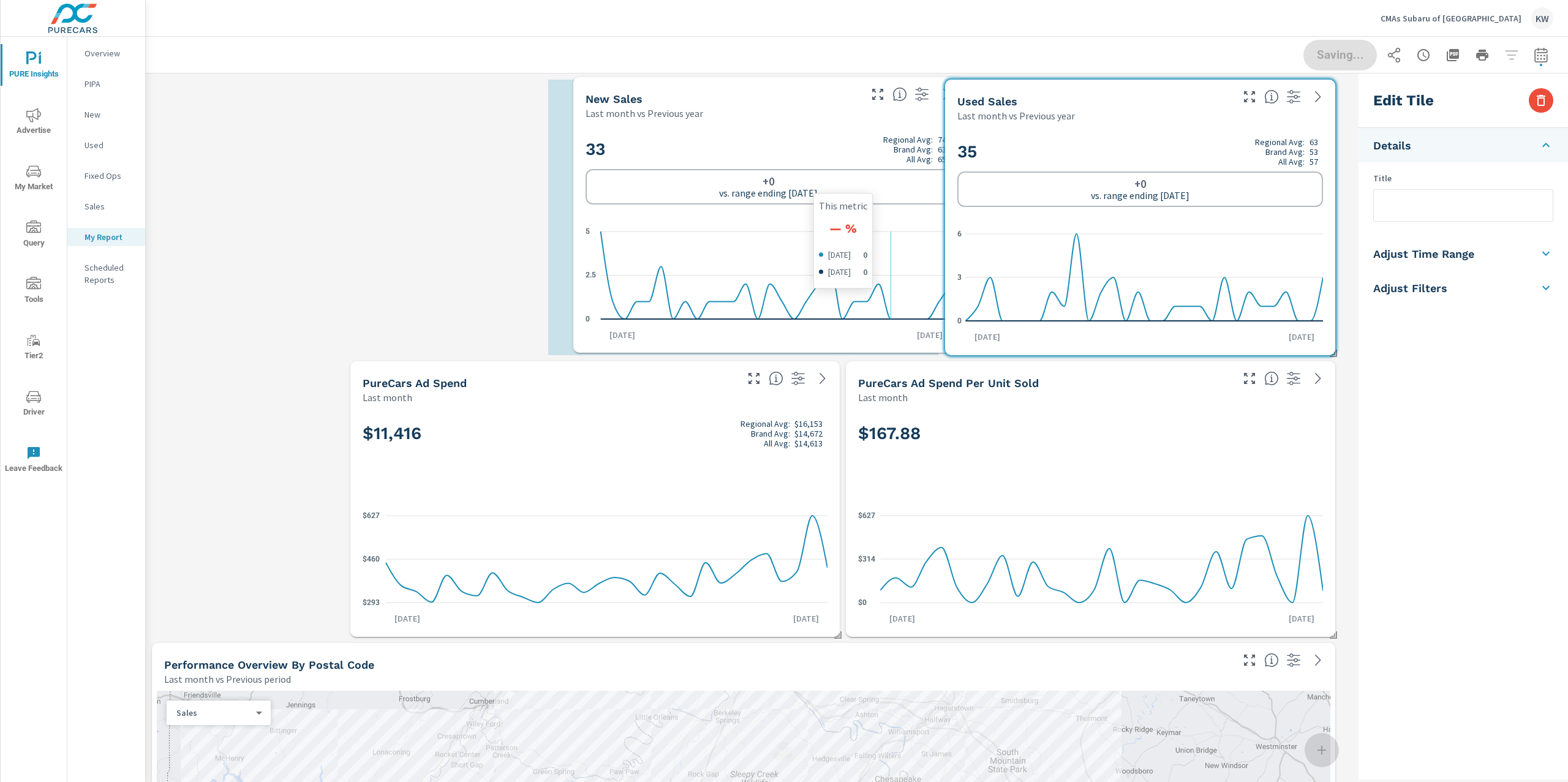
drag, startPoint x: 713, startPoint y: 244, endPoint x: 747, endPoint y: 241, distance: 34.1
click at [770, 242] on icon "0 2.5 5" at bounding box center [768, 275] width 365 height 107
click at [747, 241] on icon "0 2.5 5" at bounding box center [768, 275] width 365 height 107
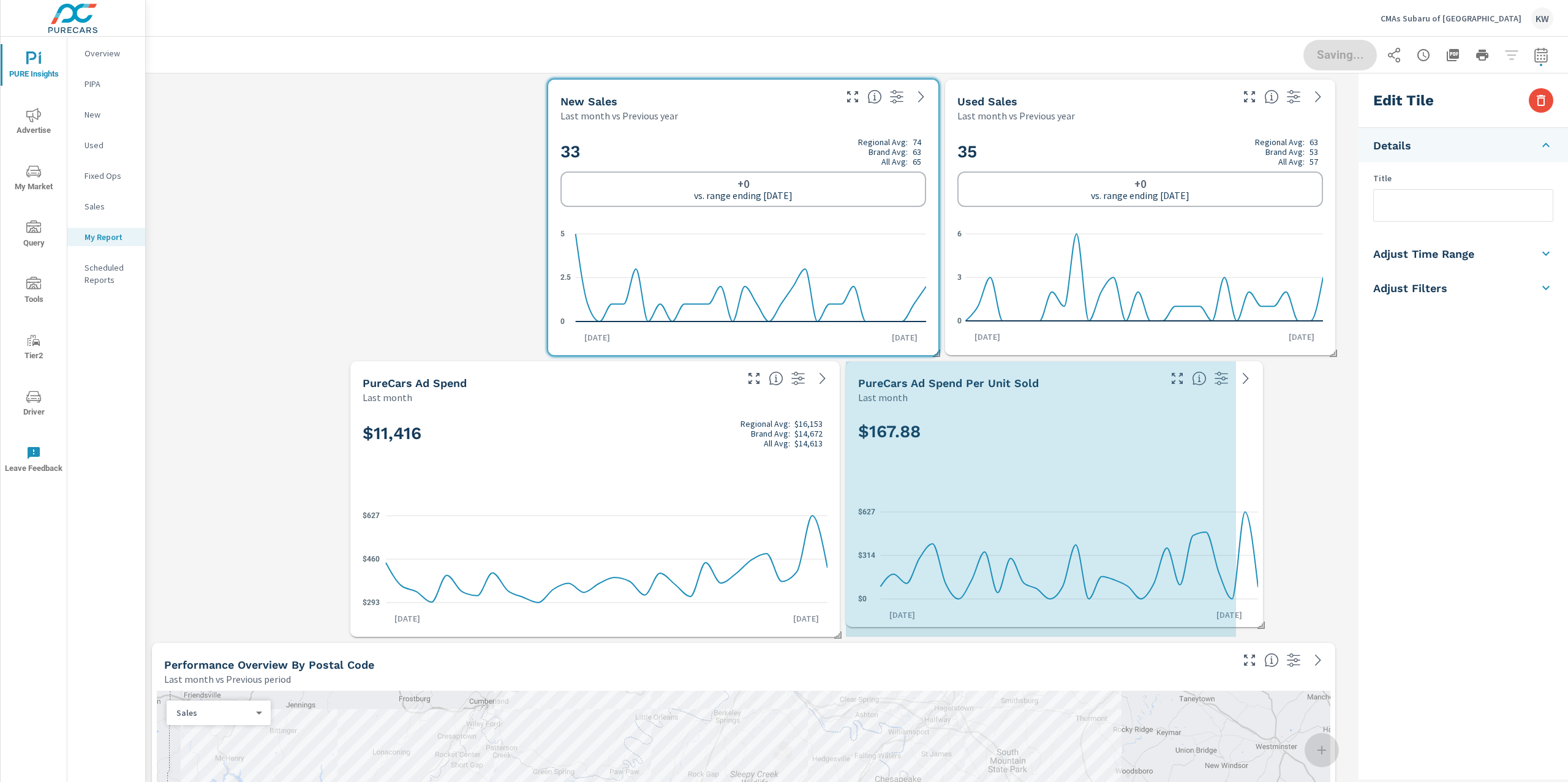
drag, startPoint x: 1332, startPoint y: 634, endPoint x: 1239, endPoint y: 625, distance: 93.4
click at [1251, 625] on span at bounding box center [1257, 621] width 12 height 12
checkbox input "false"
type input "last30Days"
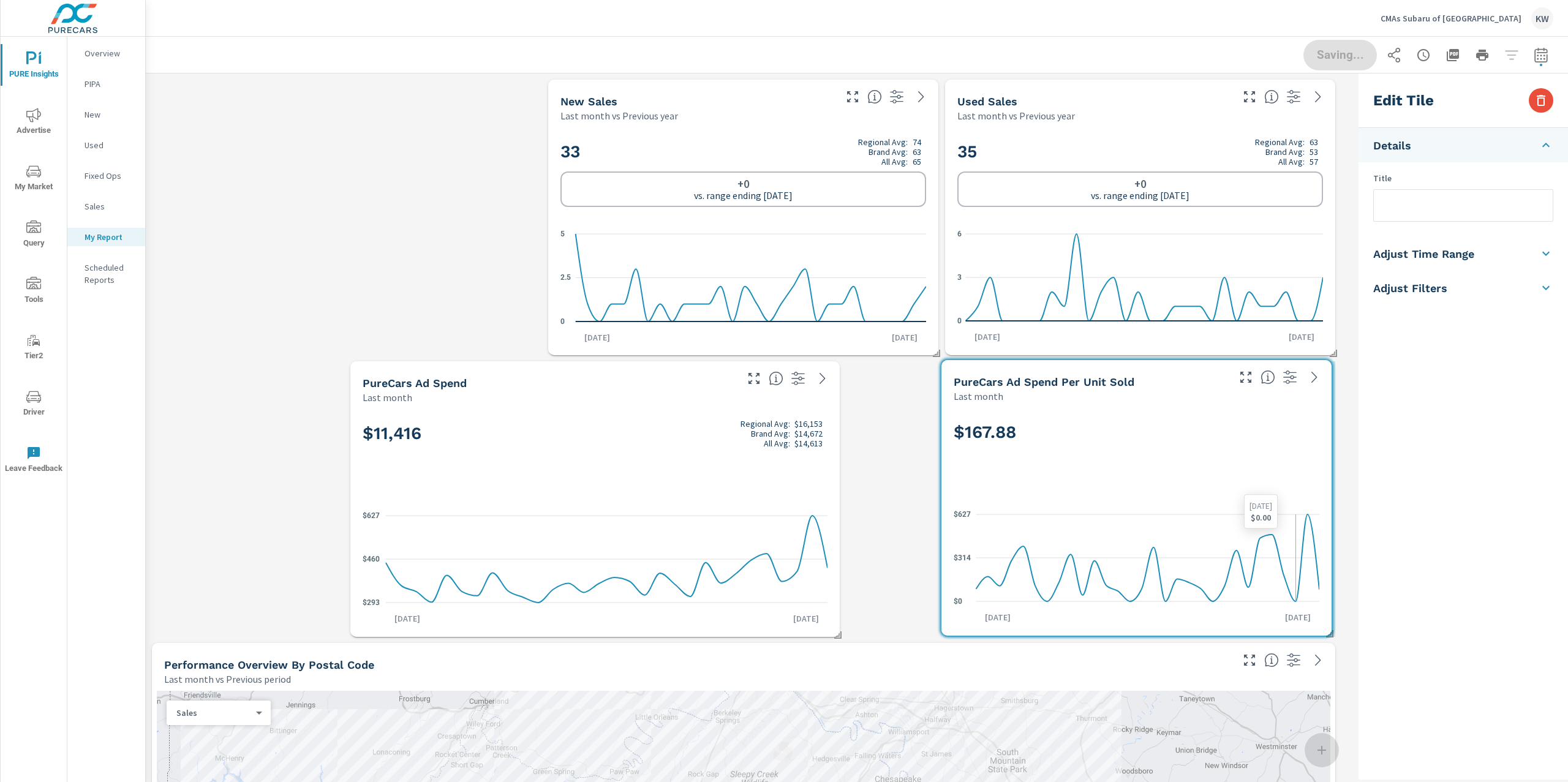
drag, startPoint x: 1160, startPoint y: 568, endPoint x: 1255, endPoint y: 567, distance: 95.0
click at [1255, 567] on icon at bounding box center [1148, 557] width 343 height 87
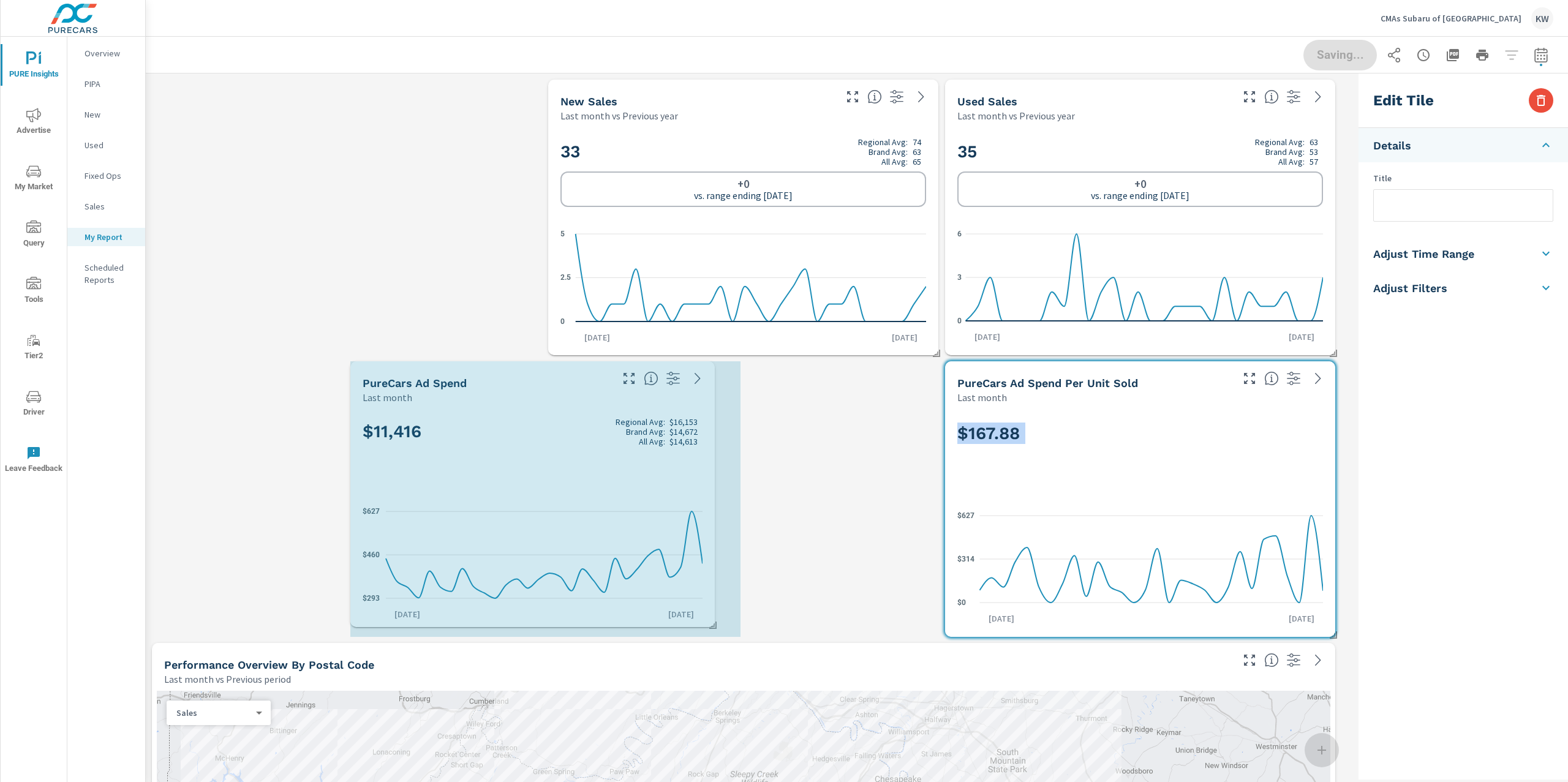
drag, startPoint x: 833, startPoint y: 634, endPoint x: 682, endPoint y: 609, distance: 153.1
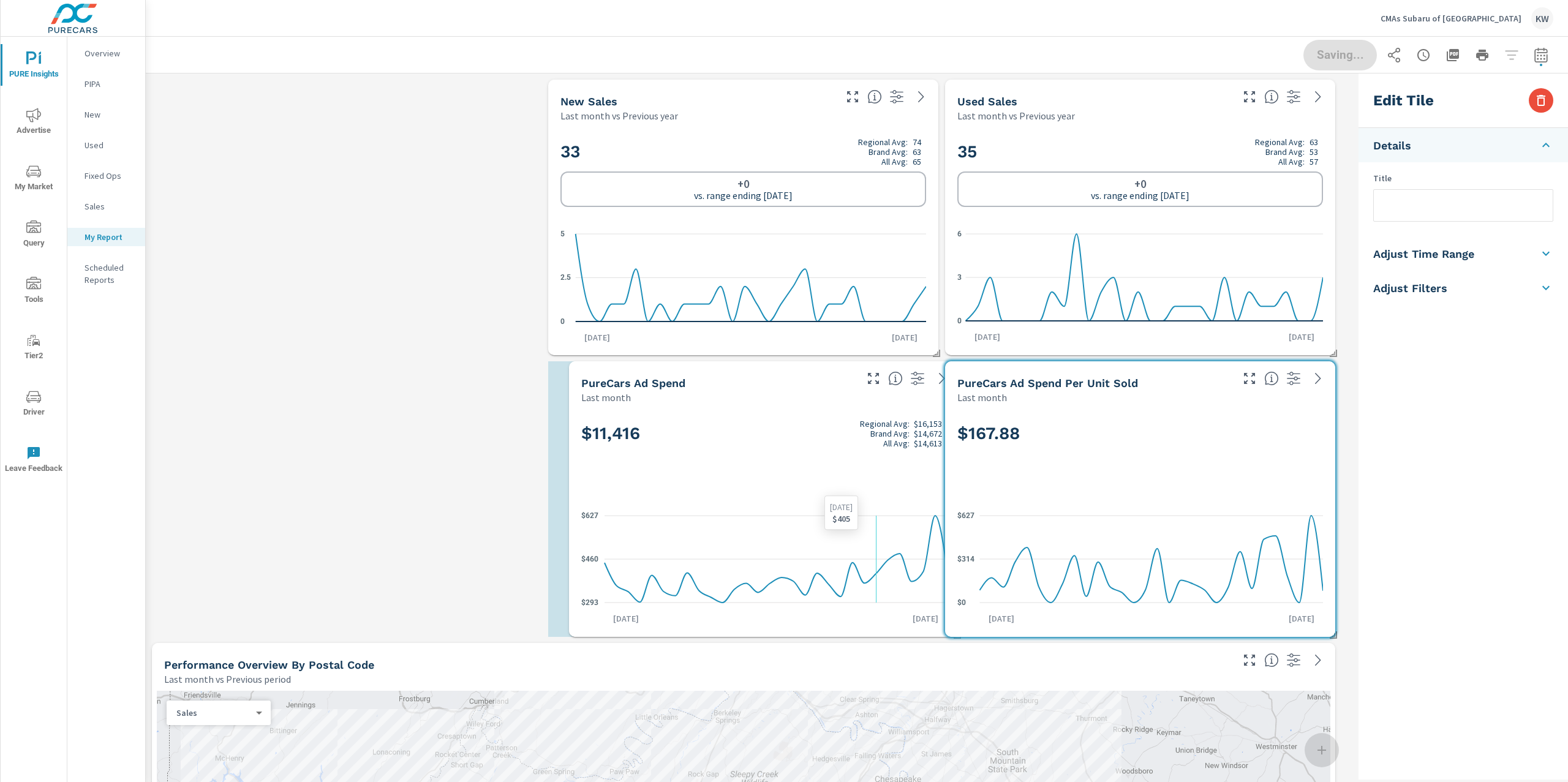
drag, startPoint x: 655, startPoint y: 546, endPoint x: 820, endPoint y: 544, distance: 165.0
click at [825, 545] on icon "$293 $460 $627" at bounding box center [764, 559] width 365 height 107
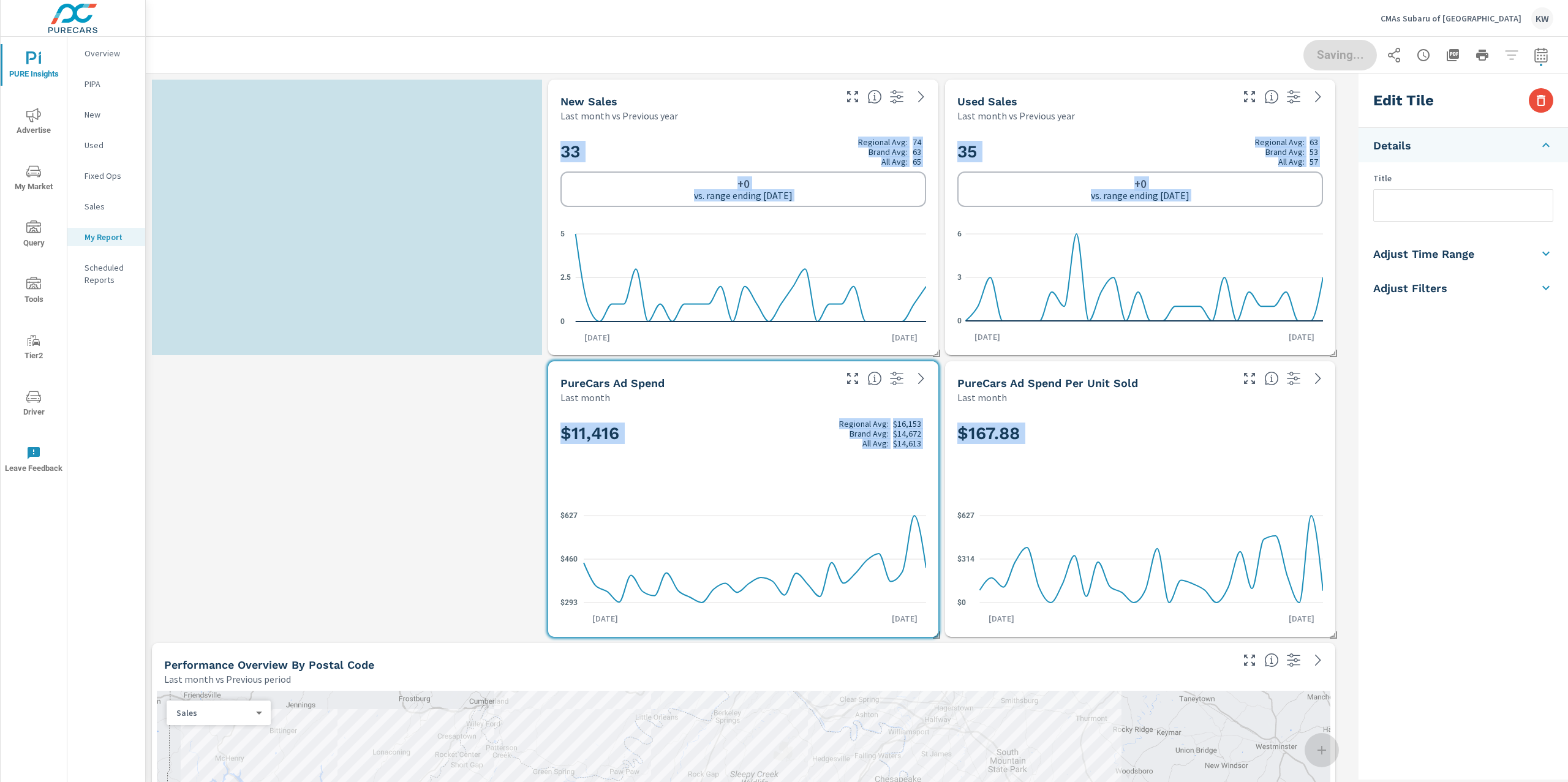
scroll to position [9890, 1221]
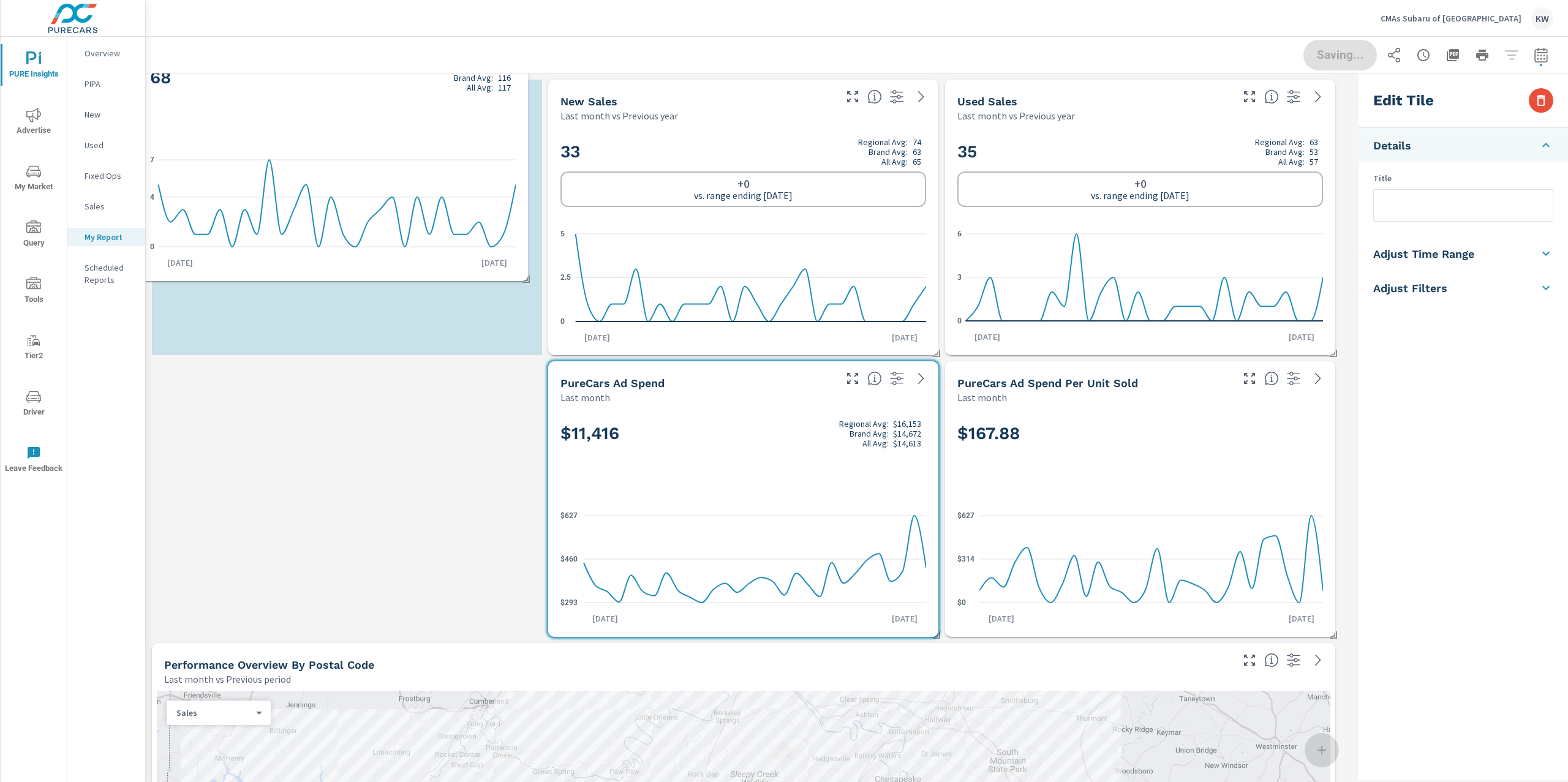
drag, startPoint x: 1034, startPoint y: 449, endPoint x: 236, endPoint y: 184, distance: 840.9
click at [236, 180] on div "68 Regional Avg: 131 Brand Avg: 116 All Avg: 117 0 4 7 Sep 1st Sep 30th" at bounding box center [333, 165] width 380 height 223
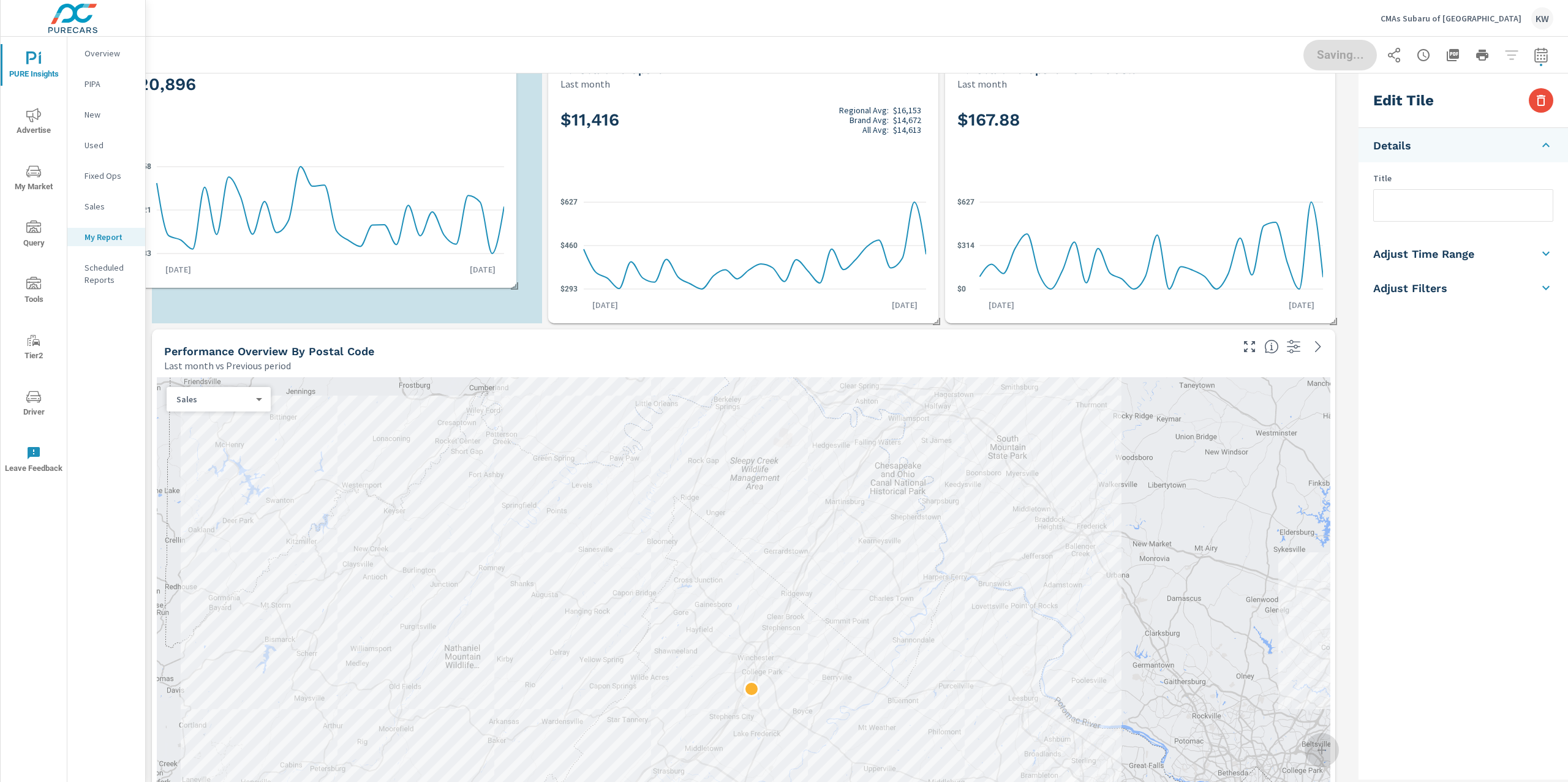
scroll to position [6, 6]
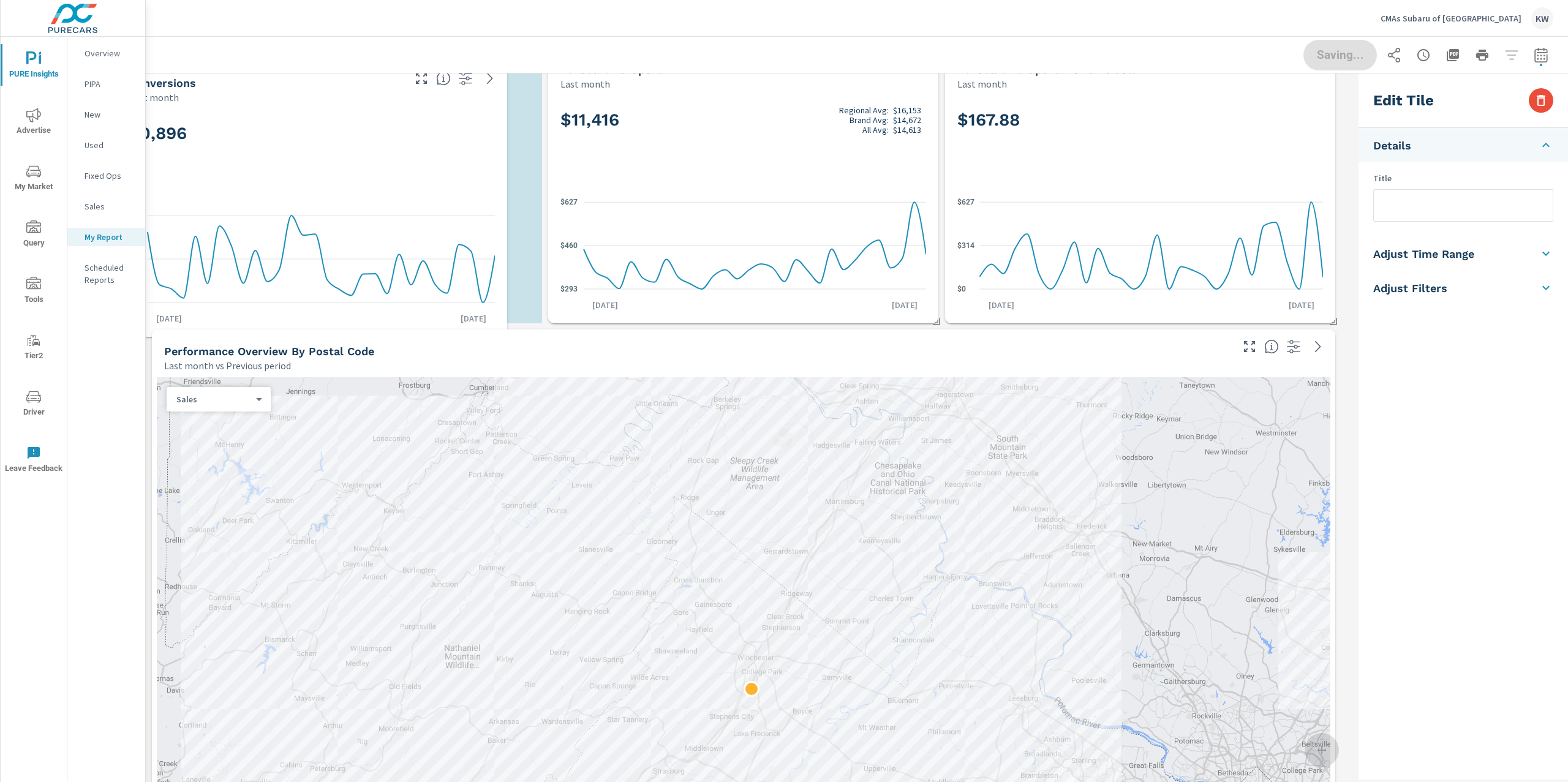
drag, startPoint x: 802, startPoint y: 470, endPoint x: 390, endPoint y: 185, distance: 501.0
click at [389, 184] on div "20,896" at bounding box center [311, 154] width 365 height 75
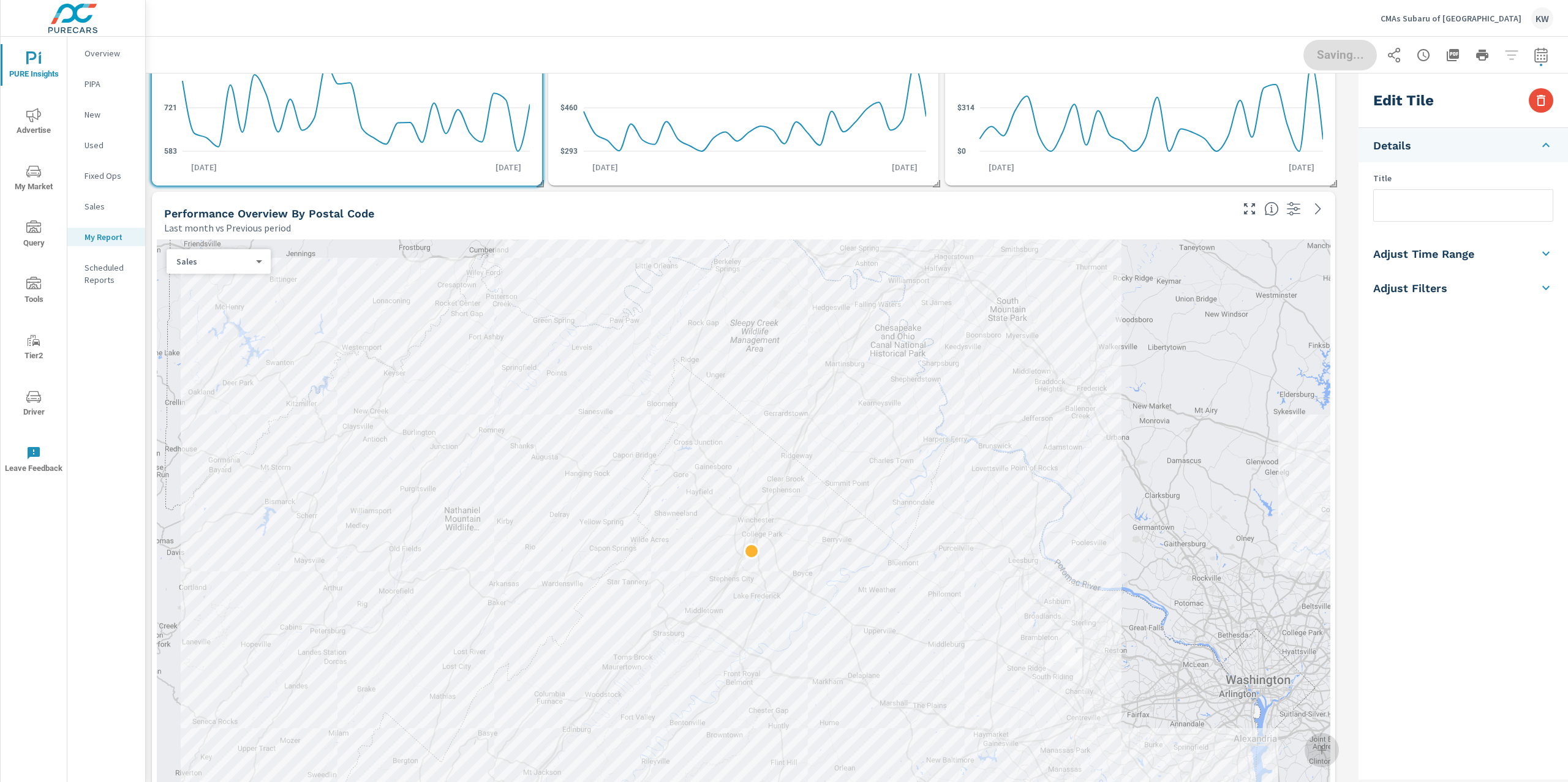
scroll to position [0, 0]
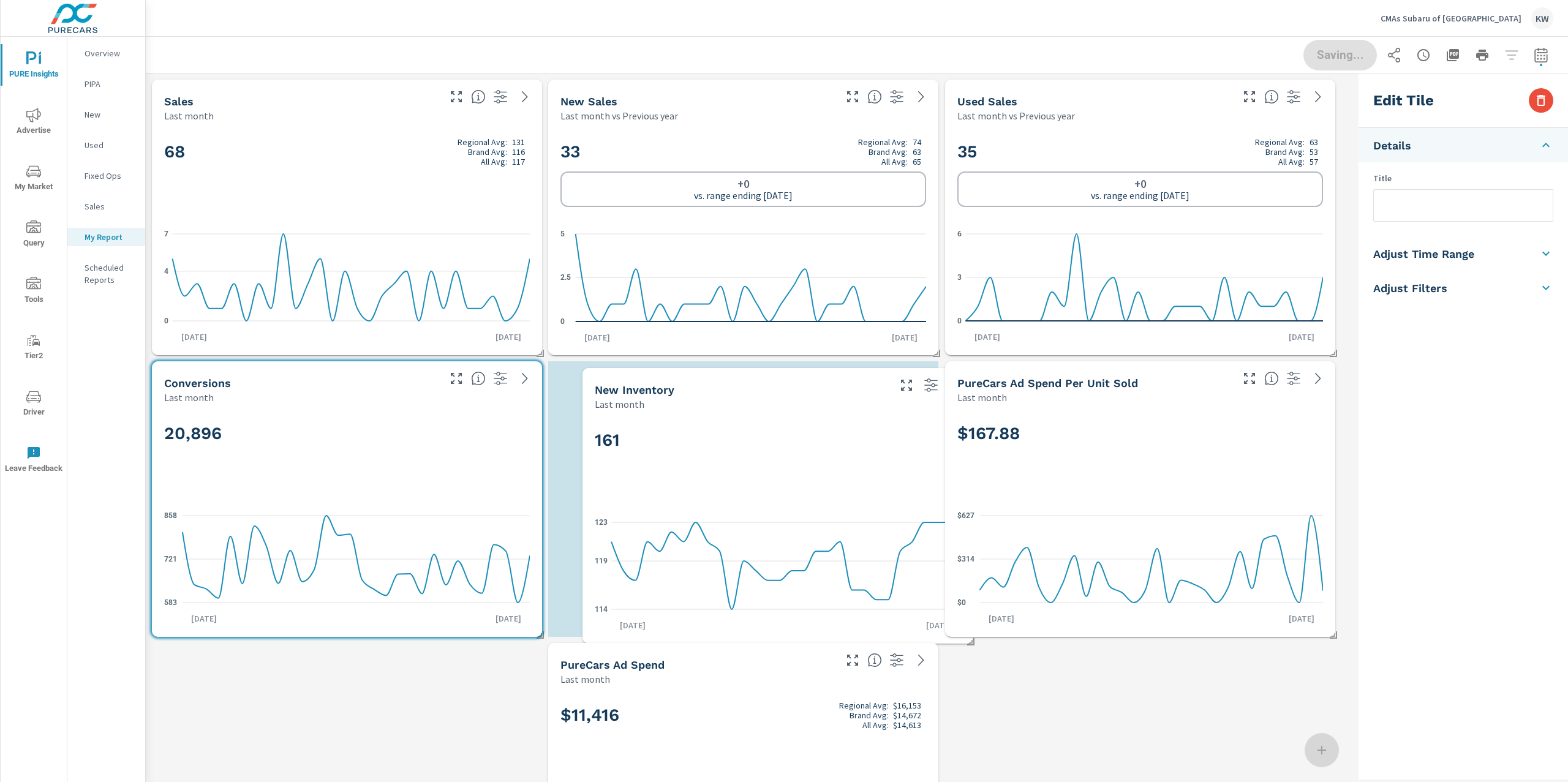
drag, startPoint x: 464, startPoint y: 433, endPoint x: 867, endPoint y: 472, distance: 404.9
click at [828, 471] on div "161" at bounding box center [777, 460] width 365 height 75
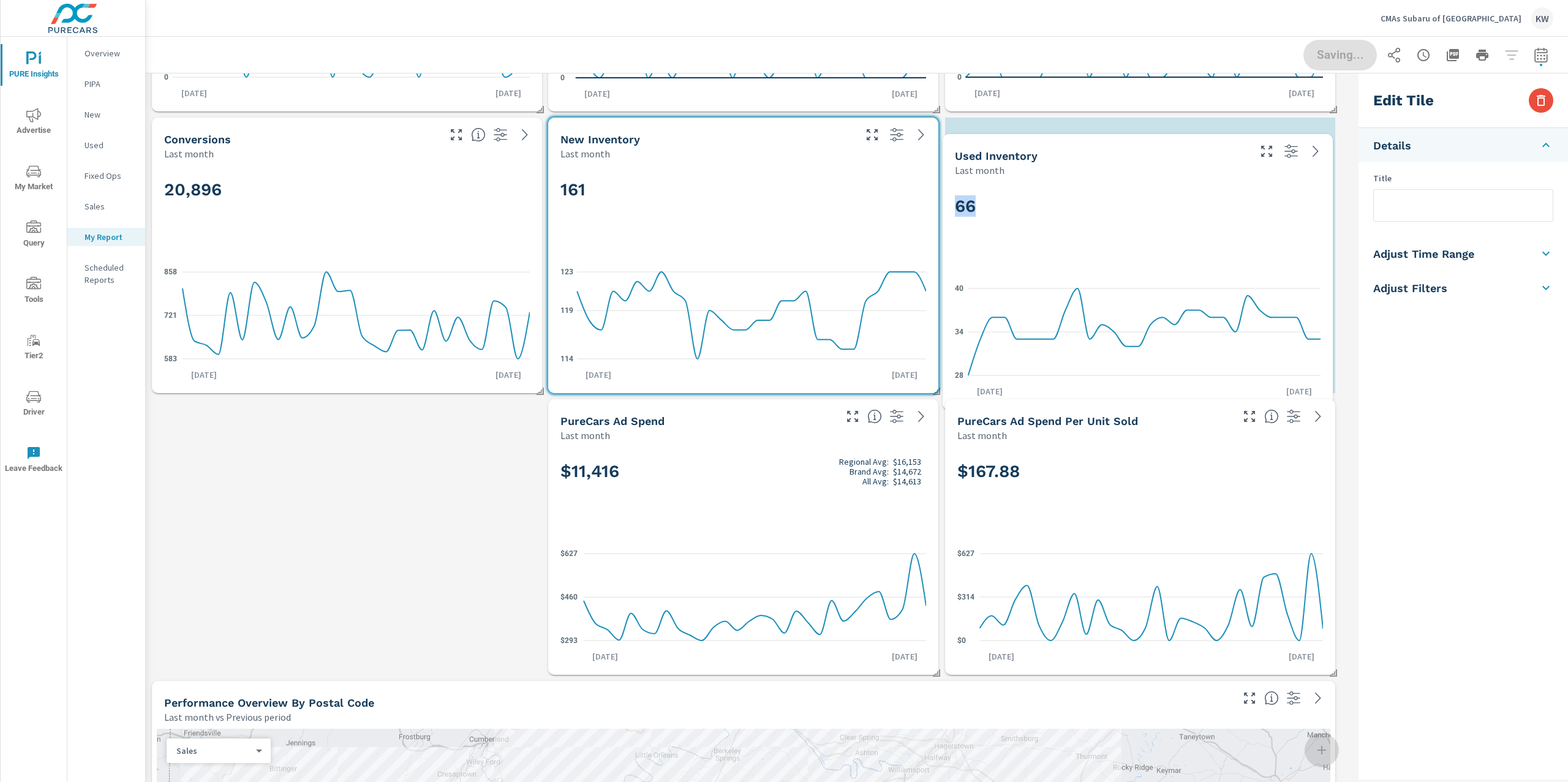
drag, startPoint x: 790, startPoint y: 661, endPoint x: 1184, endPoint y: 200, distance: 606.4
click at [1184, 200] on h2 "66" at bounding box center [1137, 206] width 365 height 21
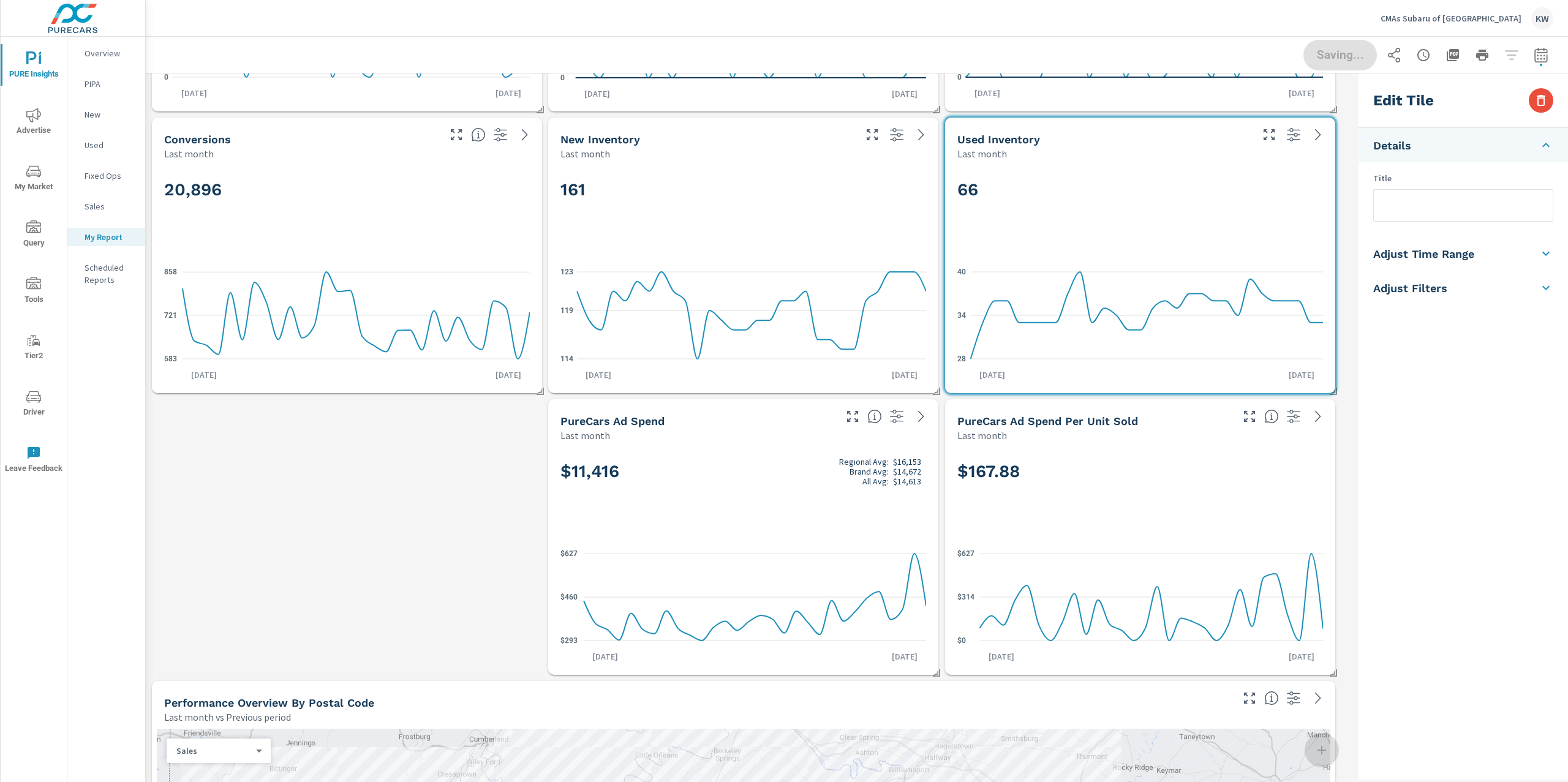
click at [1354, 219] on div "Edit Tile Details Title Adjust Time Range Fixed Dates Date Period Last 30 Days …" at bounding box center [1461, 426] width 214 height 706
click at [882, 383] on div "161 114 119 123 Sep 1st Sep 30th" at bounding box center [743, 277] width 380 height 223
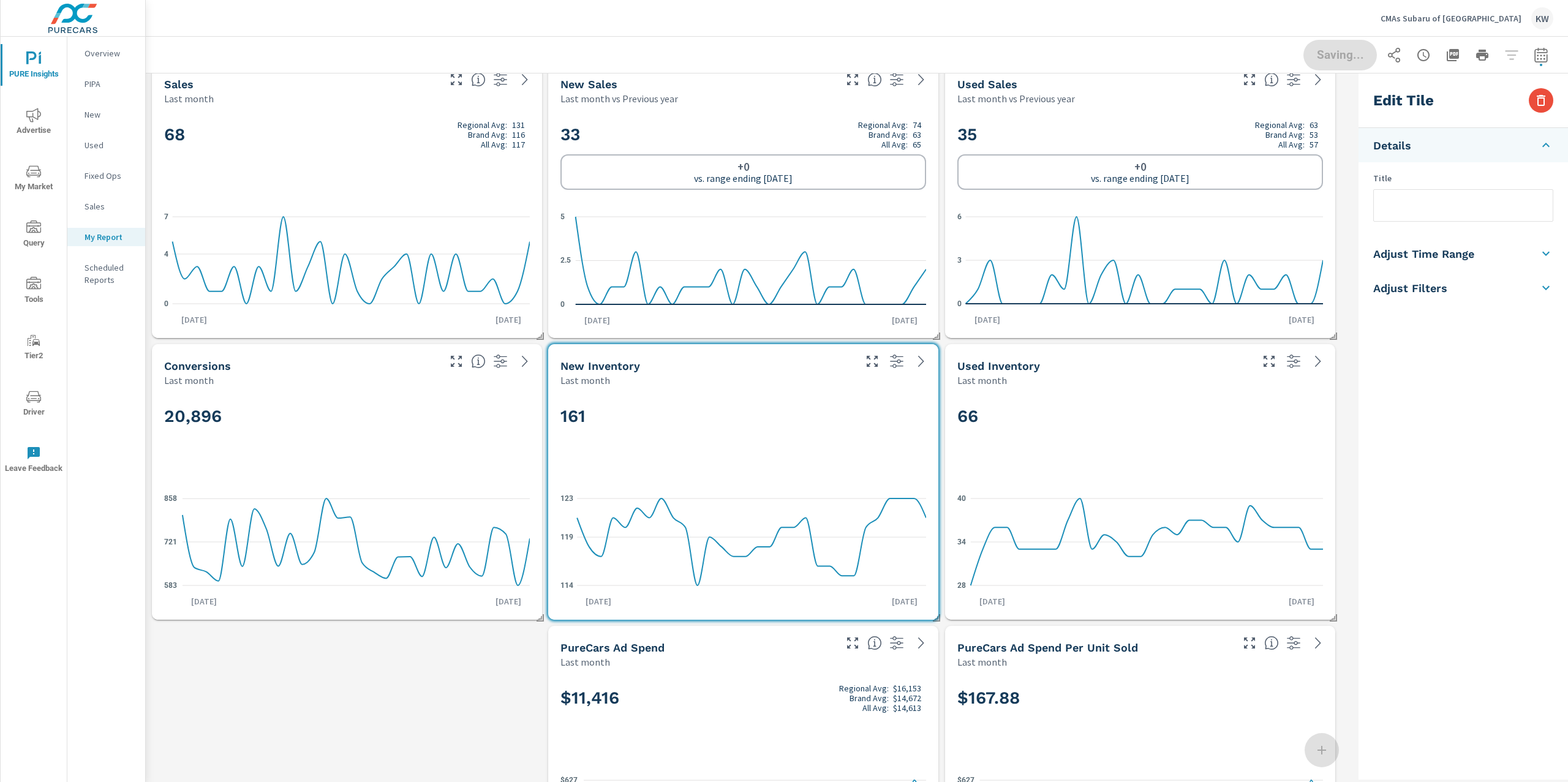
scroll to position [15, 0]
click at [1148, 144] on h2 "35 Regional Avg: 63 Brand Avg: 53 All Avg: 57" at bounding box center [1140, 137] width 365 height 29
checkbox input "true"
type input "lastMonth"
type input "lastYear"
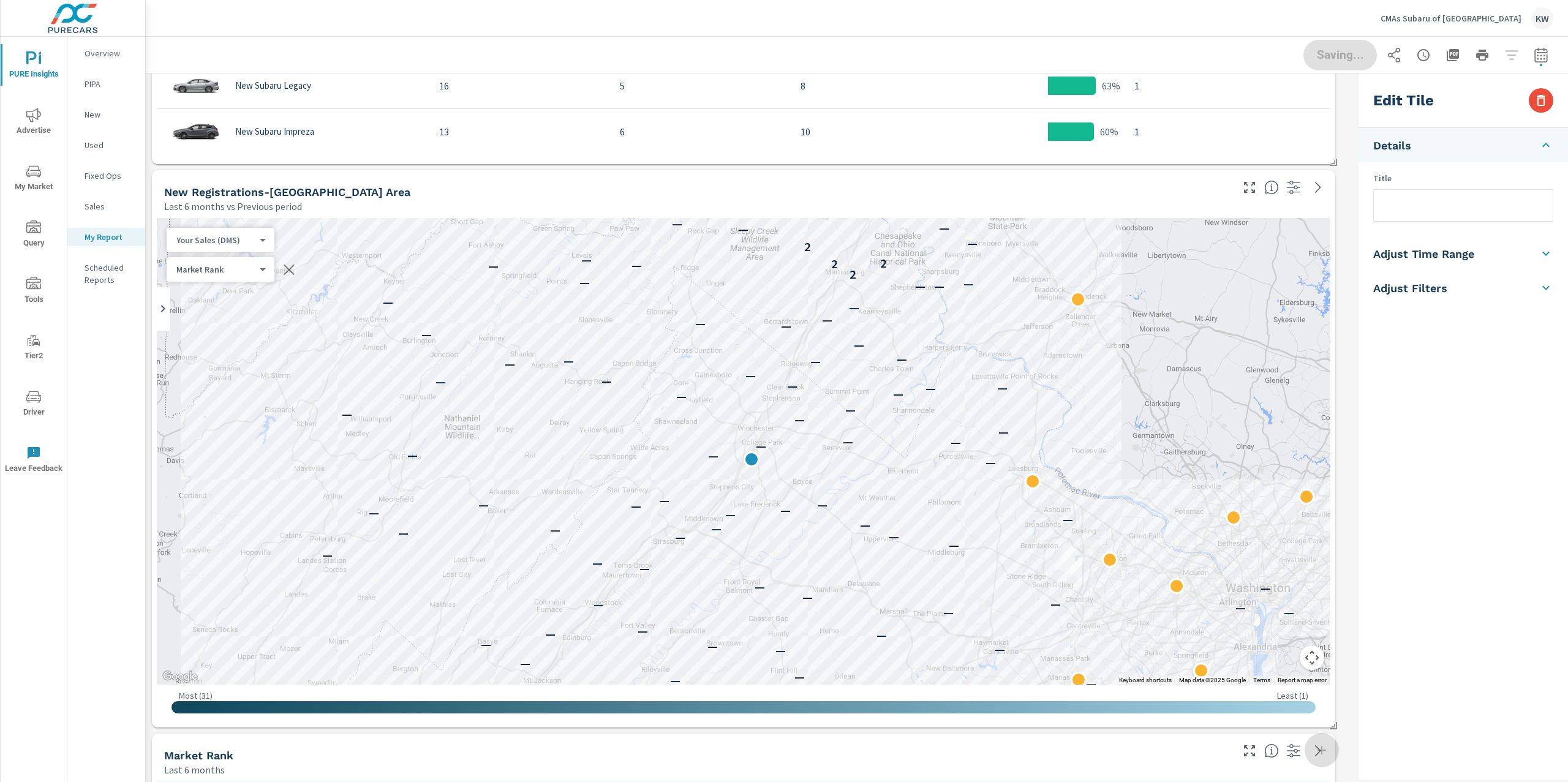
scroll to position [4273, 0]
click at [1221, 427] on div "— — — — — — — — — — — — — — — — — — — — — — — — — — — — — — — — — — — — — — — —…" at bounding box center [743, 453] width 1173 height 467
type input "New Registrations-Martinsburg Area"
type input "last6Months"
type input "currentPeriodStart"
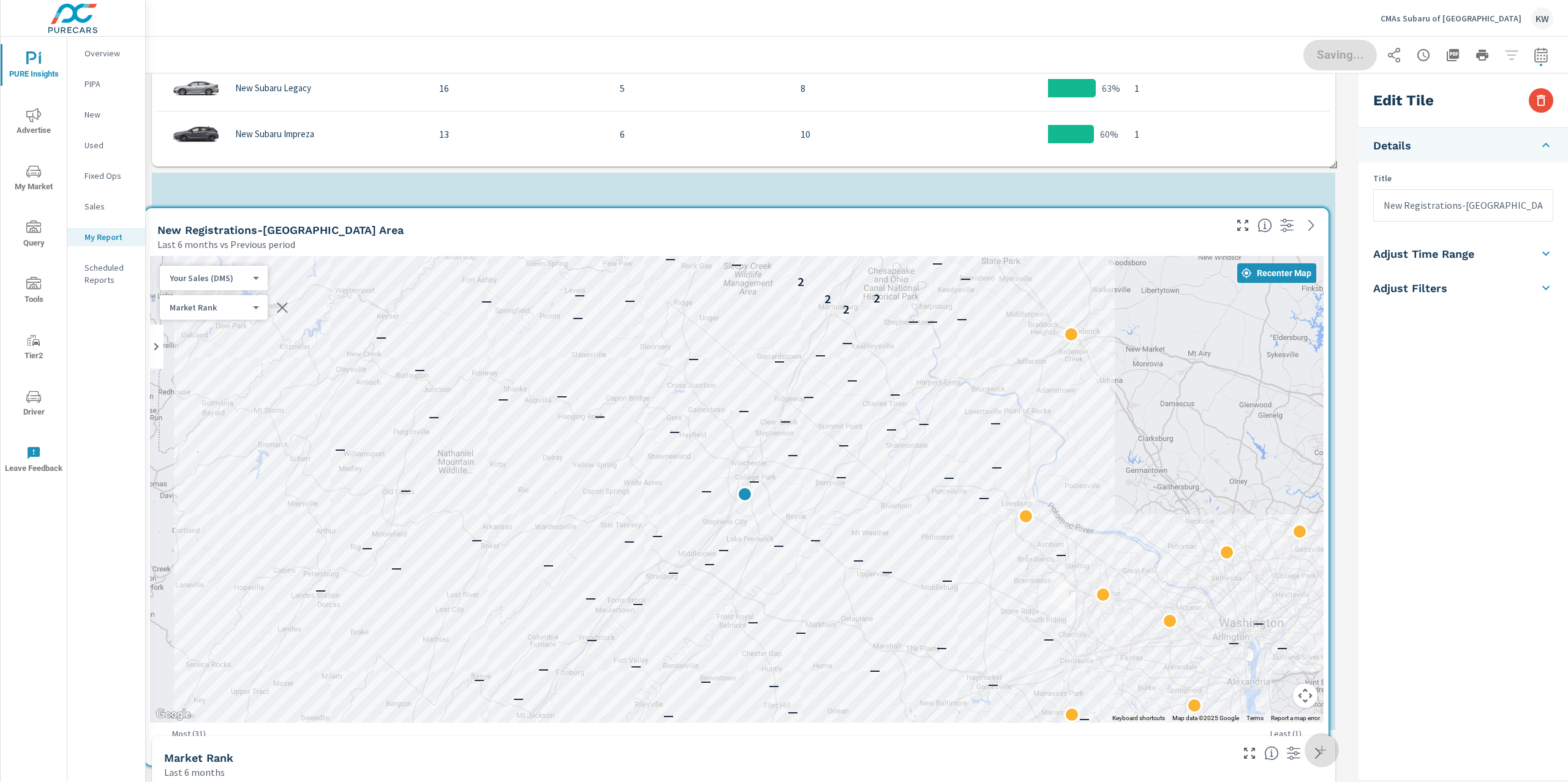
drag, startPoint x: 1207, startPoint y: 409, endPoint x: 1332, endPoint y: 409, distance: 125.0
click at [1200, 444] on div "— — — — — — — — — — — — — — — — — — — — — — — — — — — — — — — — — — — — — — — —…" at bounding box center [736, 489] width 1173 height 467
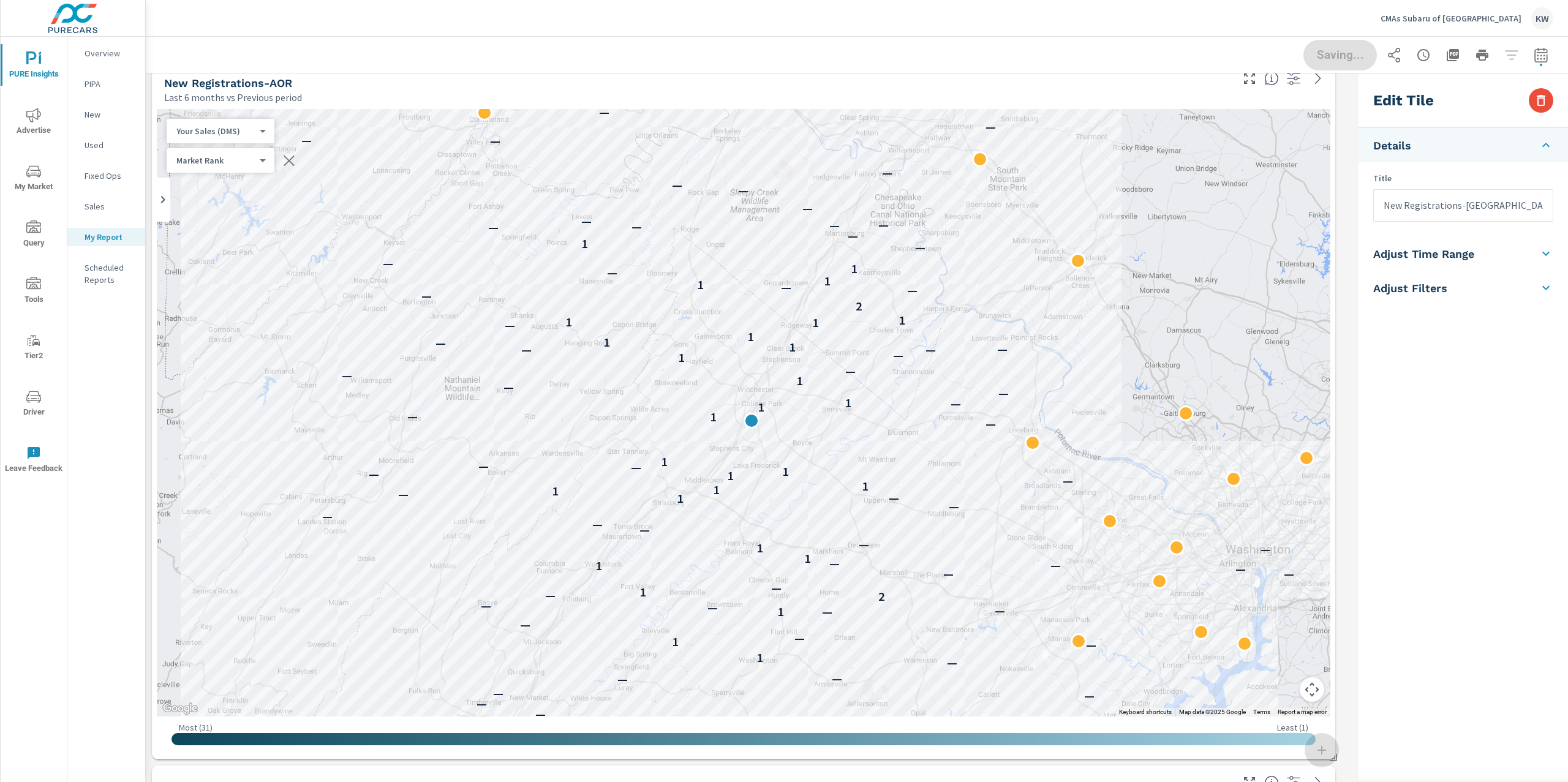
scroll to position [2831, 0]
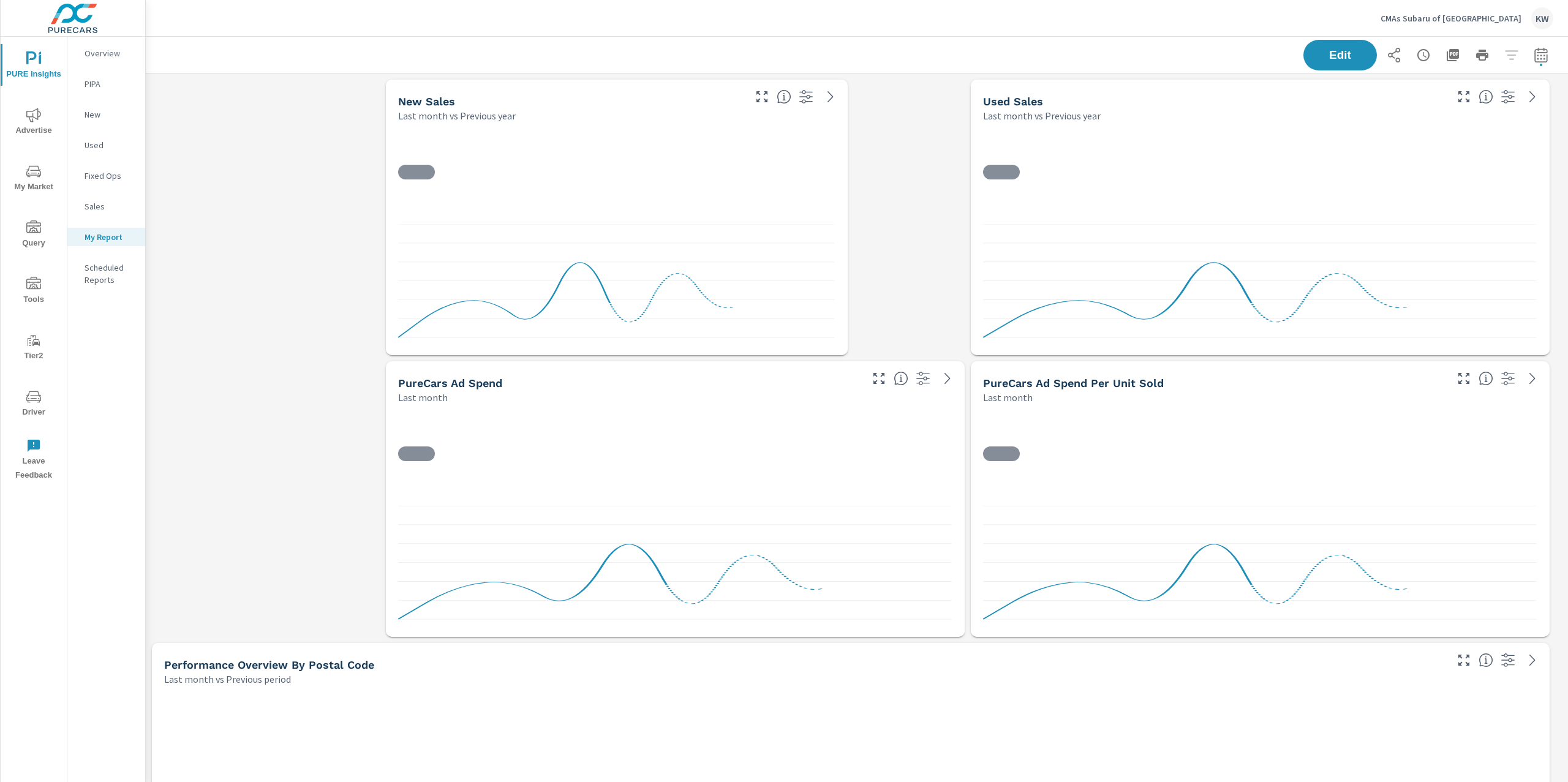
scroll to position [9890, 1436]
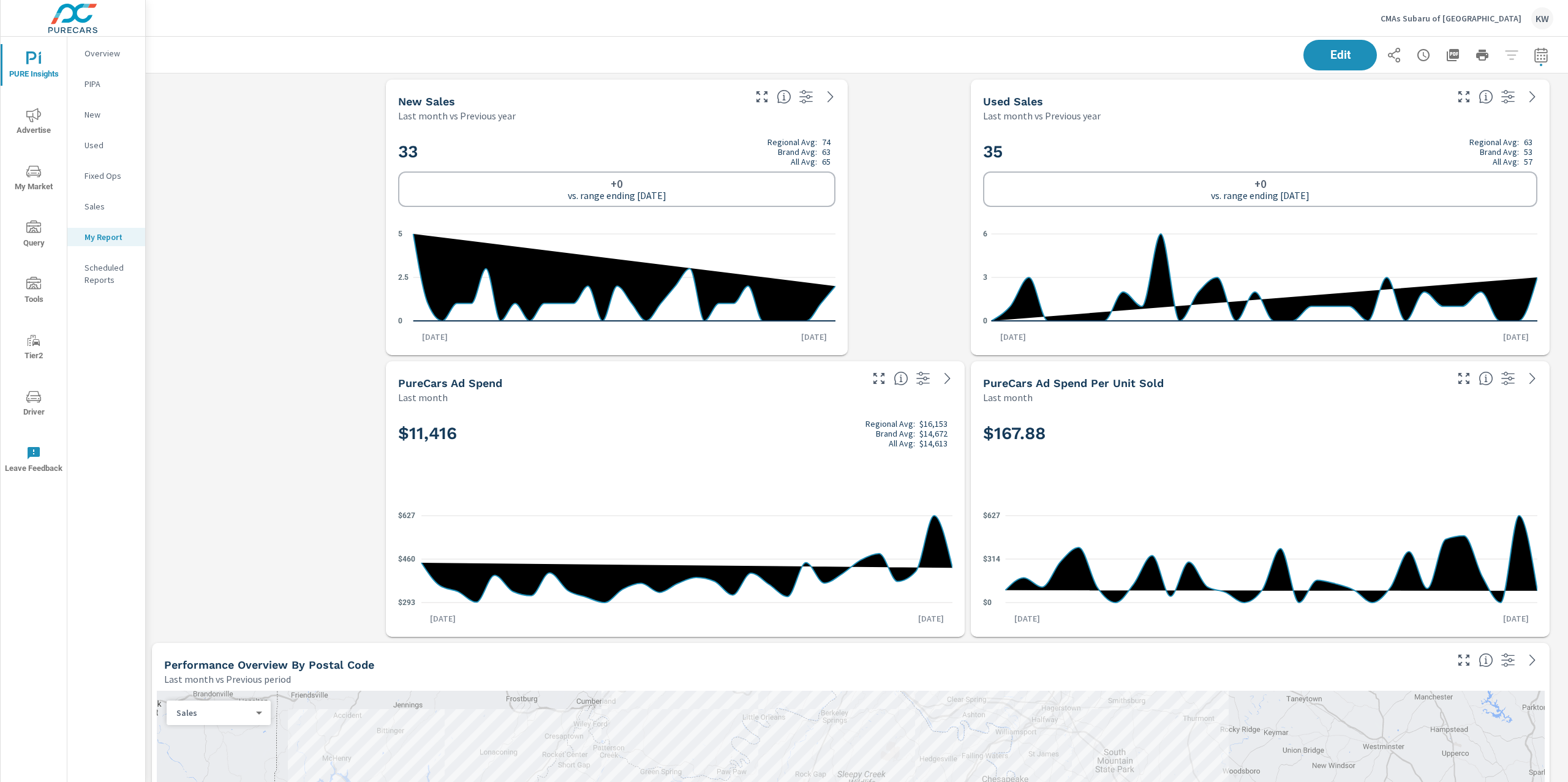
click at [35, 175] on icon "nav menu" at bounding box center [33, 171] width 15 height 15
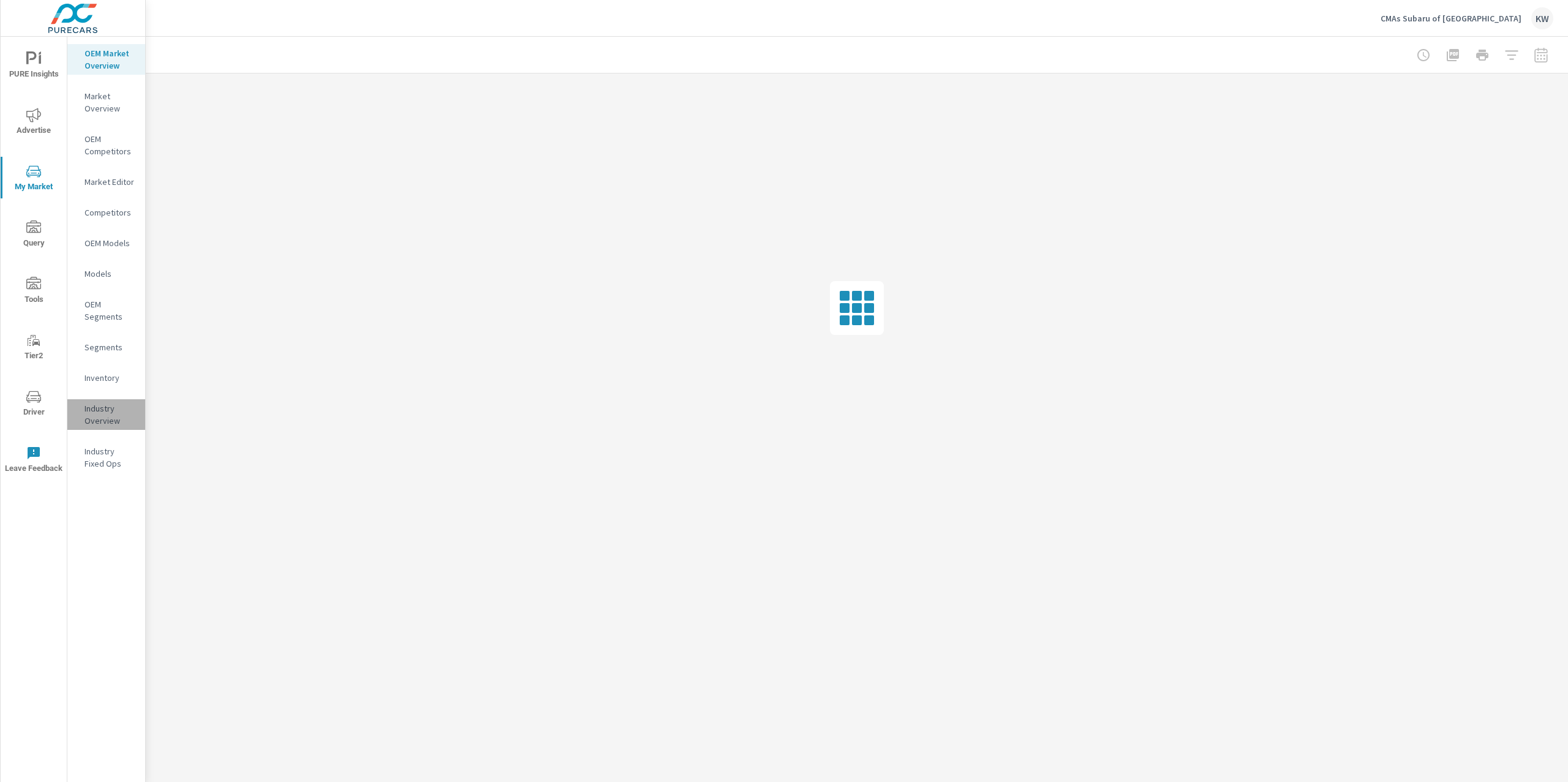
click at [104, 414] on p "Industry Overview" at bounding box center [110, 414] width 51 height 24
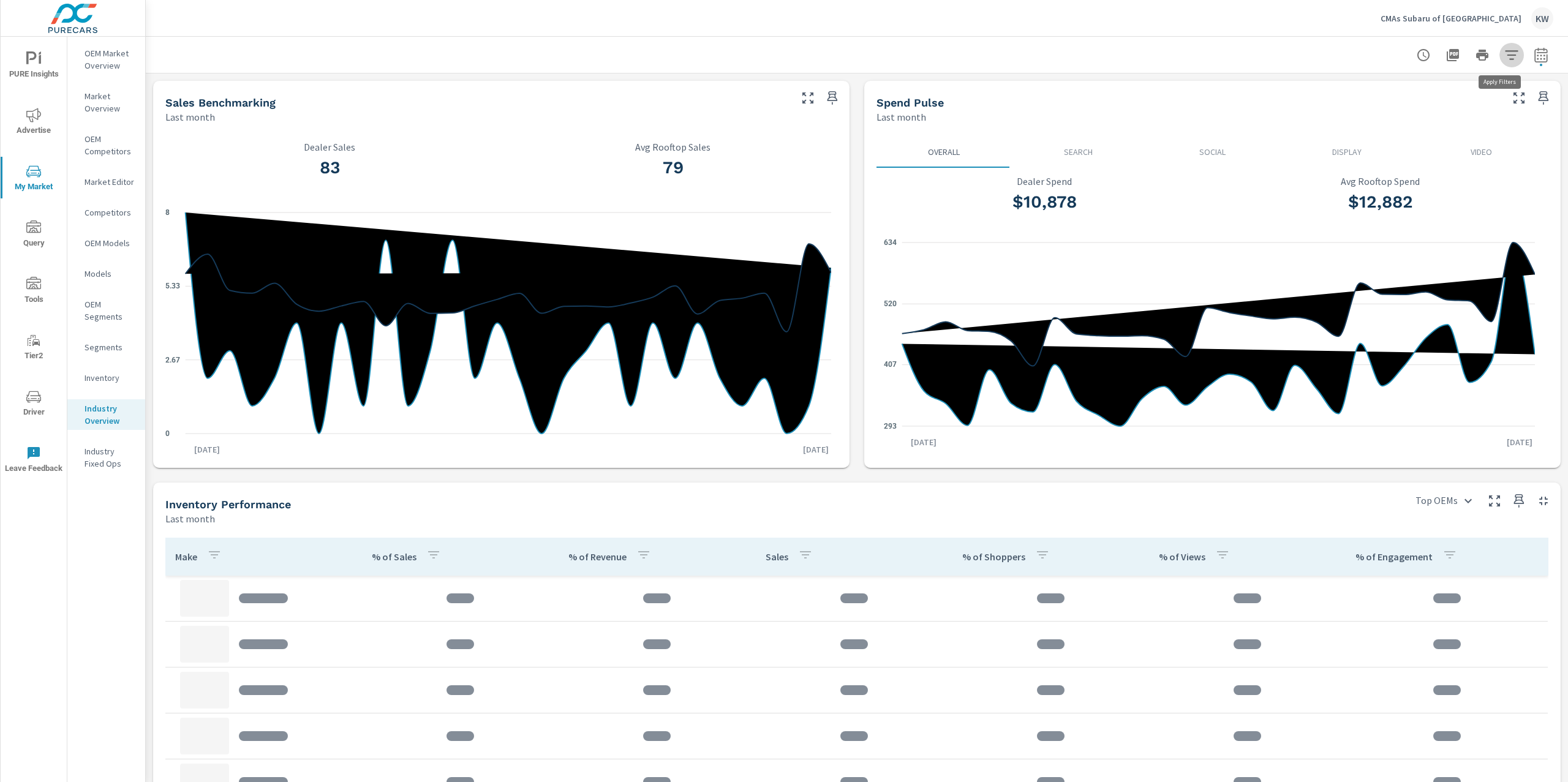
click at [1504, 58] on icon "button" at bounding box center [1511, 55] width 15 height 15
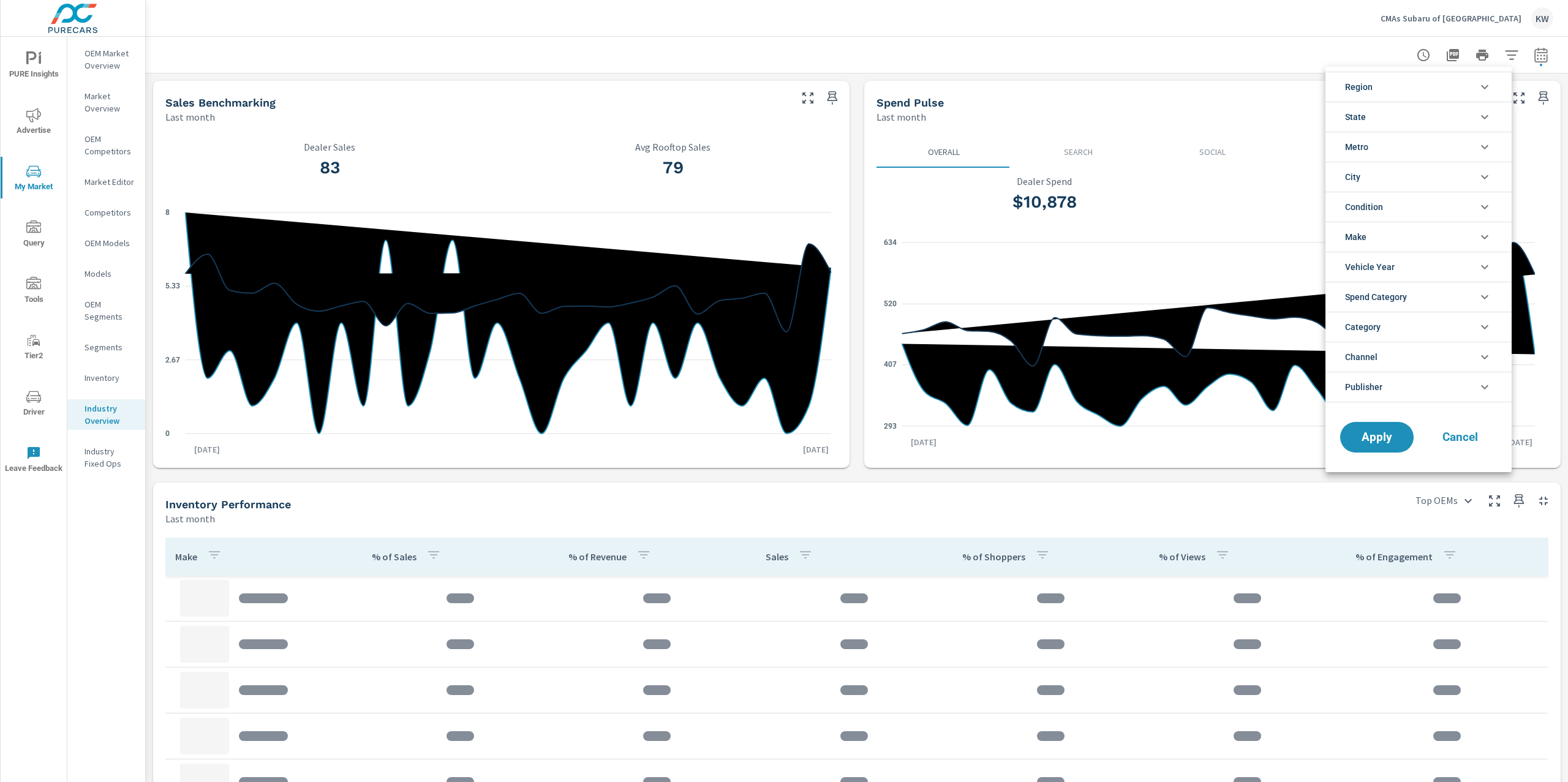
click at [1459, 207] on li "Condition" at bounding box center [1418, 206] width 187 height 30
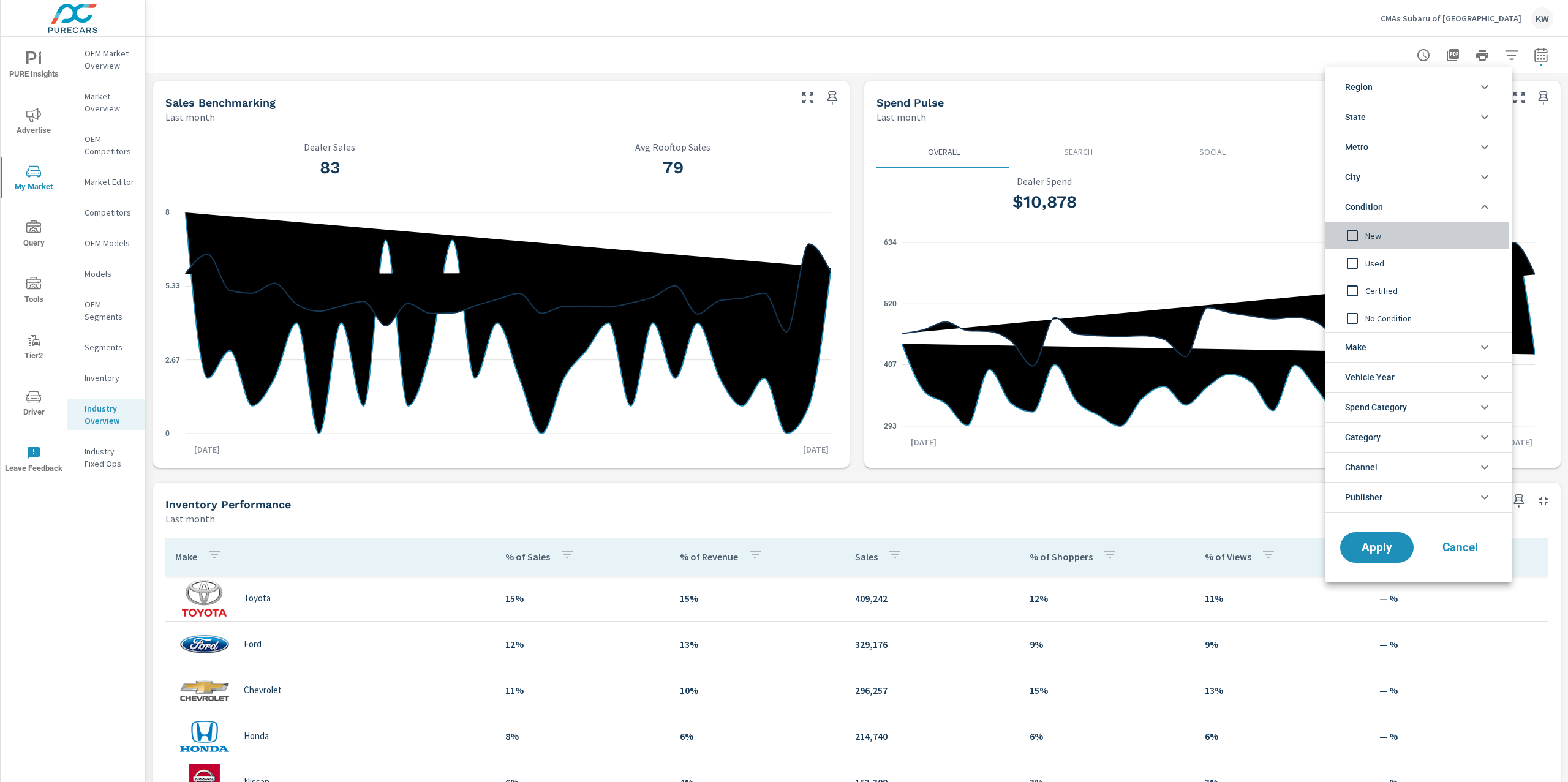
click at [1358, 234] on input "filter options" at bounding box center [1352, 236] width 26 height 26
click at [1424, 144] on li "Metro" at bounding box center [1418, 146] width 187 height 30
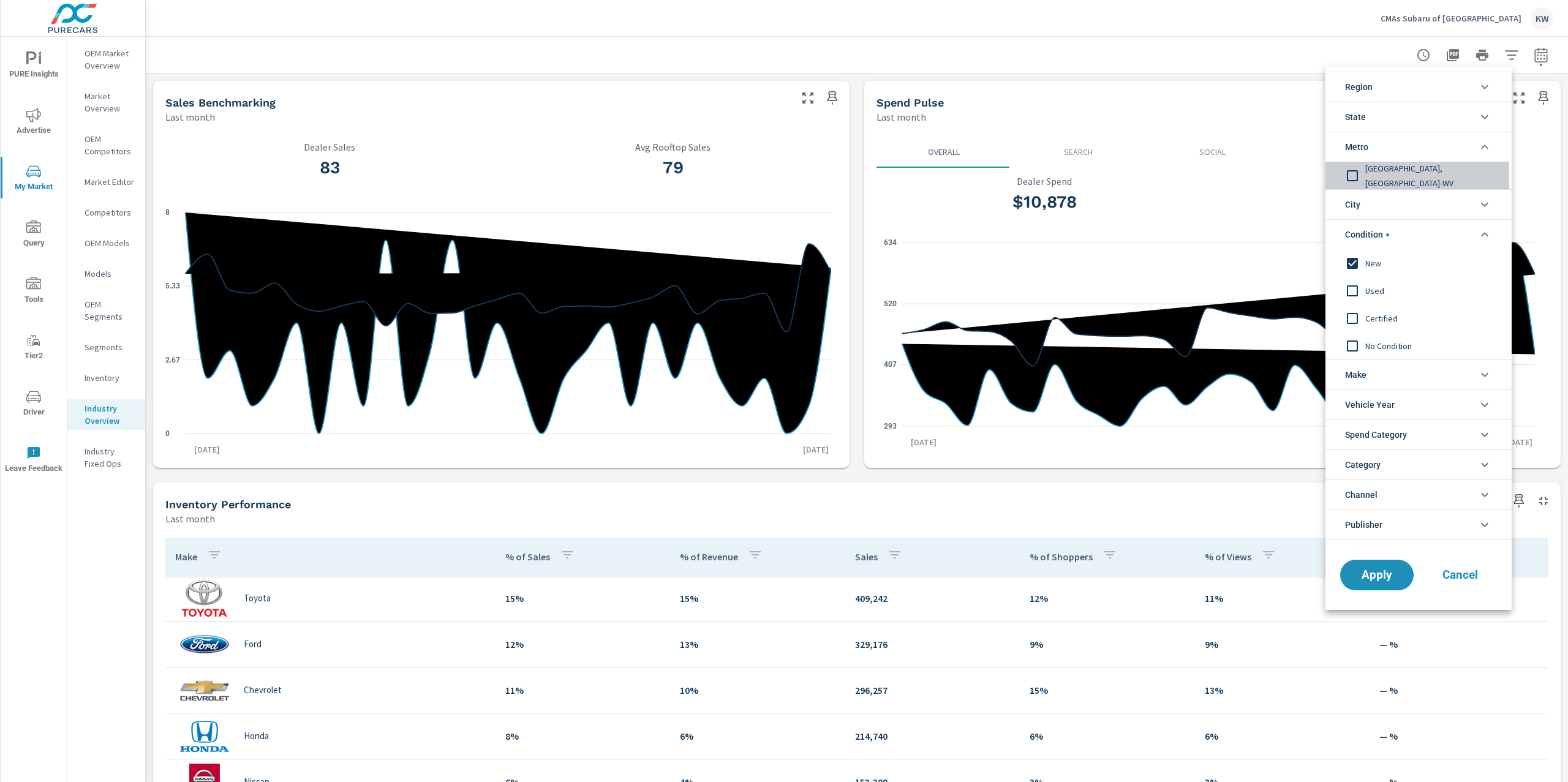
click at [1354, 174] on input "filter options" at bounding box center [1352, 175] width 26 height 26
click at [1382, 575] on span "Apply" at bounding box center [1377, 575] width 50 height 12
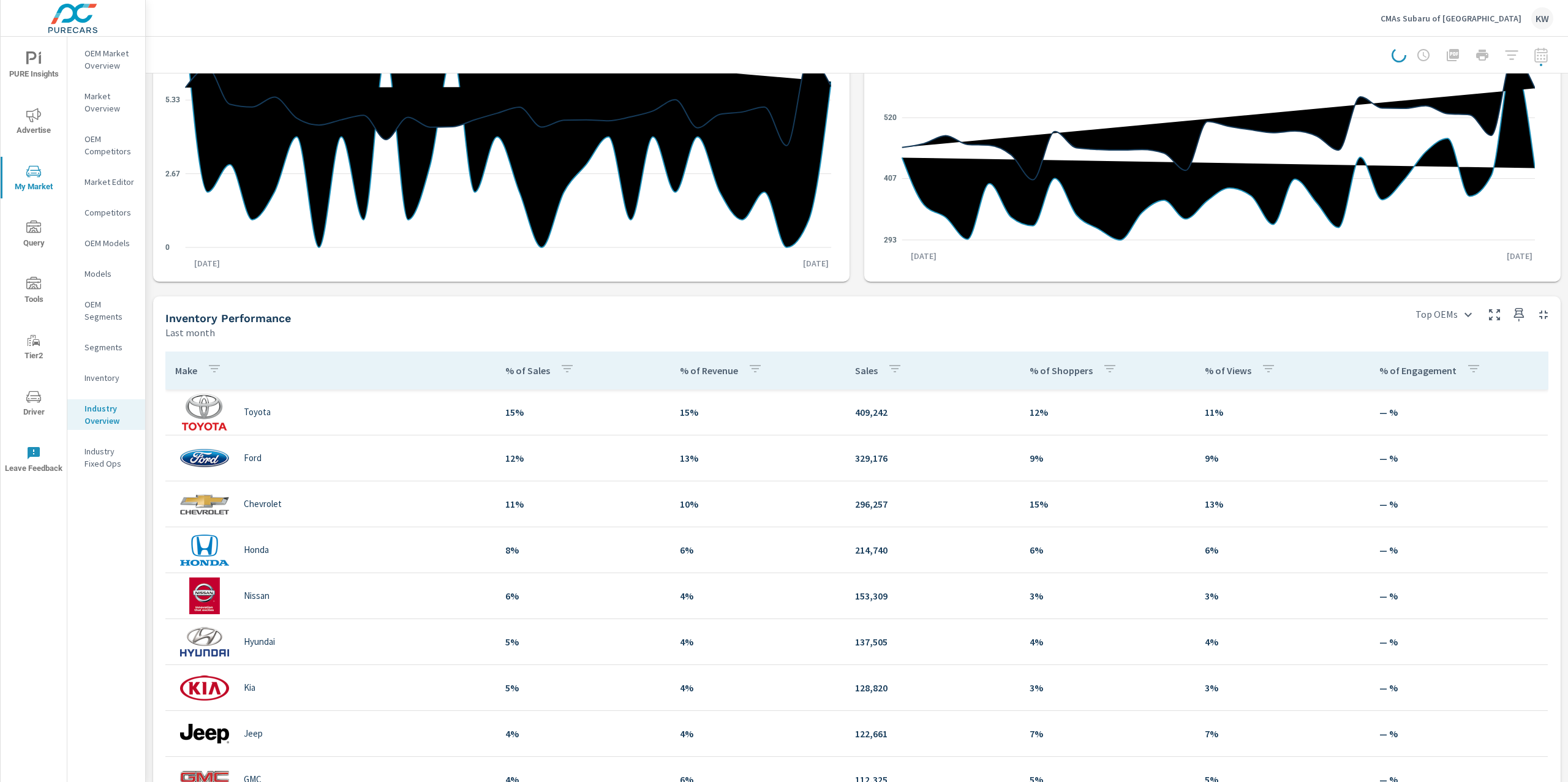
scroll to position [191, 0]
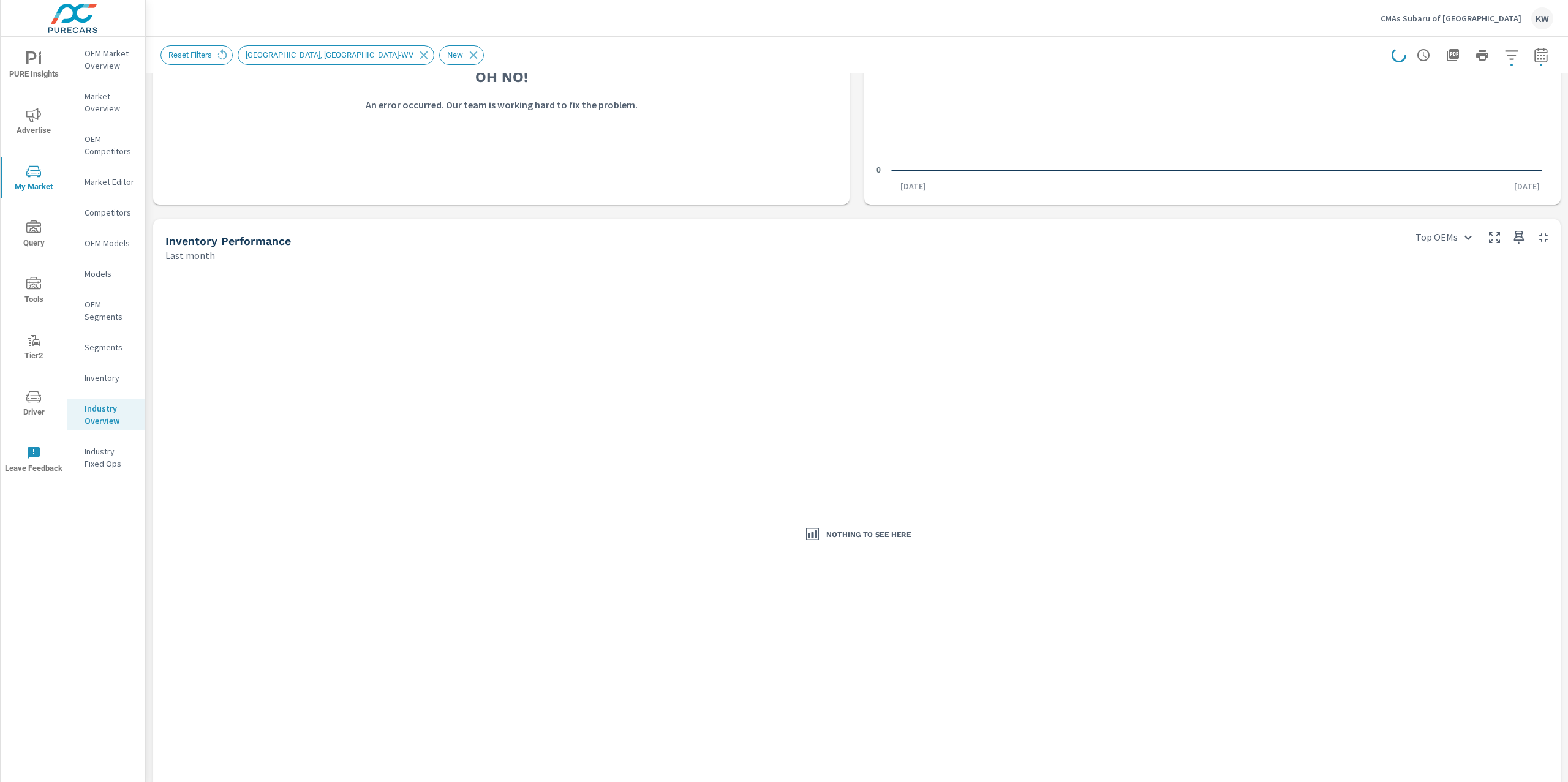
scroll to position [295, 0]
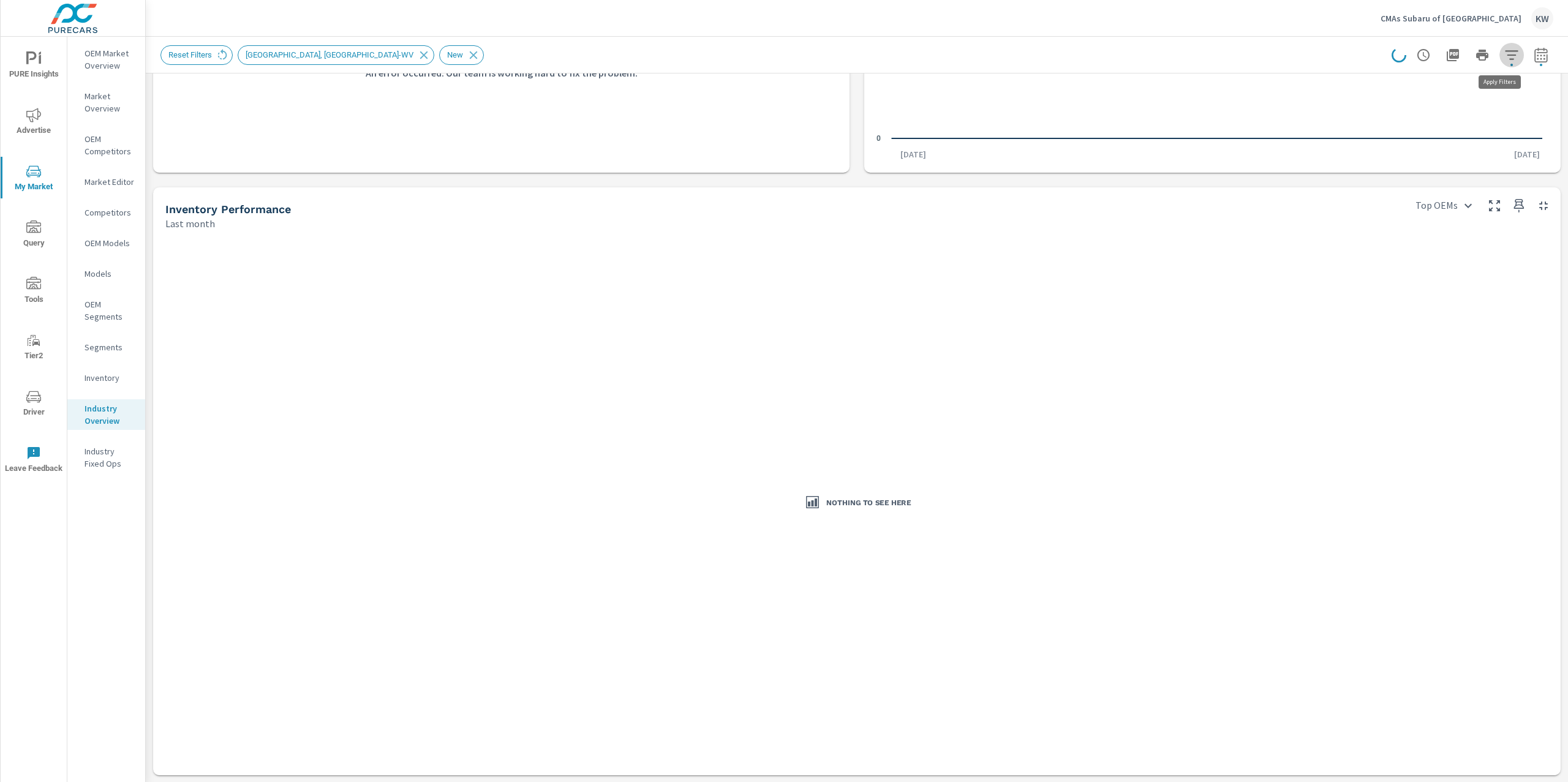
click at [1504, 53] on icon "button" at bounding box center [1511, 55] width 15 height 15
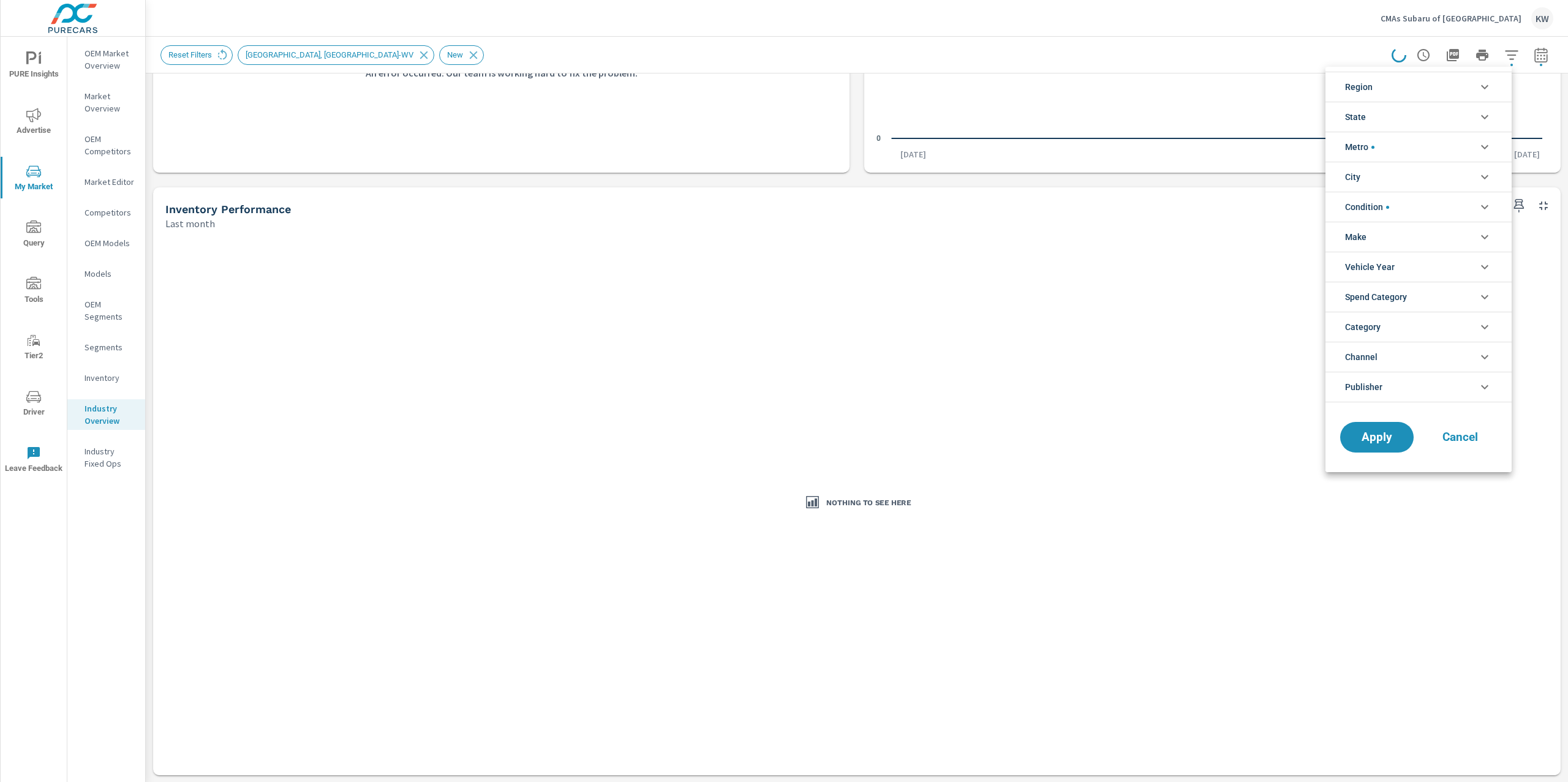
click at [1488, 149] on icon "filter options" at bounding box center [1484, 146] width 15 height 15
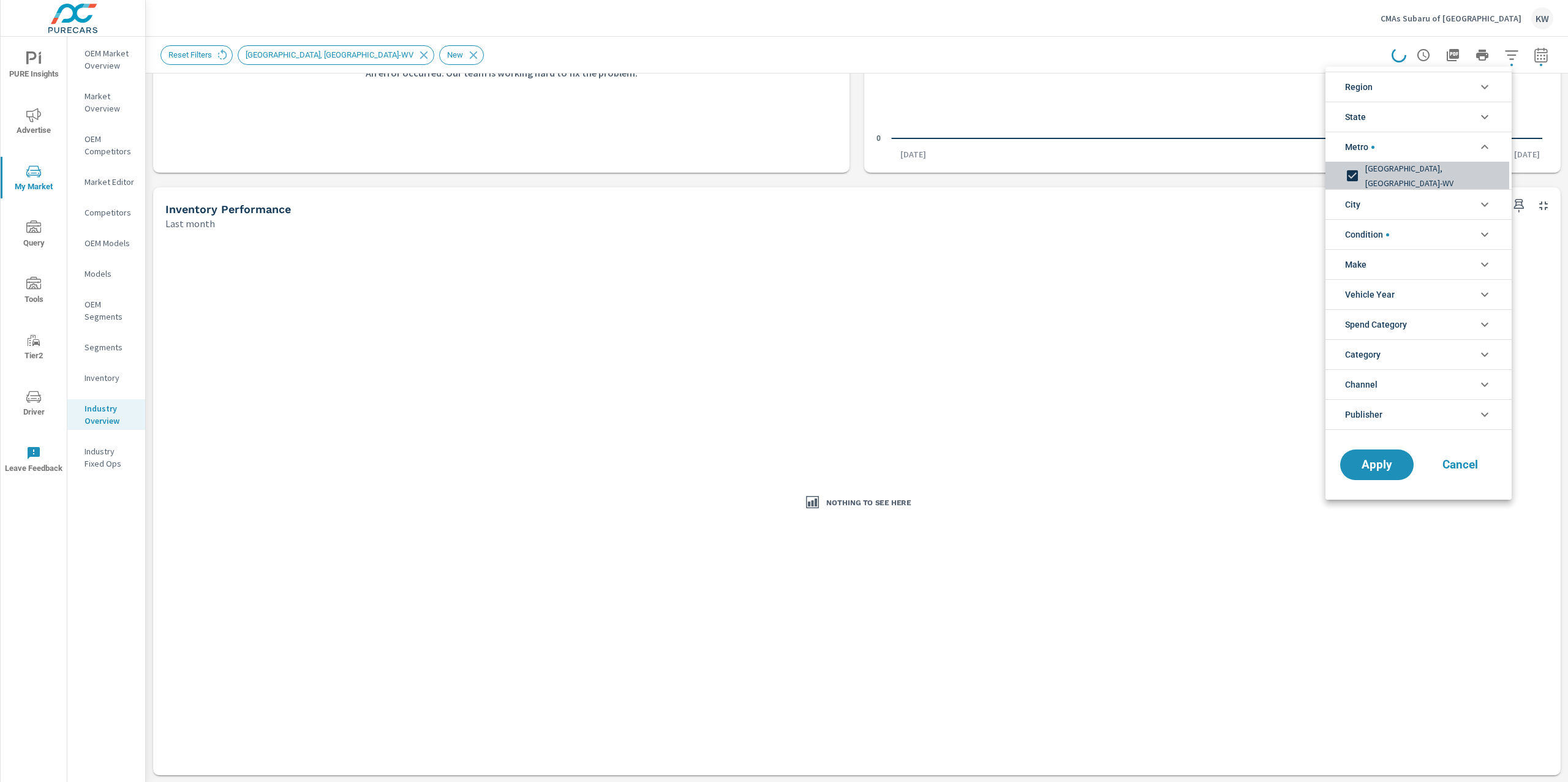
click at [1359, 177] on input "filter options" at bounding box center [1352, 175] width 26 height 26
click at [1383, 468] on span "Apply" at bounding box center [1377, 464] width 50 height 12
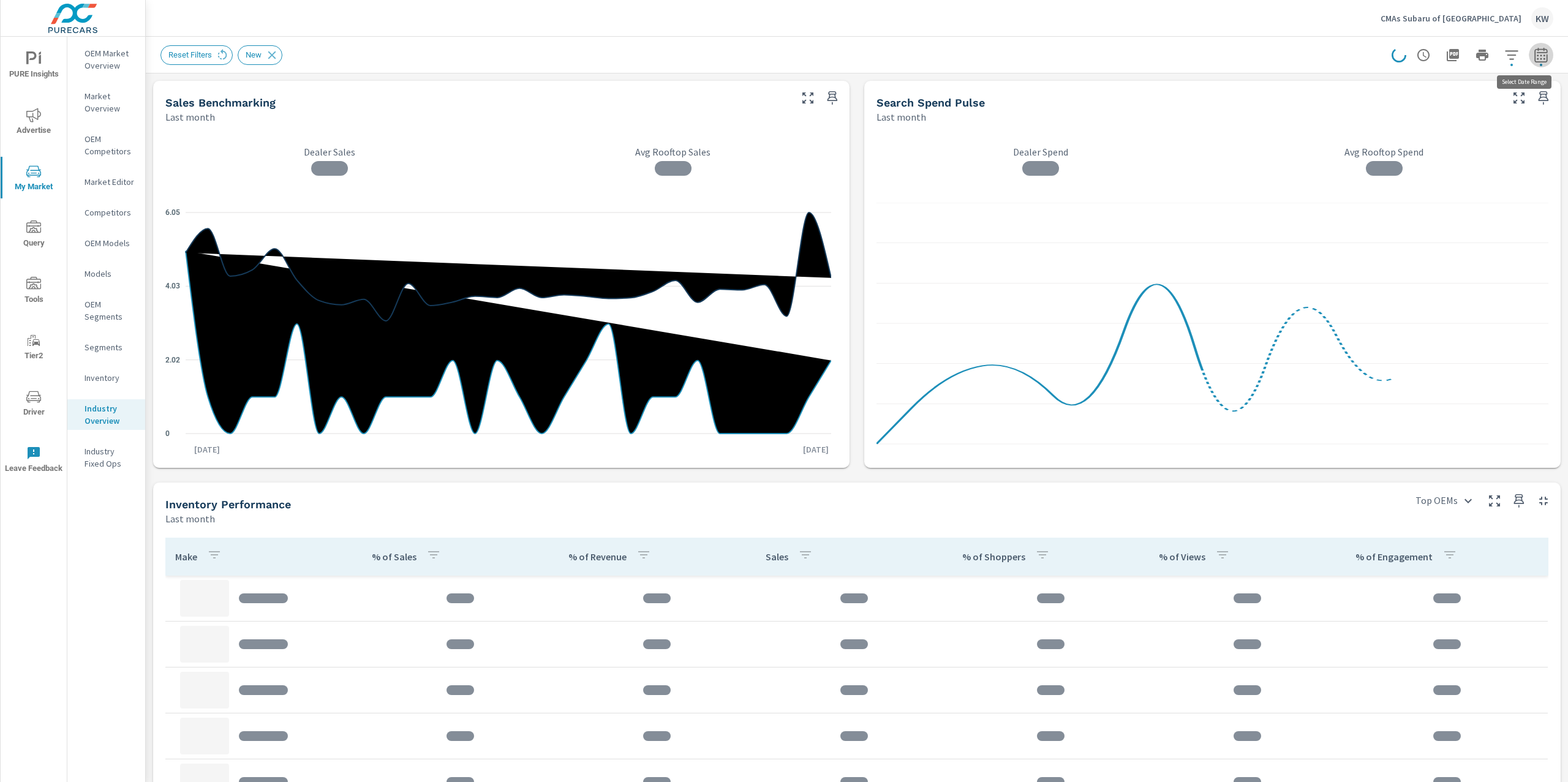
click at [1534, 54] on icon "button" at bounding box center [1541, 55] width 15 height 15
select select "Last month"
click at [1434, 139] on p "+ Add comparison" at bounding box center [1443, 137] width 157 height 15
select select "Previous period"
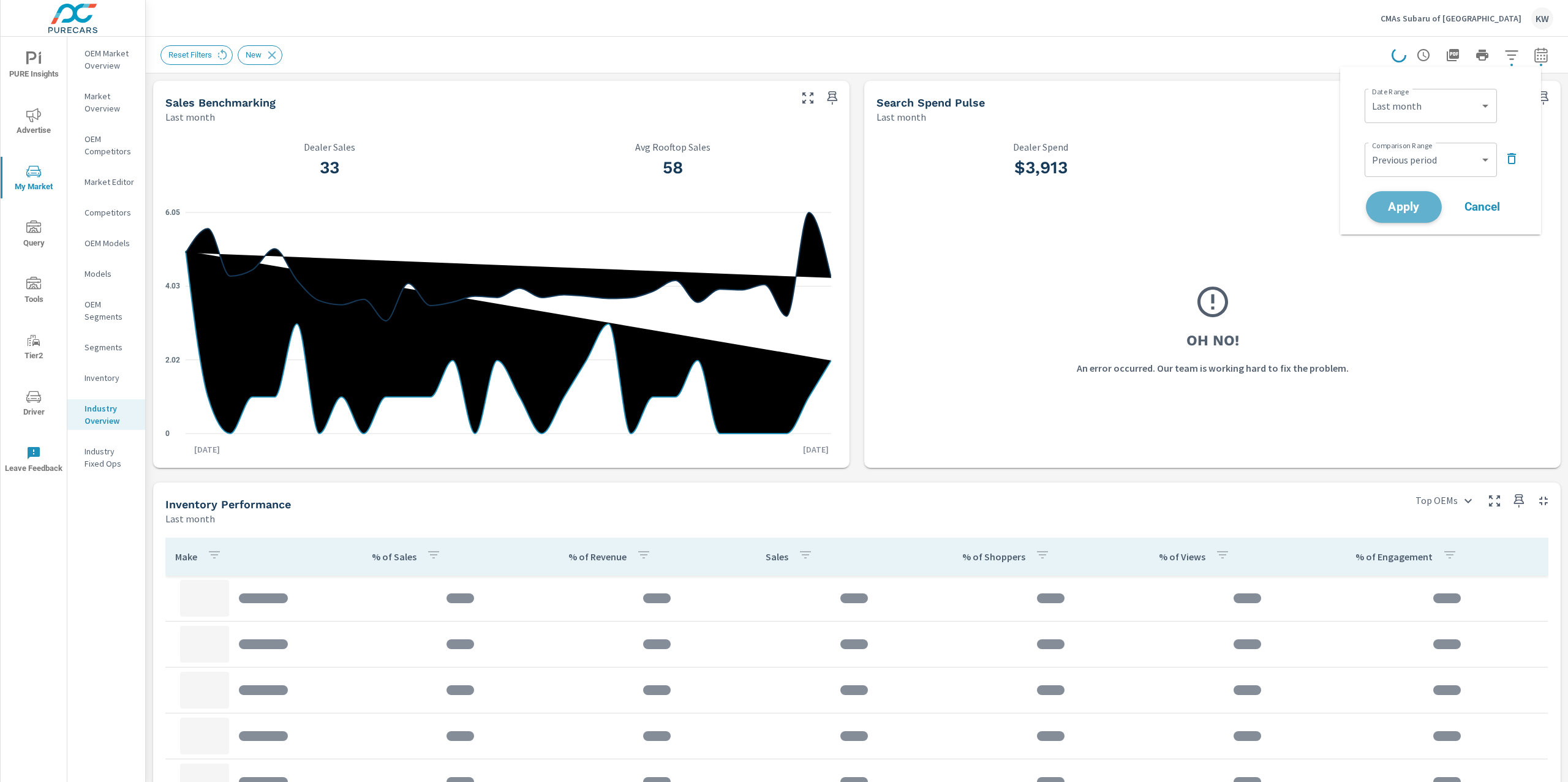
drag, startPoint x: 1404, startPoint y: 208, endPoint x: 1464, endPoint y: 226, distance: 62.6
click at [1405, 211] on span "Apply" at bounding box center [1404, 207] width 49 height 11
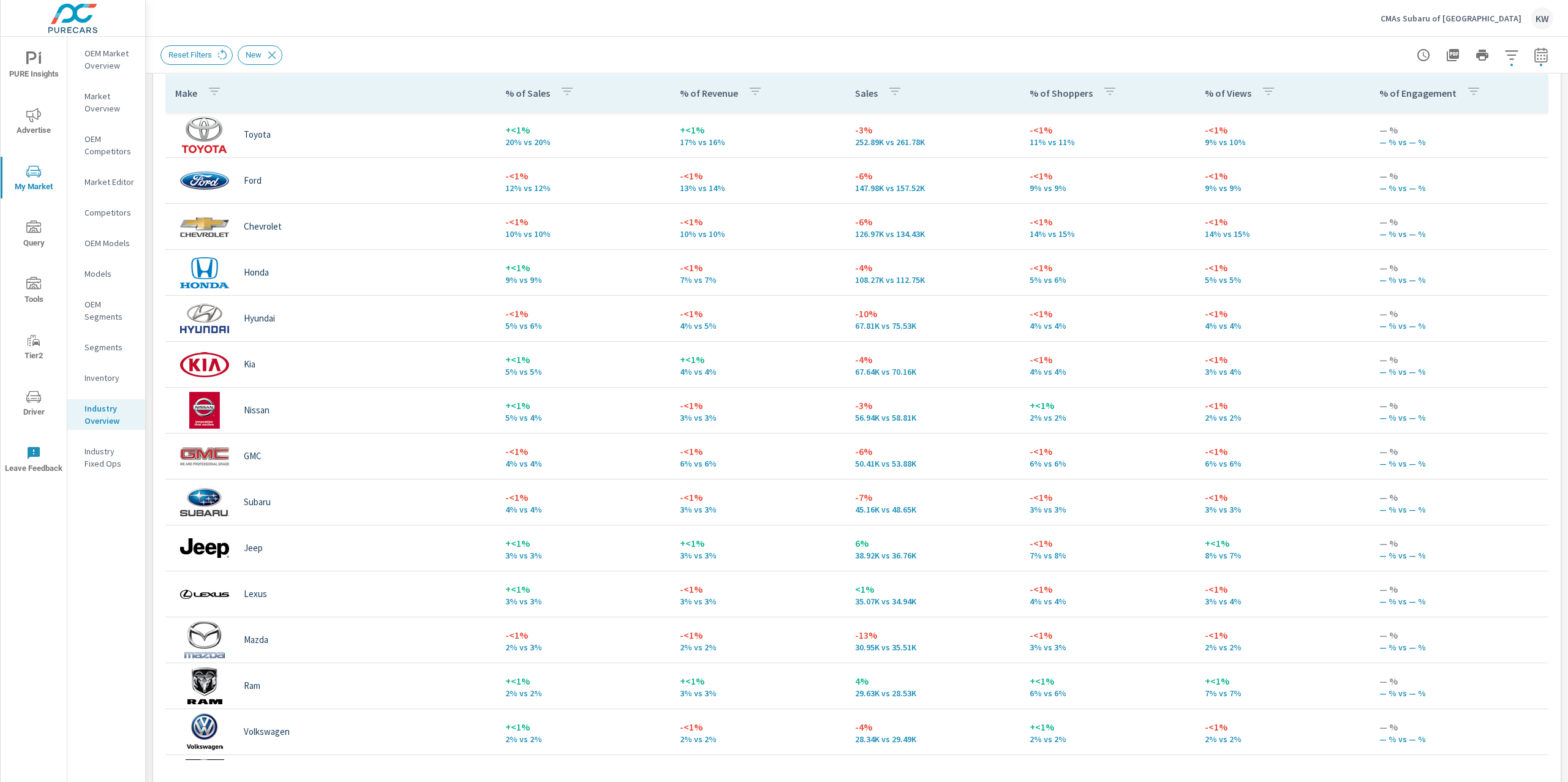
scroll to position [583, 0]
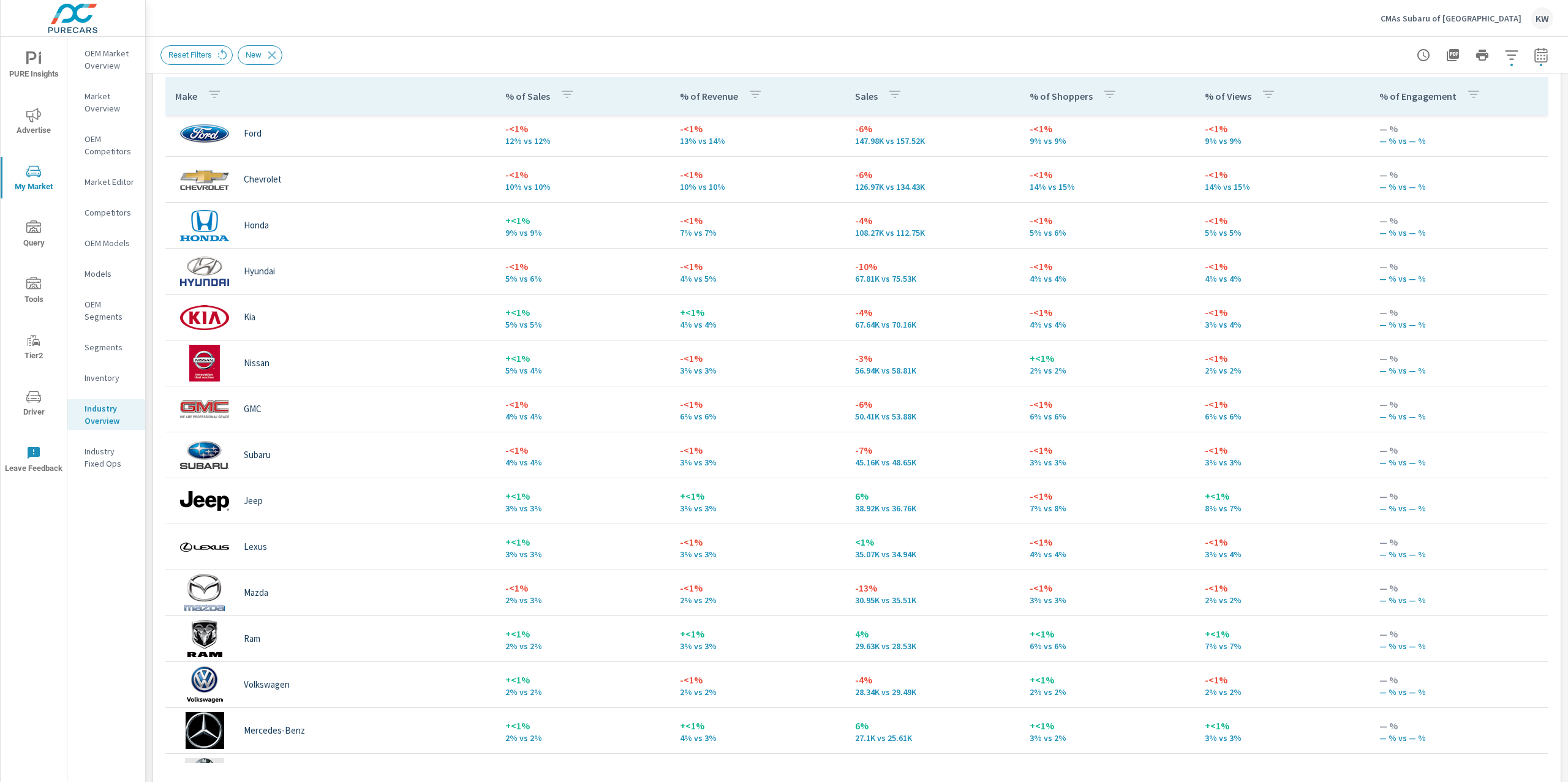
scroll to position [69, 0]
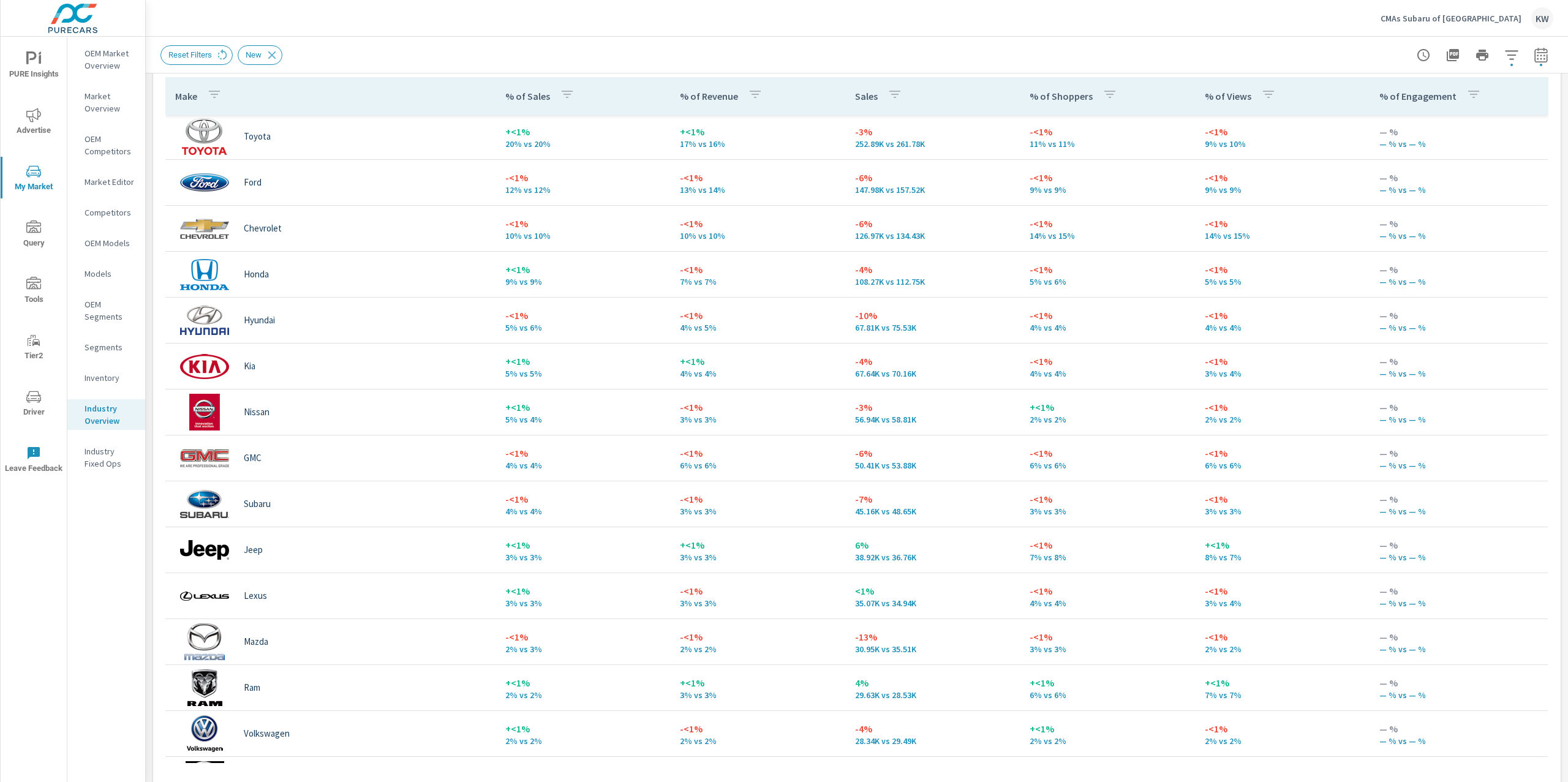
scroll to position [1, 0]
click at [1504, 58] on icon "button" at bounding box center [1511, 55] width 15 height 15
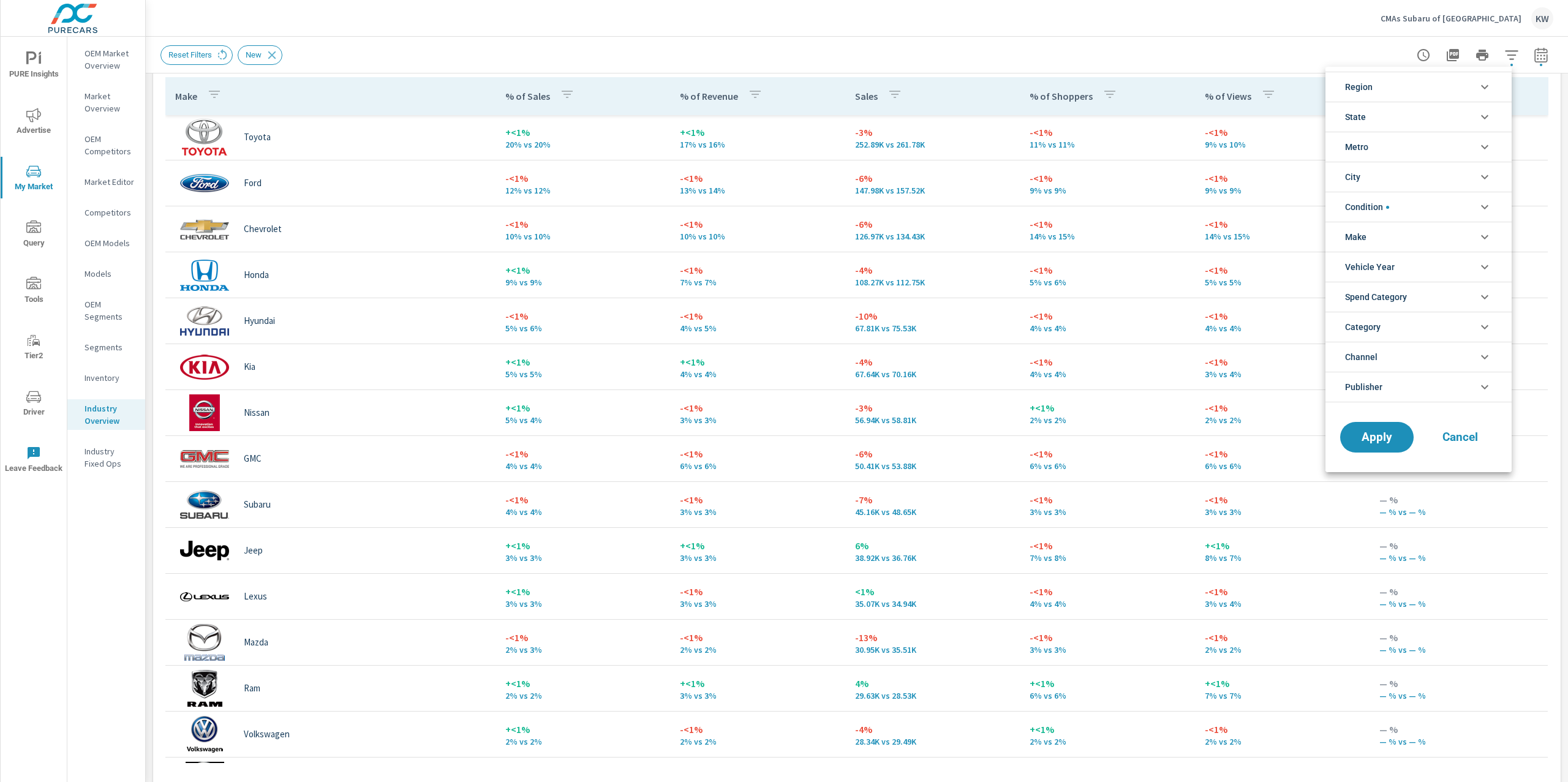
click at [1485, 114] on icon "filter options" at bounding box center [1484, 116] width 15 height 15
click at [1483, 146] on icon "filter options" at bounding box center [1484, 146] width 15 height 15
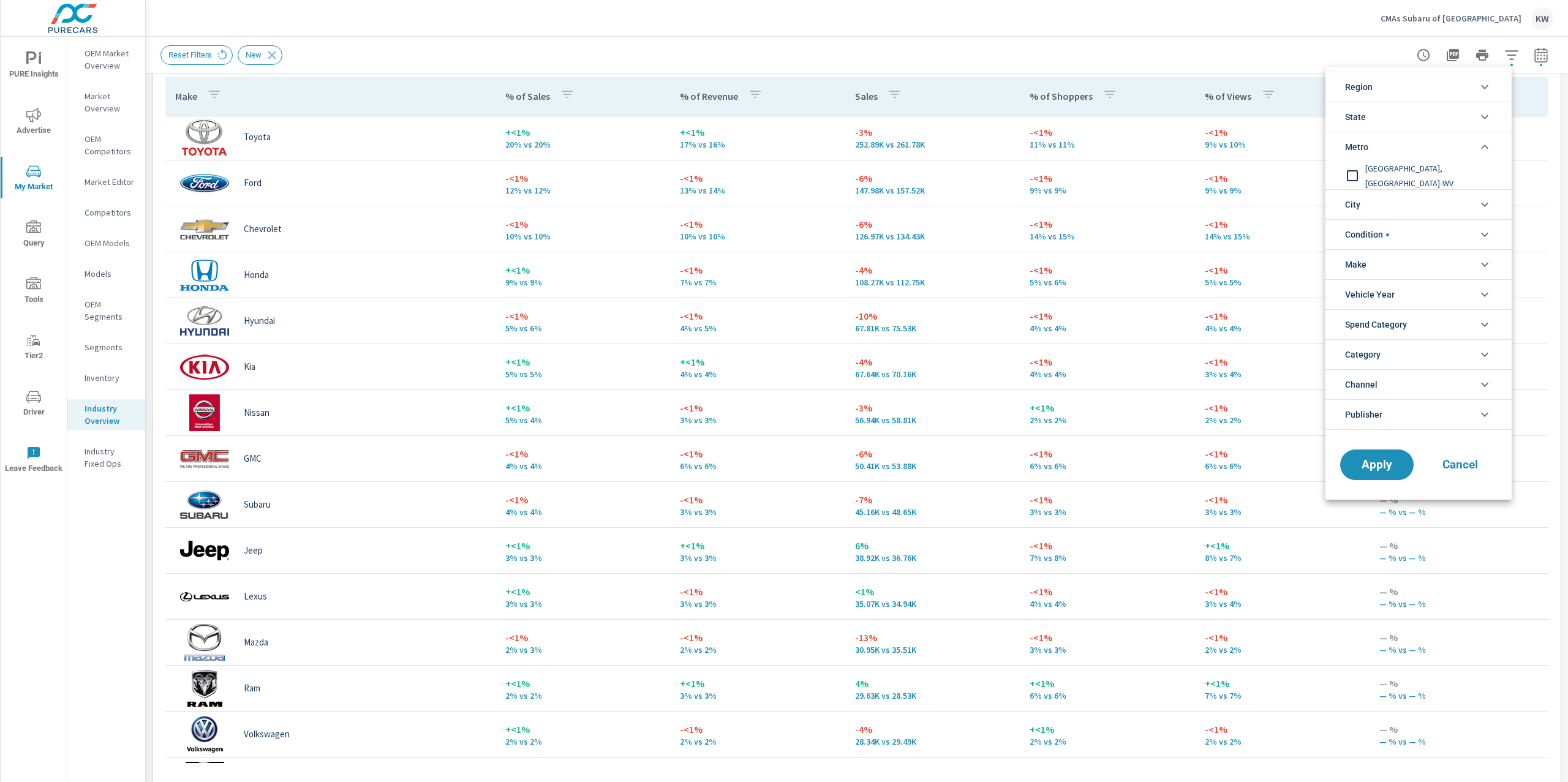
click at [1483, 147] on icon "filter options" at bounding box center [1485, 146] width 8 height 4
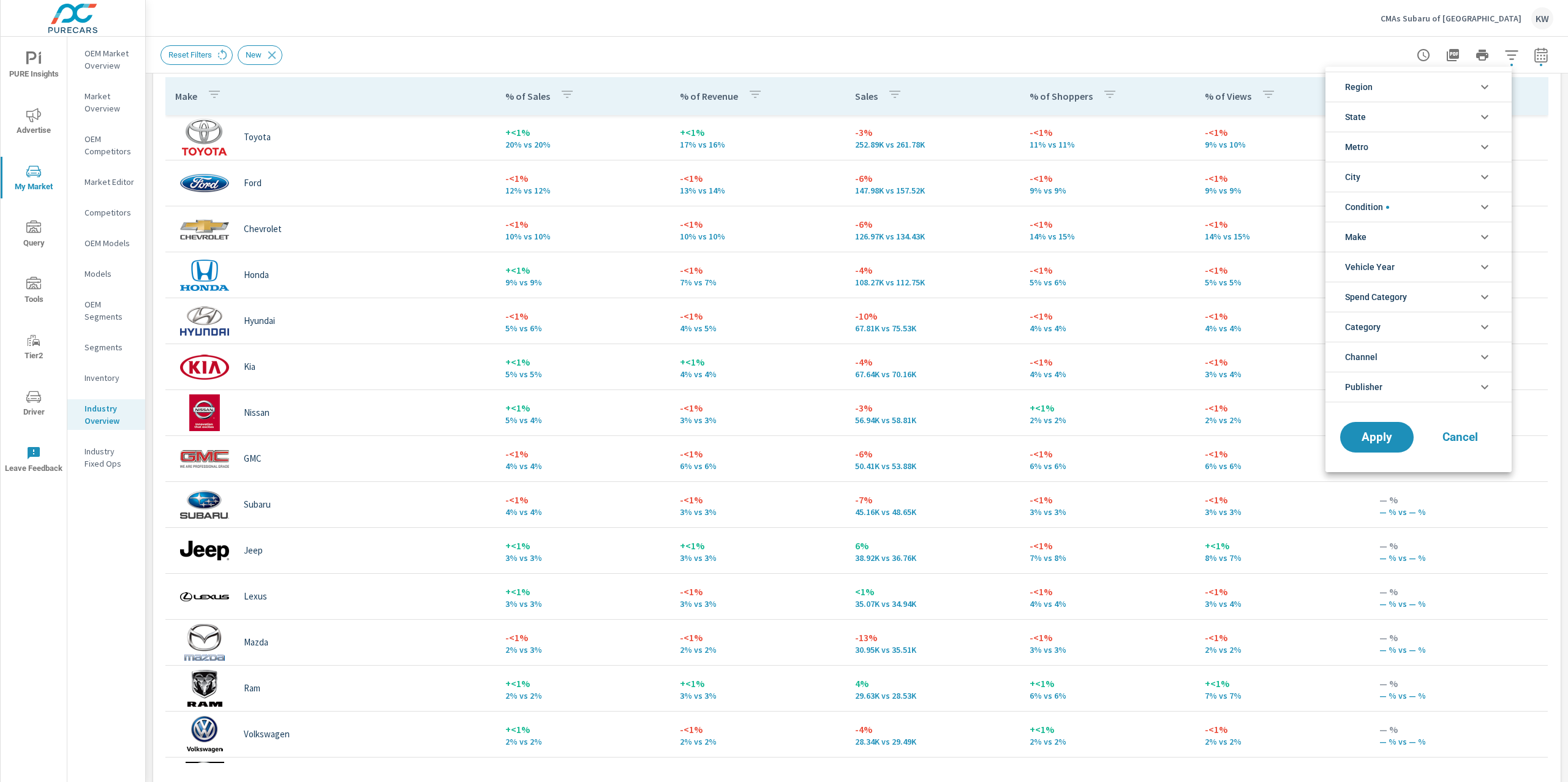
click at [1483, 447] on button "Cancel" at bounding box center [1461, 437] width 74 height 31
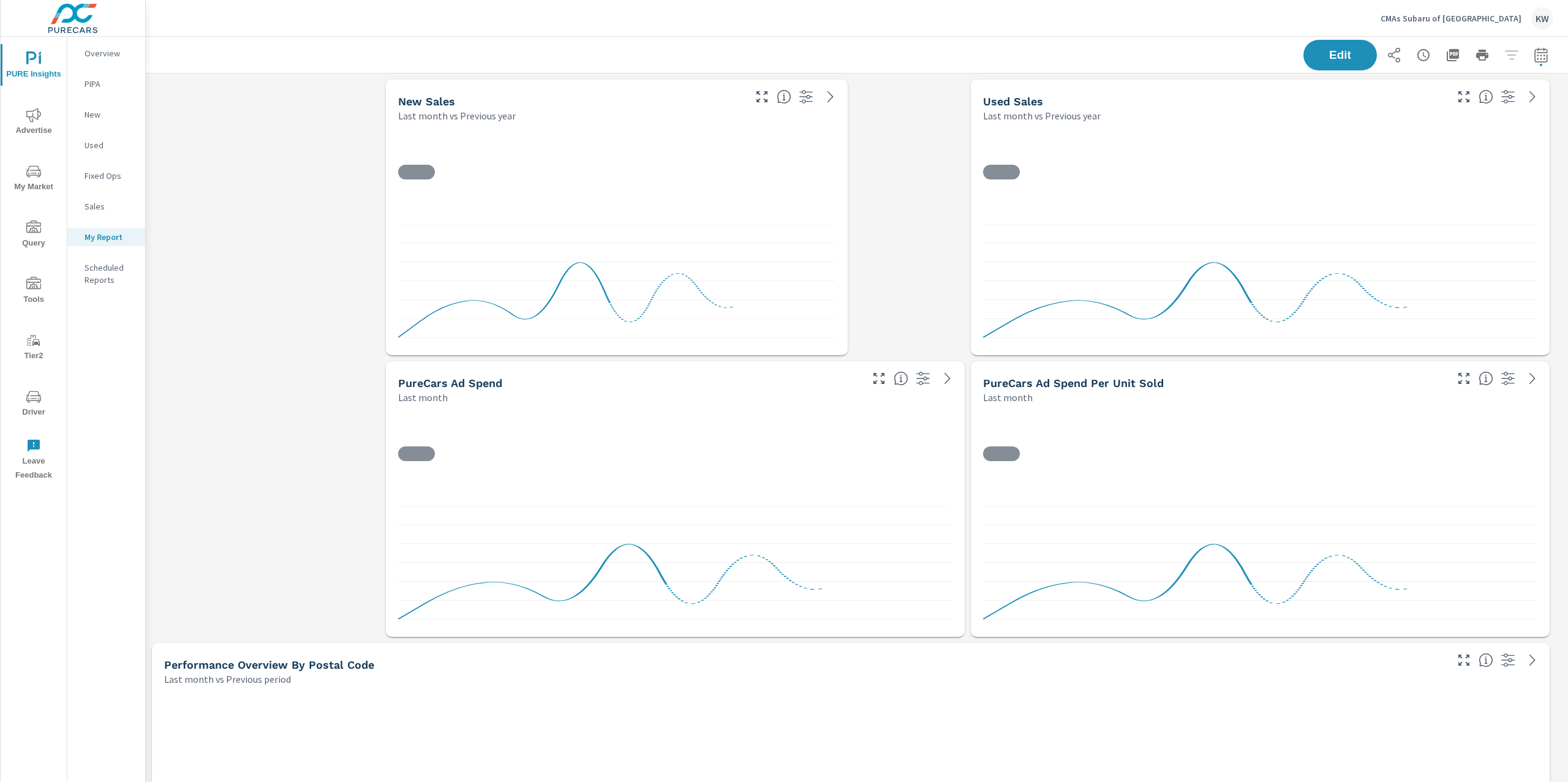
scroll to position [9890, 1436]
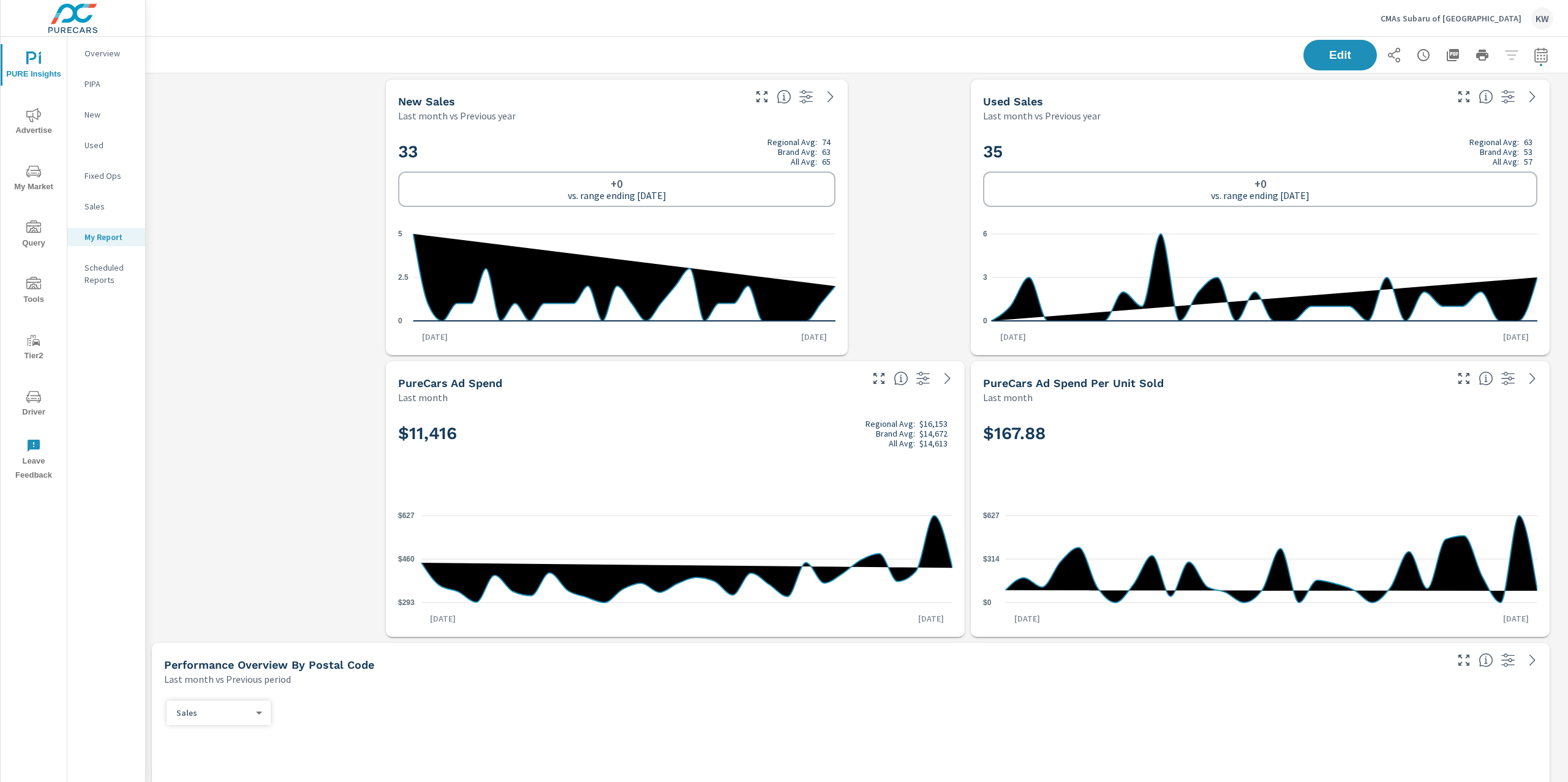
scroll to position [297, 0]
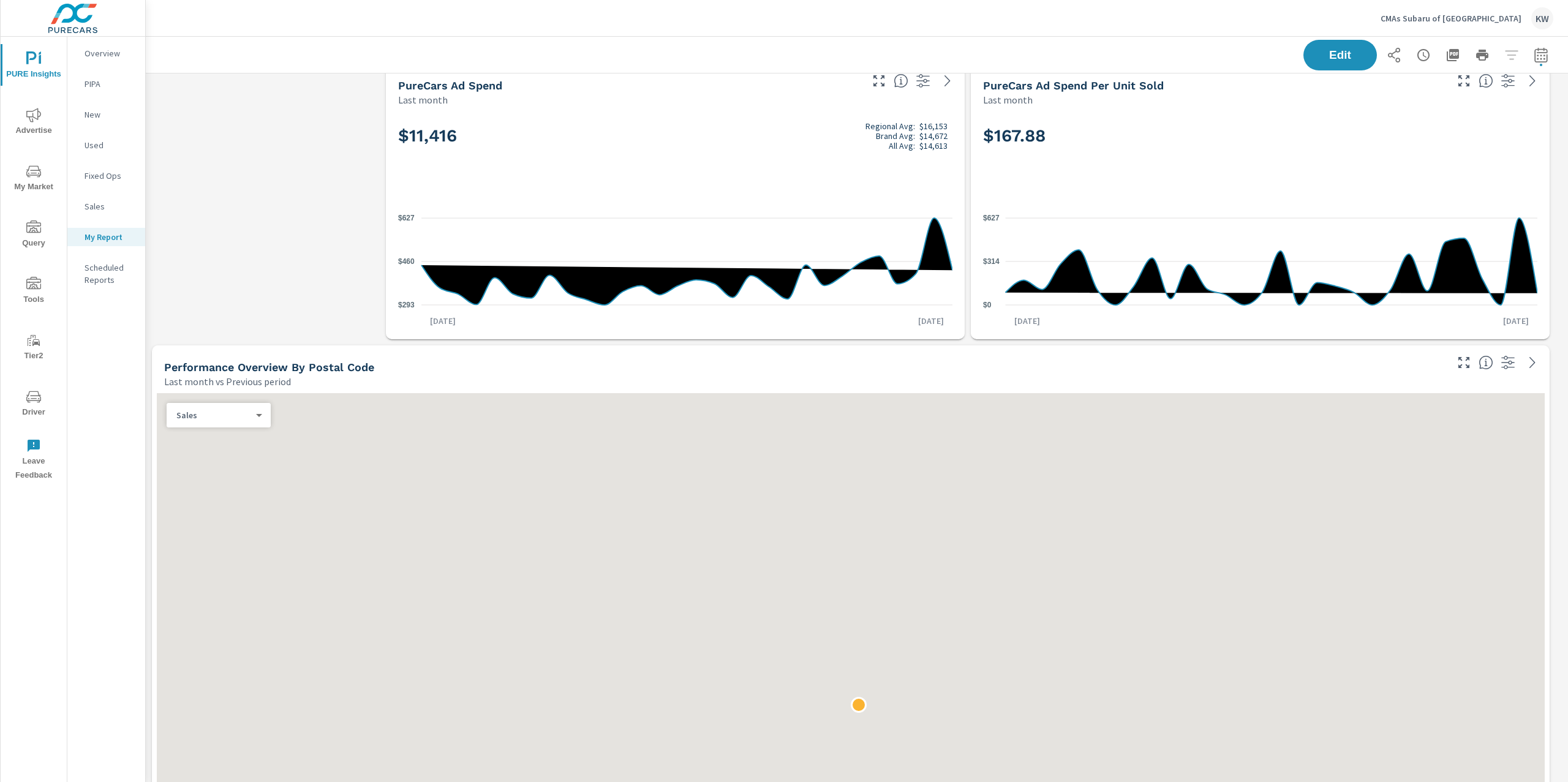
scroll to position [338, 0]
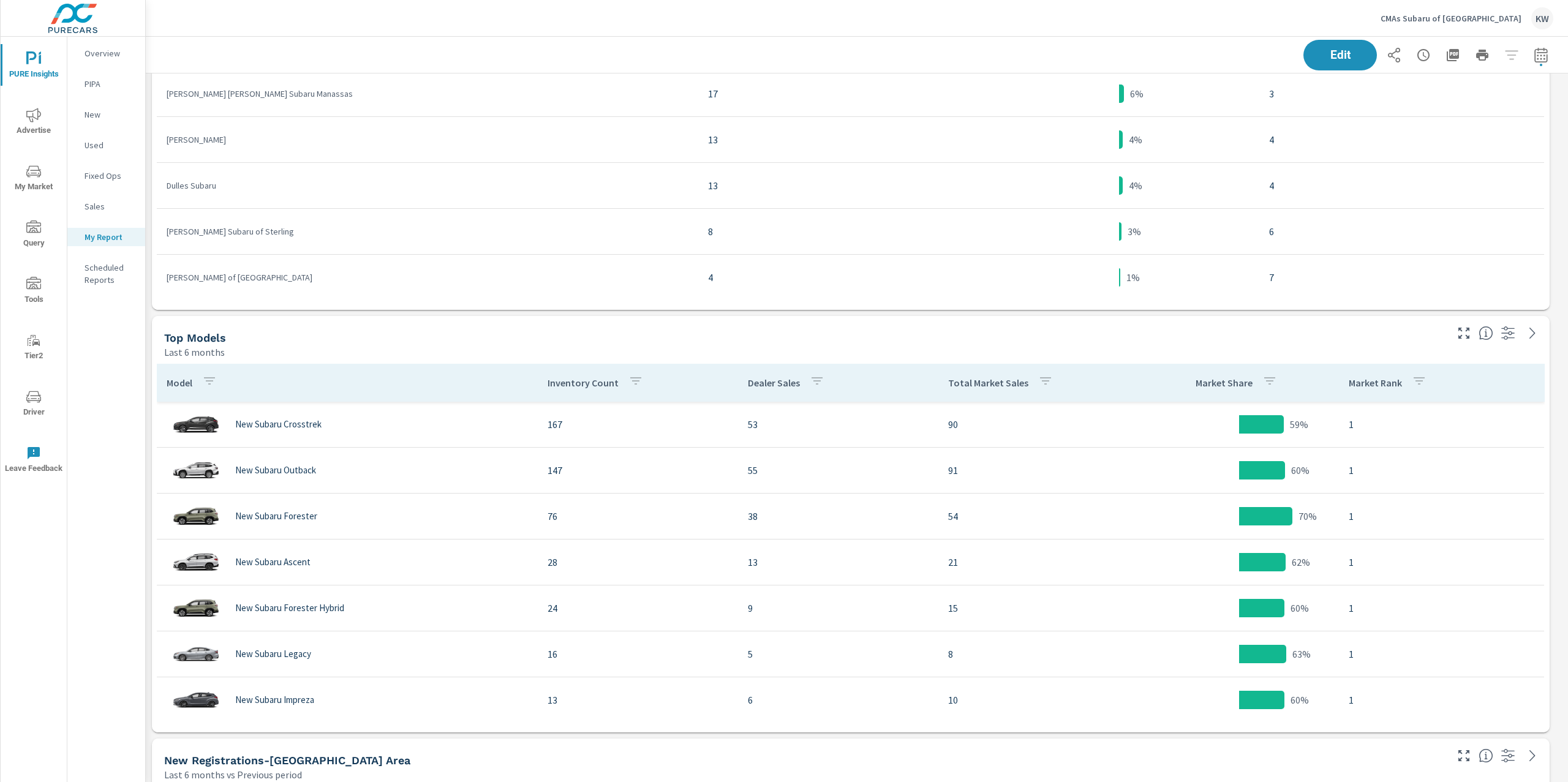
scroll to position [4044, 0]
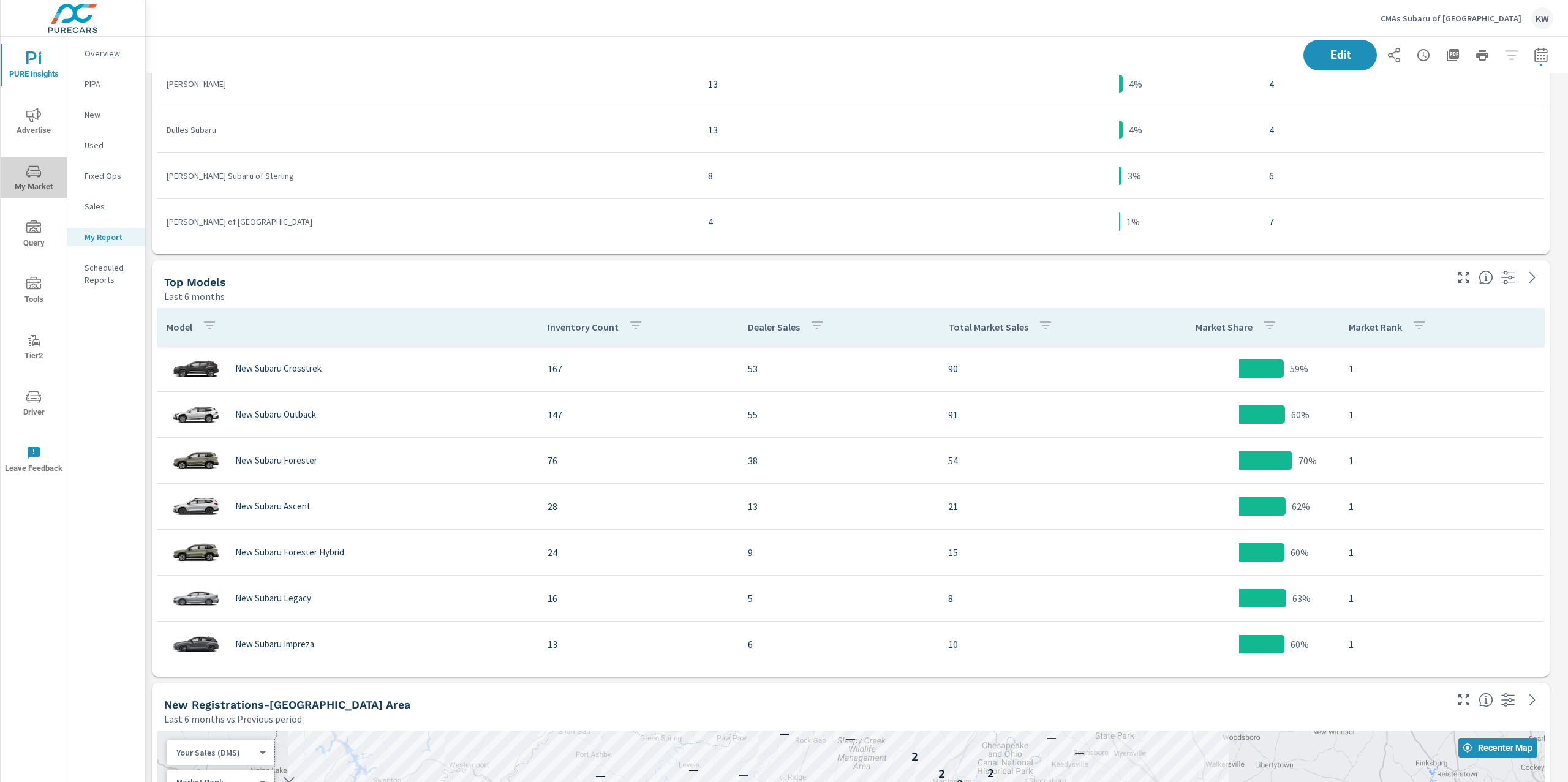
click at [48, 173] on span "My Market" at bounding box center [33, 179] width 59 height 30
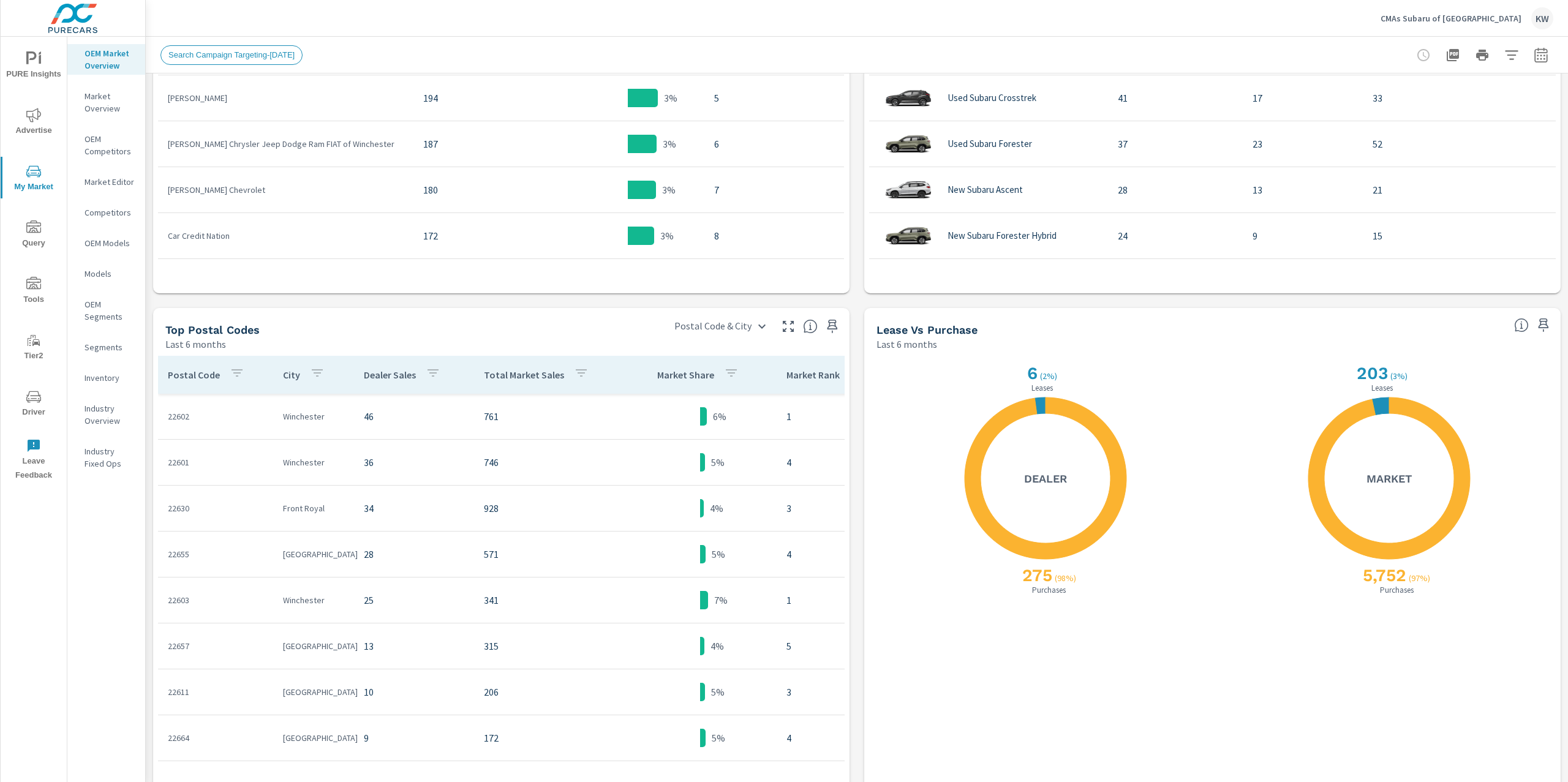
scroll to position [877, 0]
click at [42, 116] on span "Advertise" at bounding box center [33, 122] width 59 height 30
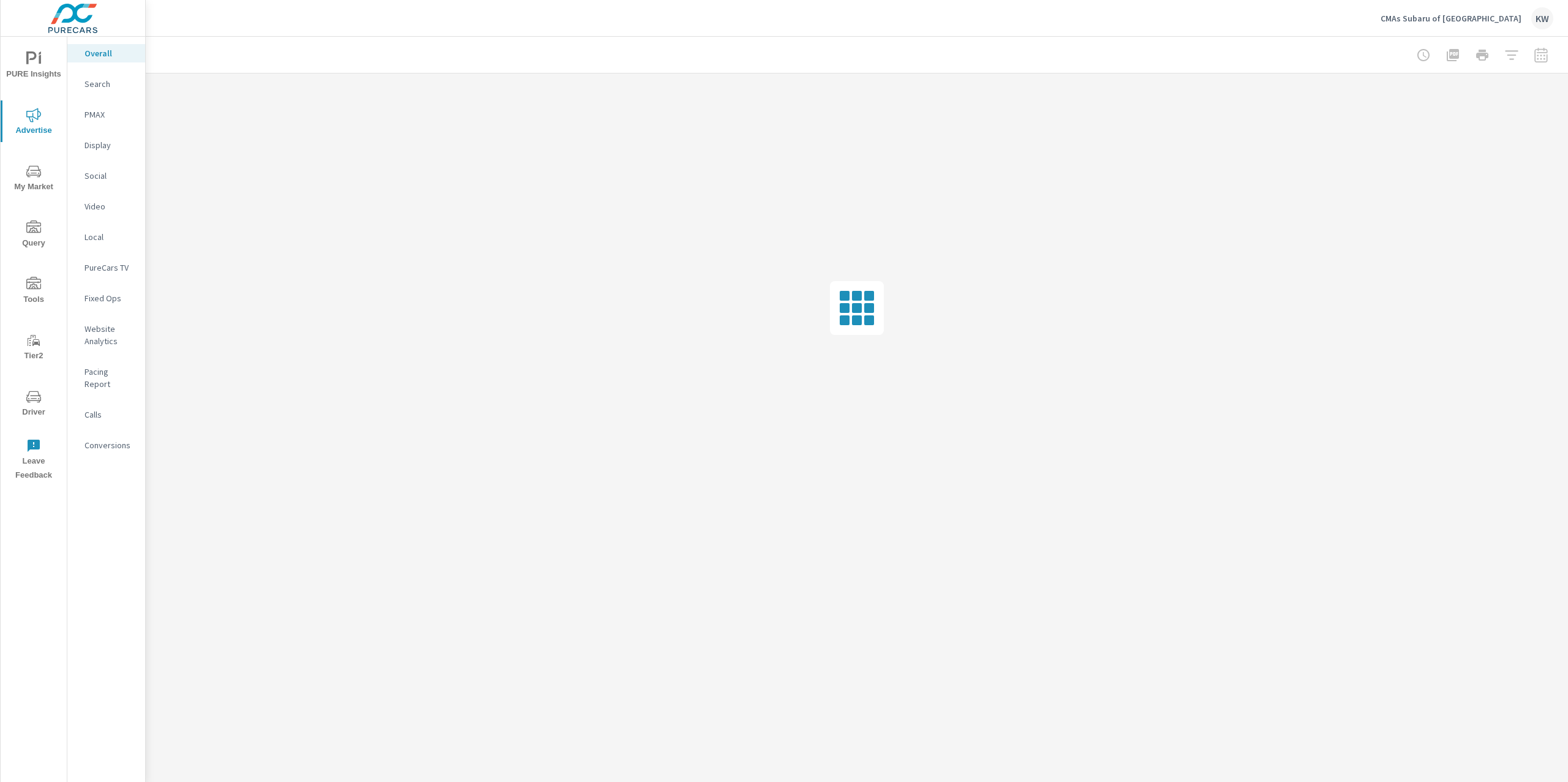
click at [110, 173] on p "Social" at bounding box center [110, 176] width 51 height 12
